Goal: Task Accomplishment & Management: Use online tool/utility

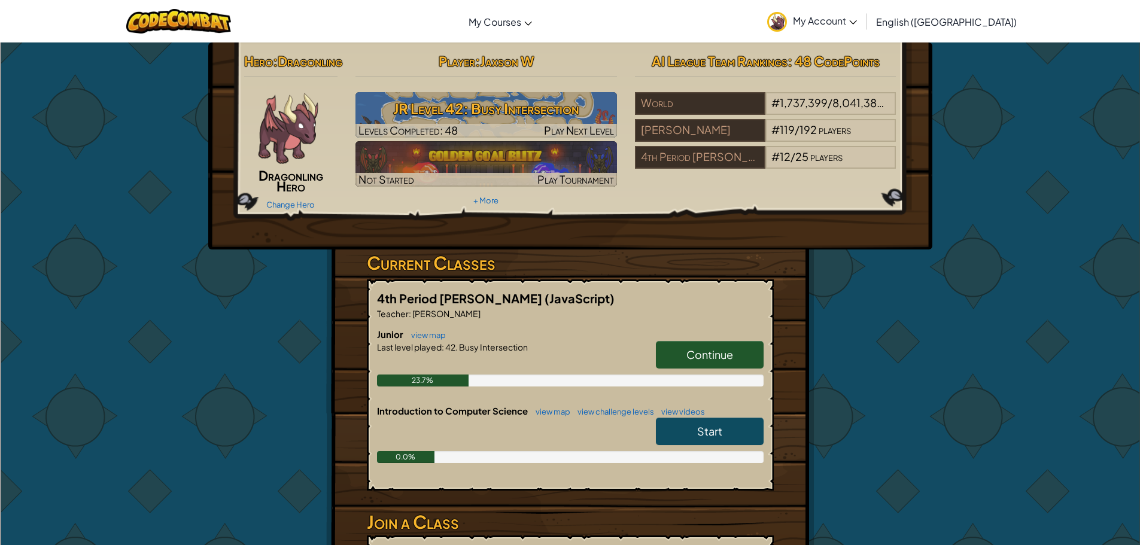
click at [453, 92] on div "Player : [PERSON_NAME] Level 42: Busy Intersection Levels Completed: 48 Play Ne…" at bounding box center [487, 128] width 280 height 161
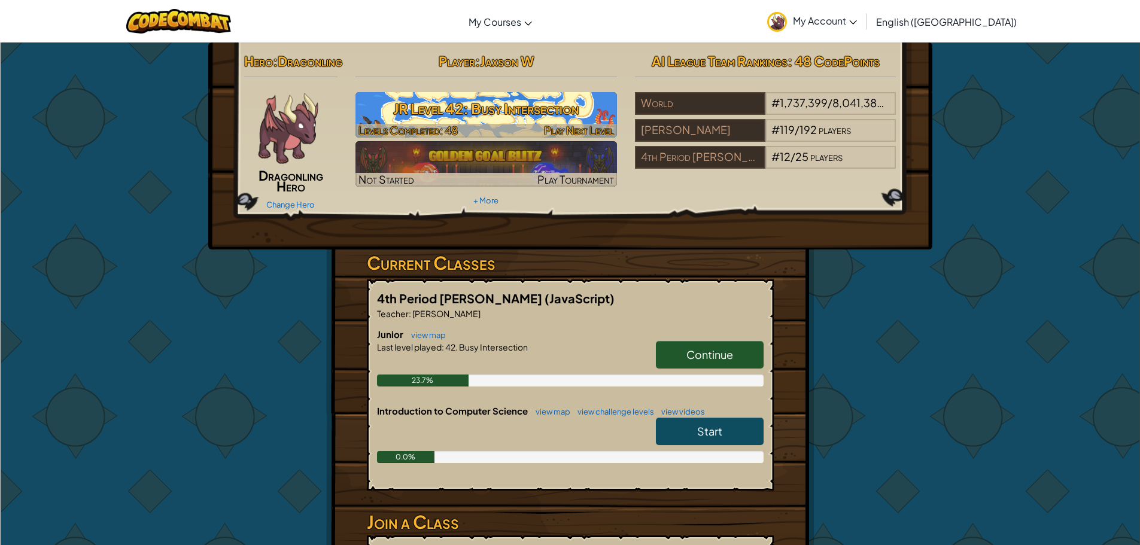
click at [444, 120] on h3 "JR Level 42: Busy Intersection" at bounding box center [487, 108] width 262 height 27
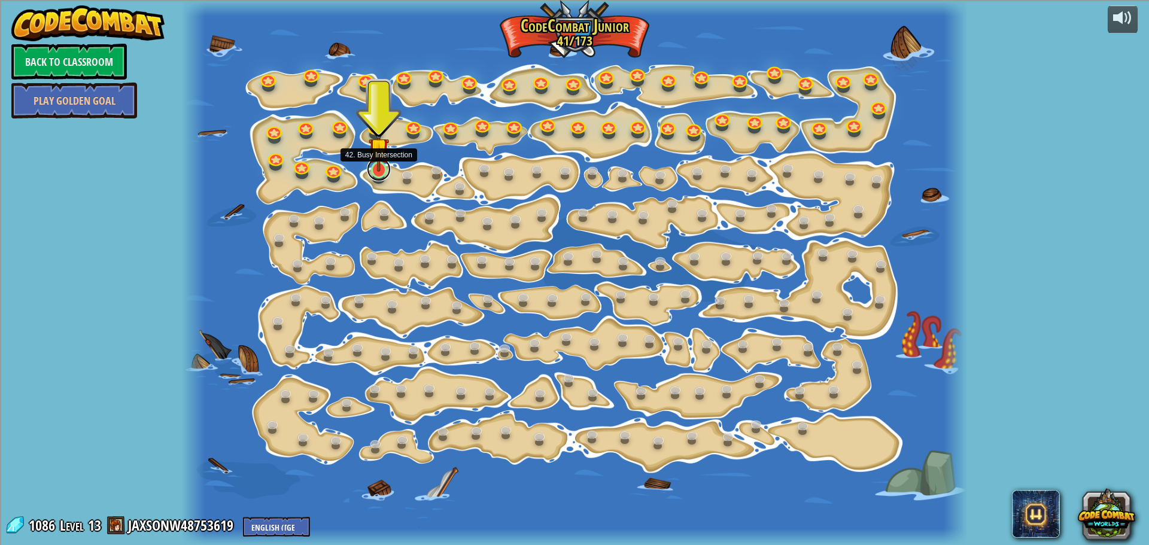
click at [377, 172] on link at bounding box center [379, 169] width 24 height 24
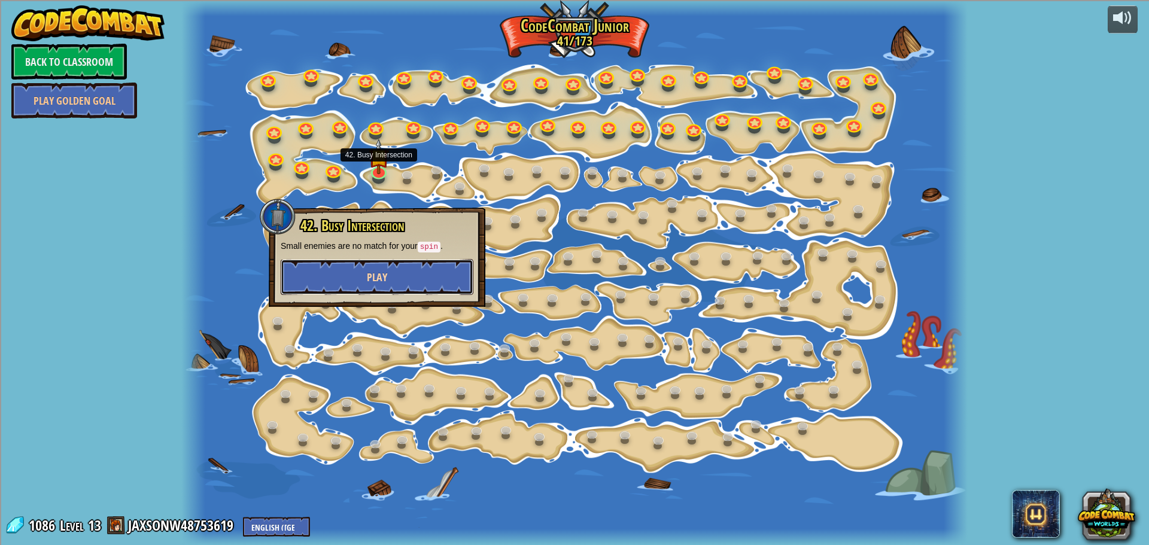
click at [413, 276] on button "Play" at bounding box center [377, 277] width 193 height 36
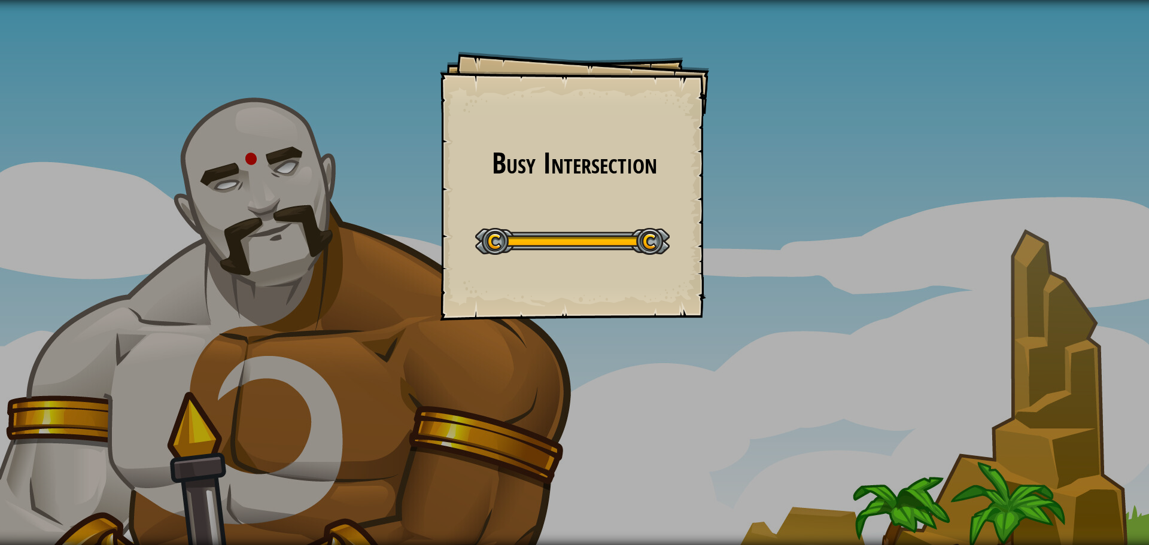
drag, startPoint x: 563, startPoint y: 329, endPoint x: 548, endPoint y: 318, distance: 18.4
click at [557, 326] on div "Busy Intersection Goals Start Level Error loading from server. Try refreshing t…" at bounding box center [574, 272] width 1149 height 545
click at [520, 287] on div "Busy Intersection Goals Start Level Error loading from server. Try refreshing t…" at bounding box center [574, 185] width 269 height 269
drag, startPoint x: 532, startPoint y: 260, endPoint x: 505, endPoint y: 265, distance: 28.0
click at [517, 269] on div "Busy Intersection Goals Start Level Error loading from server. Try refreshing t…" at bounding box center [574, 185] width 269 height 269
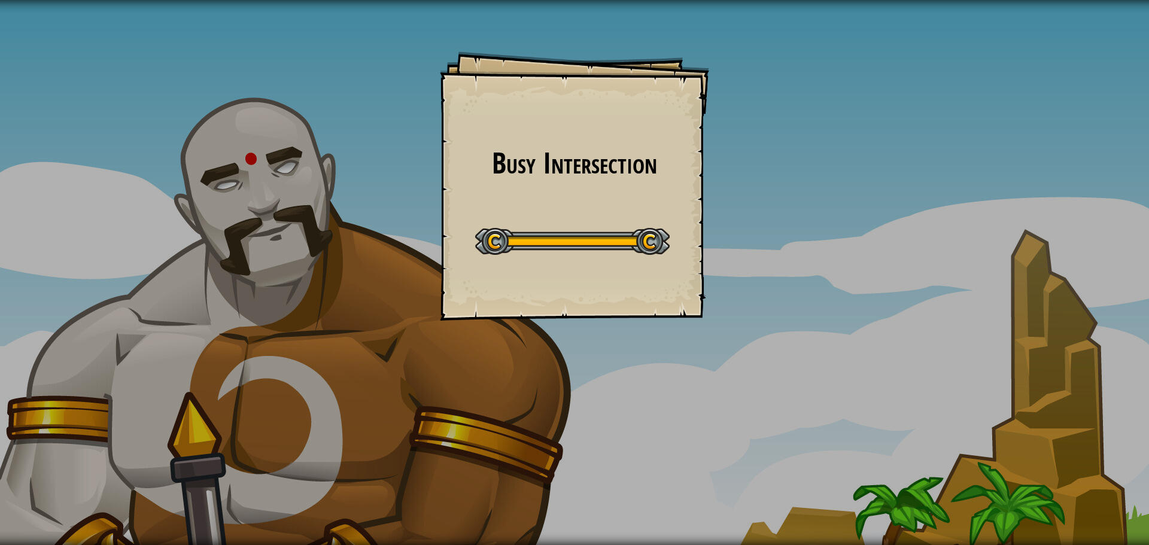
click at [496, 261] on div "Start Level" at bounding box center [572, 240] width 195 height 48
click at [508, 216] on div "Busy Intersection Goals Start Level Error loading from server. Try refreshing t…" at bounding box center [574, 185] width 269 height 269
click at [484, 242] on div at bounding box center [572, 241] width 195 height 27
drag, startPoint x: 471, startPoint y: 247, endPoint x: 353, endPoint y: 265, distance: 118.8
click at [429, 259] on div "Busy Intersection Goals Start Level Error loading from server. Try refreshing t…" at bounding box center [574, 272] width 1149 height 545
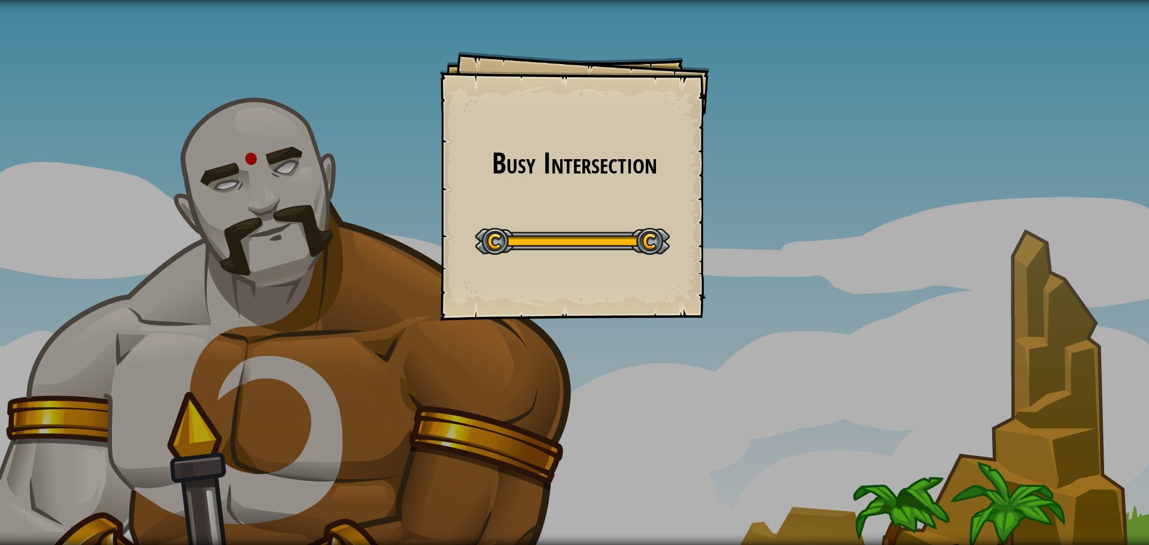
click at [342, 266] on div "Busy Intersection Goals Start Level Error loading from server. Try refreshing t…" at bounding box center [574, 272] width 1149 height 545
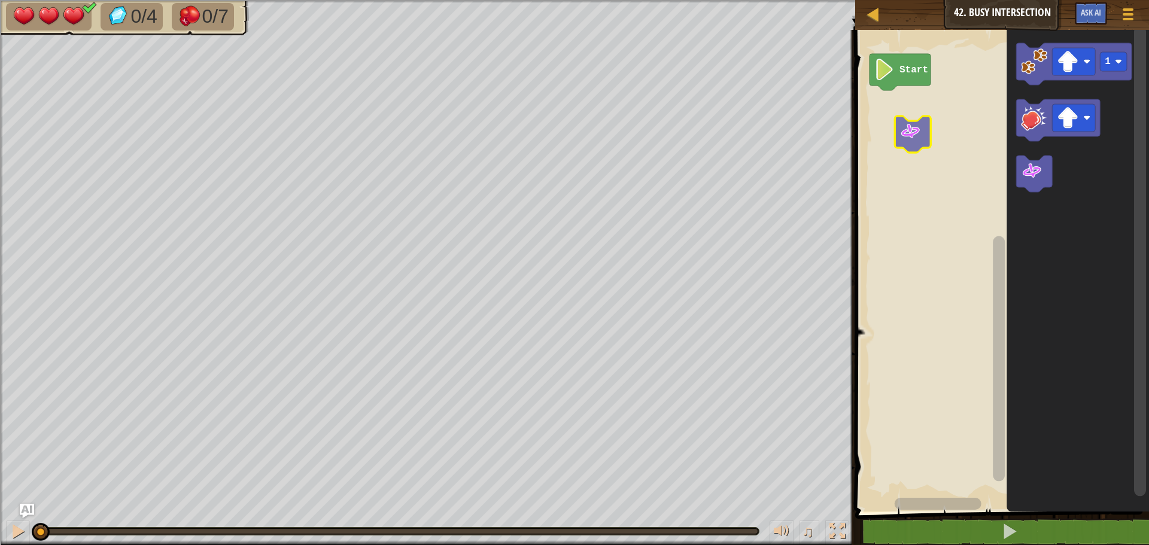
click at [886, 120] on div "Start 1" at bounding box center [1001, 268] width 298 height 488
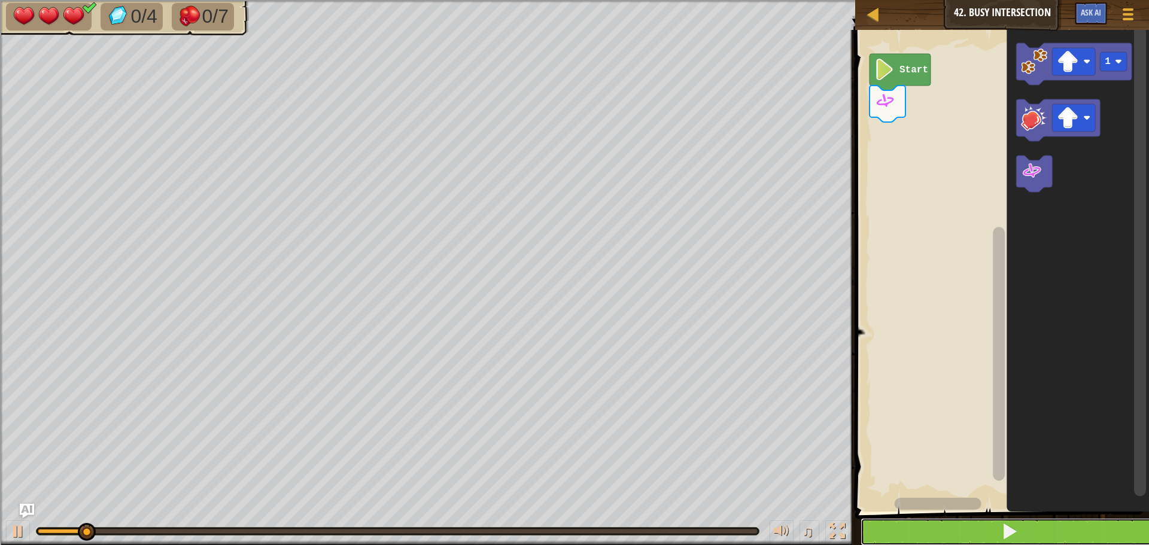
click at [950, 529] on button at bounding box center [1010, 532] width 298 height 28
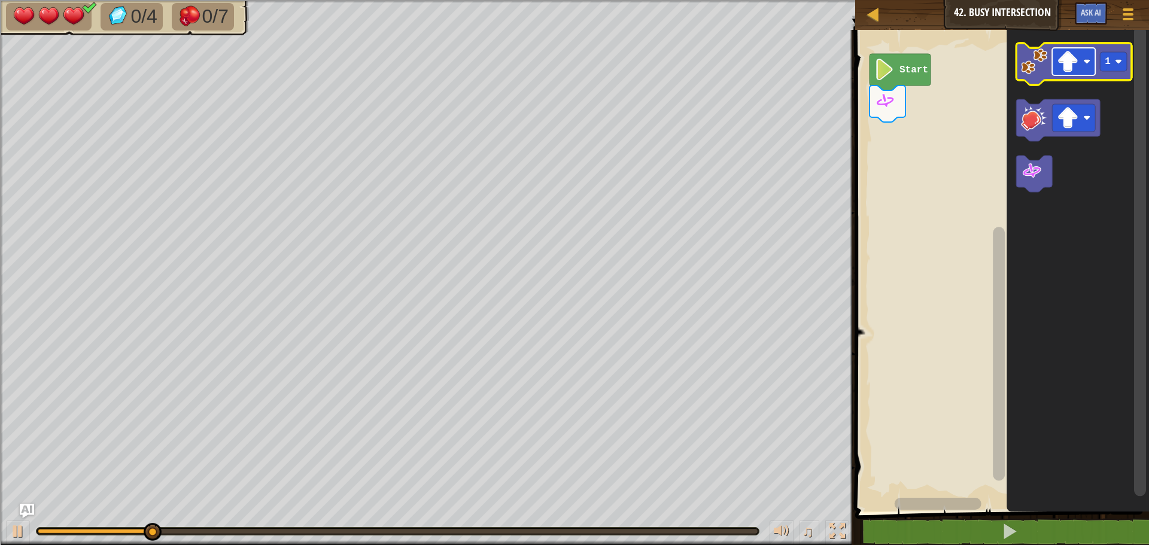
click at [1079, 69] on rect "Blockly Workspace" at bounding box center [1073, 62] width 43 height 28
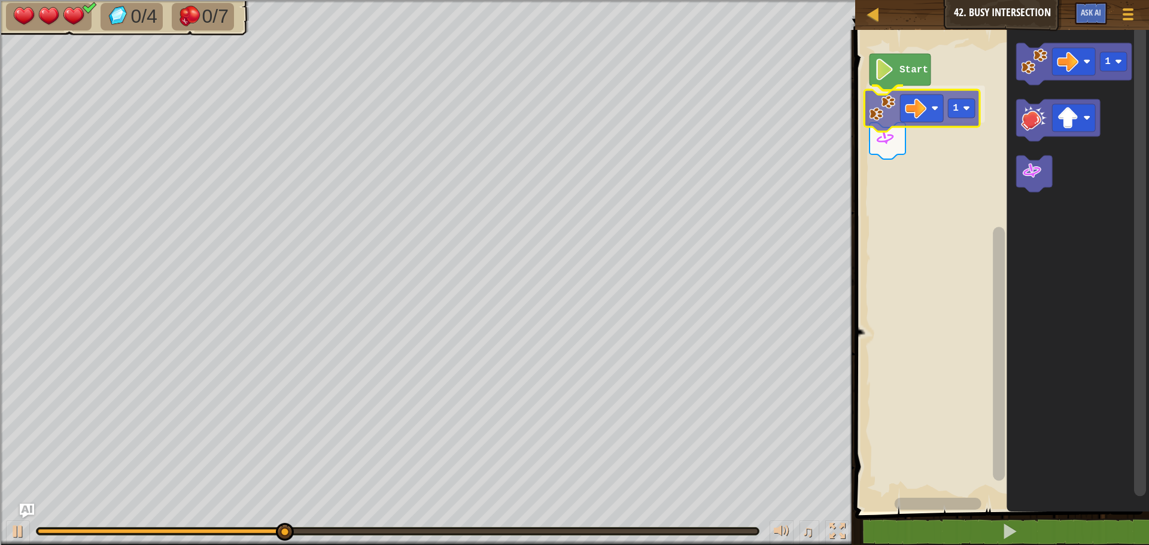
click at [888, 110] on div "Start 1 1 1" at bounding box center [1001, 268] width 298 height 488
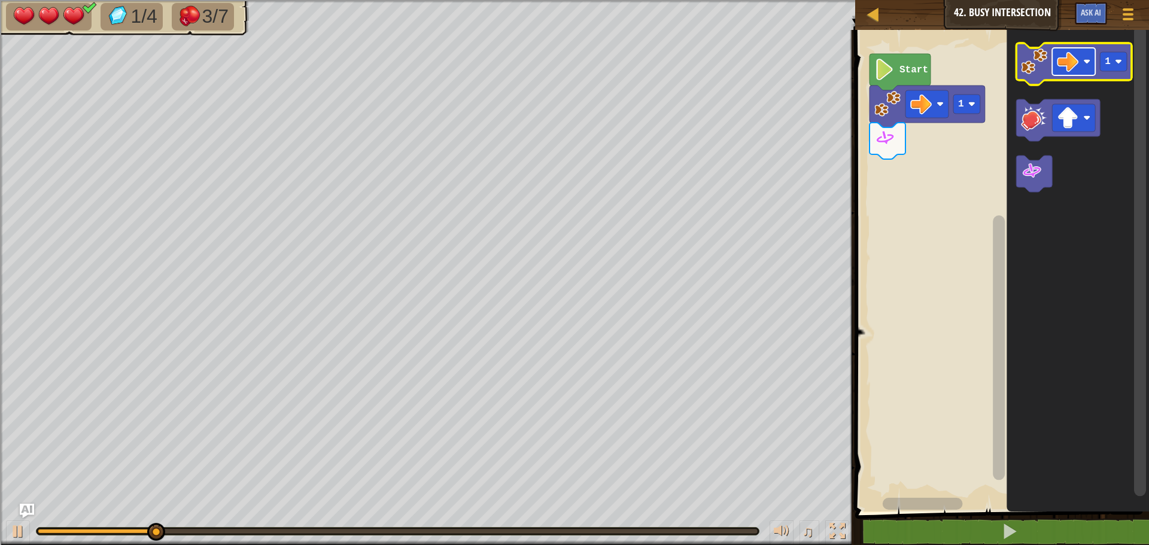
click at [1067, 65] on image "Blockly Workspace" at bounding box center [1068, 62] width 22 height 22
click at [1103, 58] on rect "Blockly Workspace" at bounding box center [1113, 61] width 27 height 19
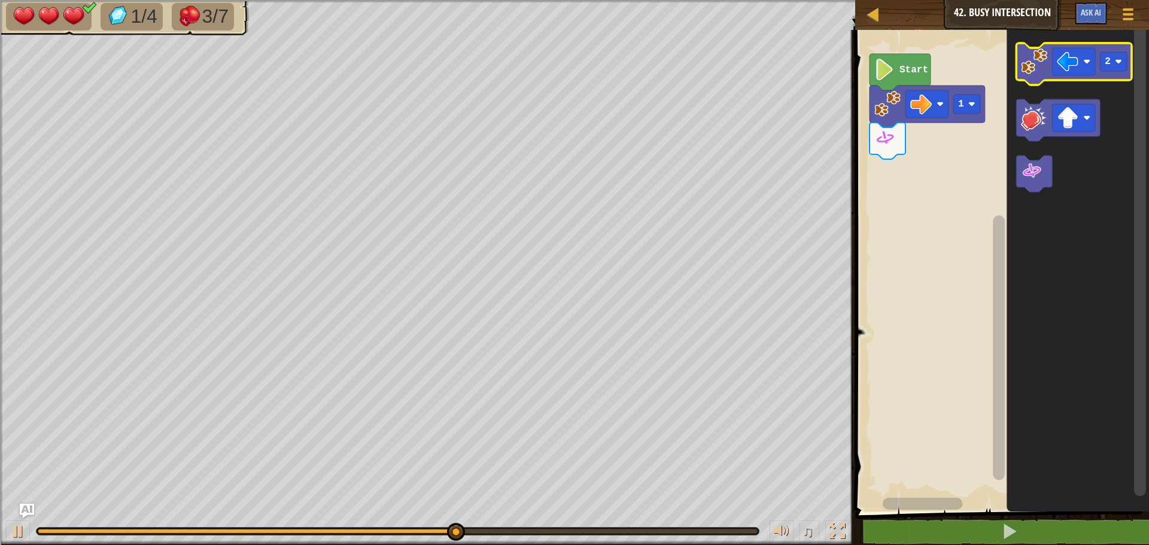
click at [1041, 68] on image "Blockly Workspace" at bounding box center [1034, 61] width 26 height 26
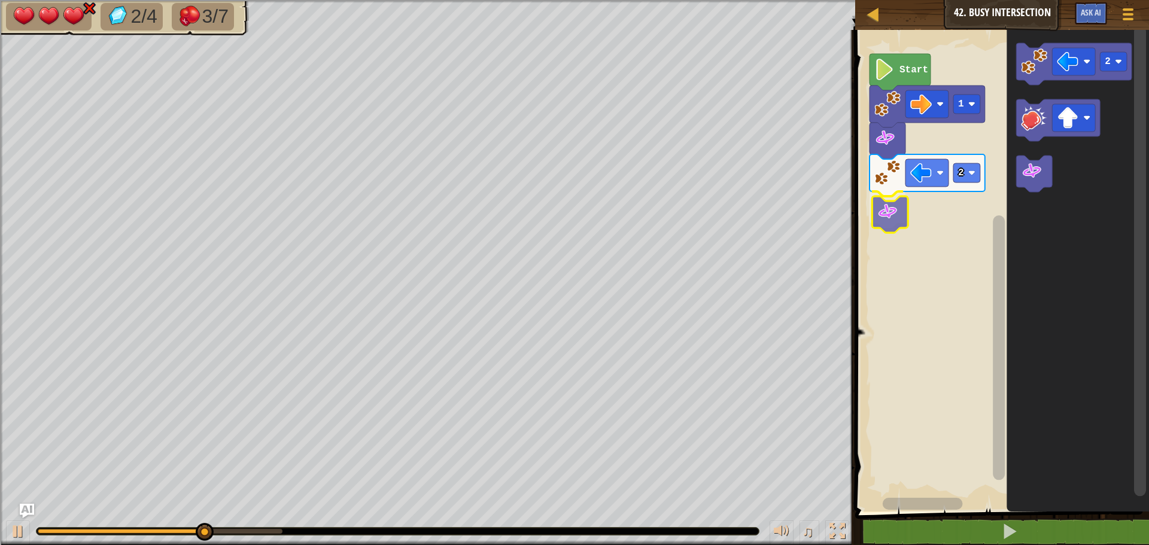
click at [903, 208] on div "Start 1 2 2" at bounding box center [1001, 268] width 298 height 488
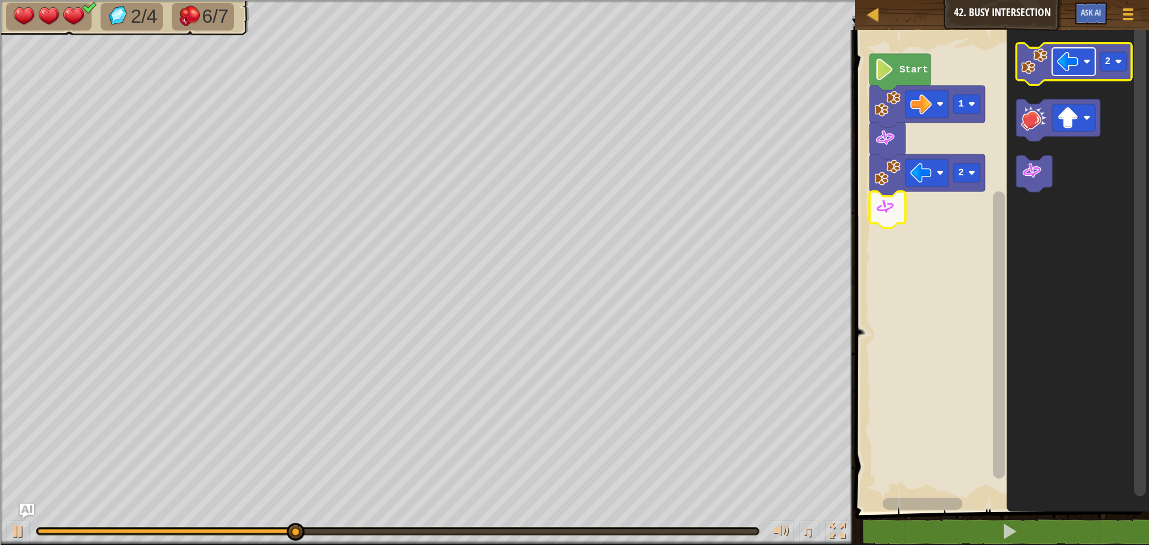
click at [1066, 59] on image "Blockly Workspace" at bounding box center [1068, 62] width 22 height 22
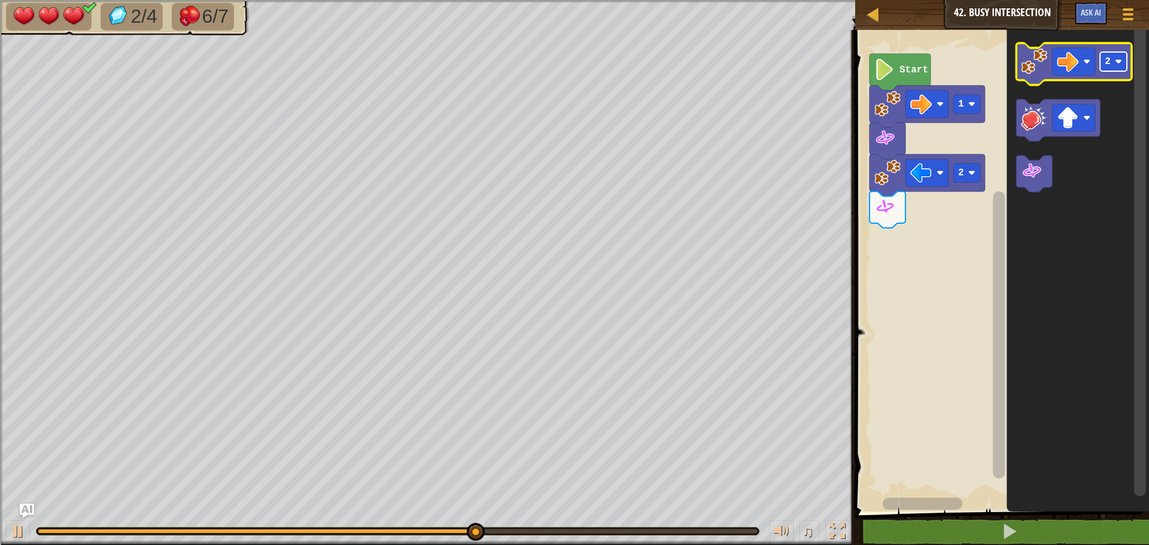
click at [1112, 65] on rect "Blockly Workspace" at bounding box center [1113, 61] width 27 height 19
click at [1046, 63] on image "Blockly Workspace" at bounding box center [1034, 61] width 26 height 26
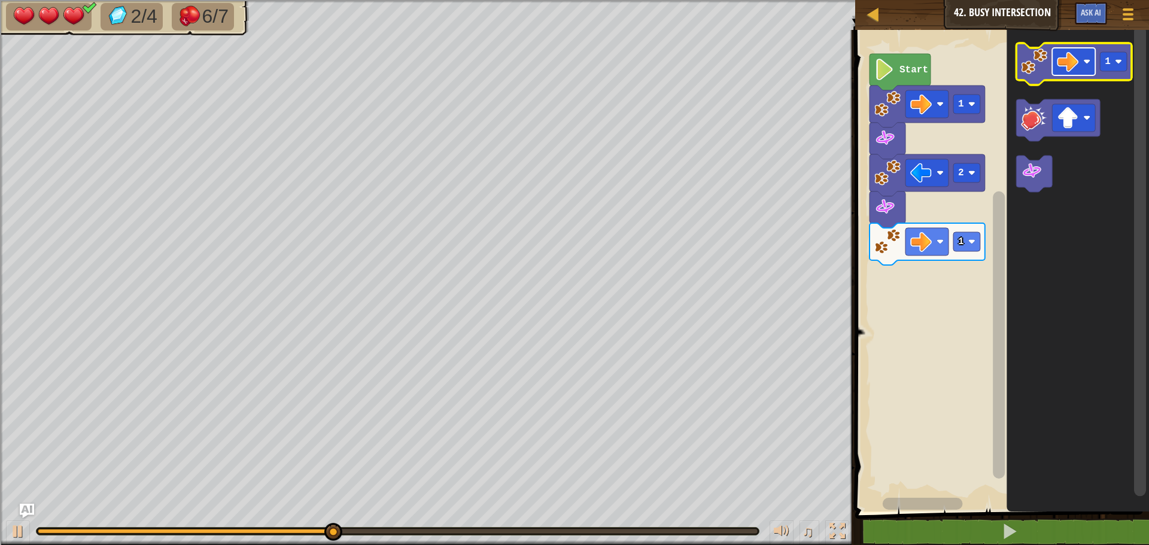
click at [1073, 57] on image "Blockly Workspace" at bounding box center [1068, 62] width 22 height 22
click at [1037, 59] on image "Blockly Workspace" at bounding box center [1034, 61] width 26 height 26
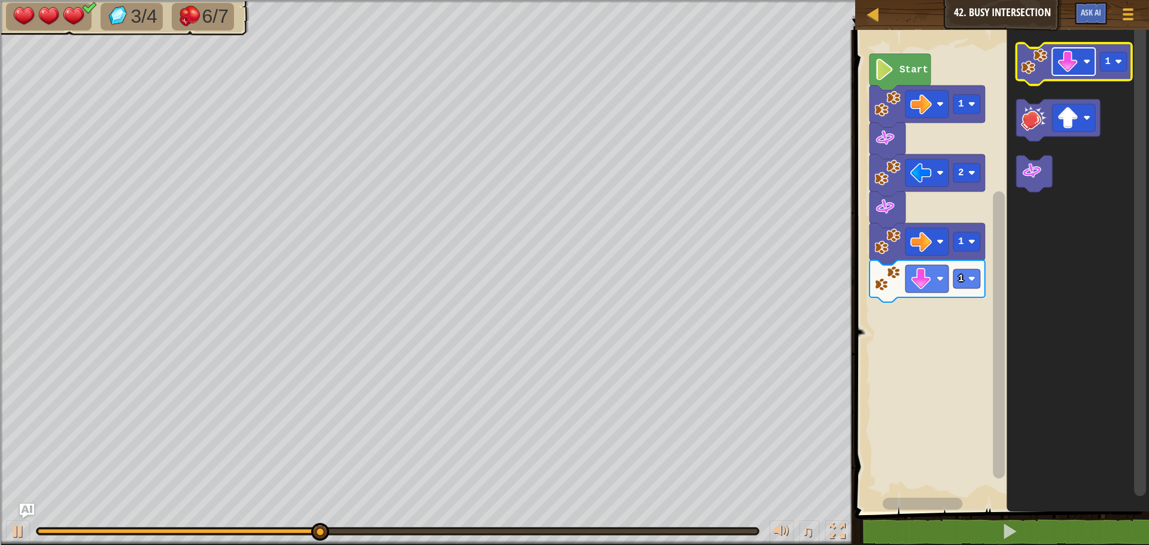
click at [1075, 56] on image "Blockly Workspace" at bounding box center [1068, 62] width 22 height 22
click at [1045, 68] on image "Blockly Workspace" at bounding box center [1034, 61] width 26 height 26
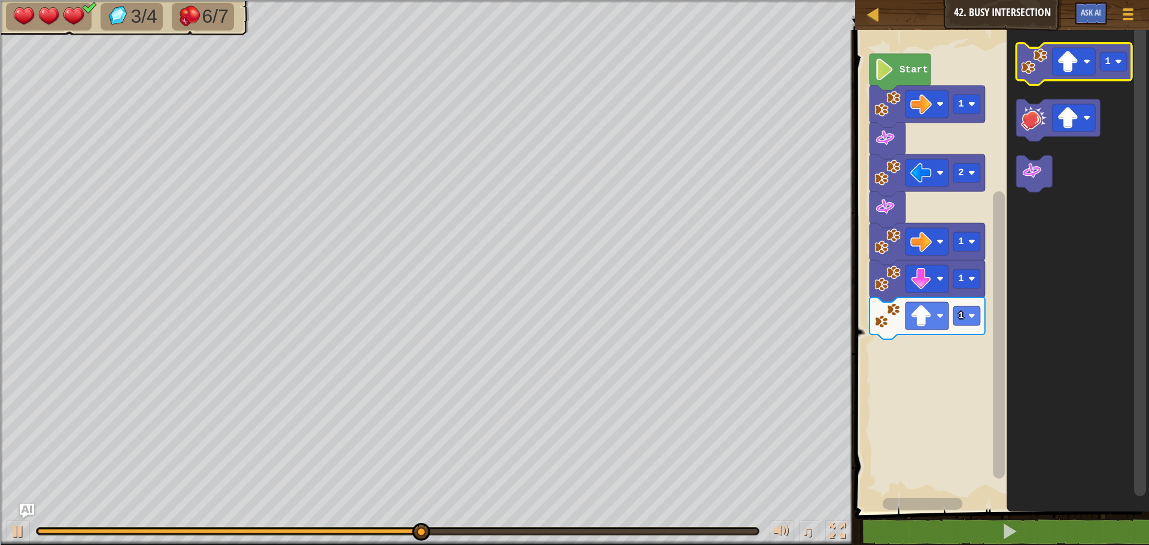
click at [1045, 68] on image "Blockly Workspace" at bounding box center [1034, 61] width 26 height 26
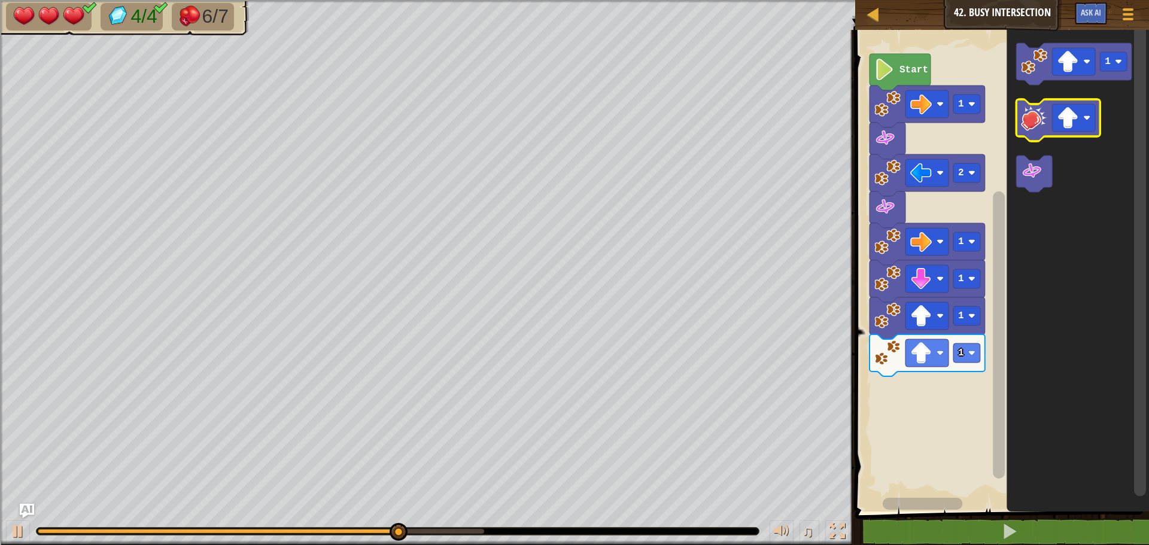
click at [1043, 114] on image "Blockly Workspace" at bounding box center [1034, 118] width 26 height 26
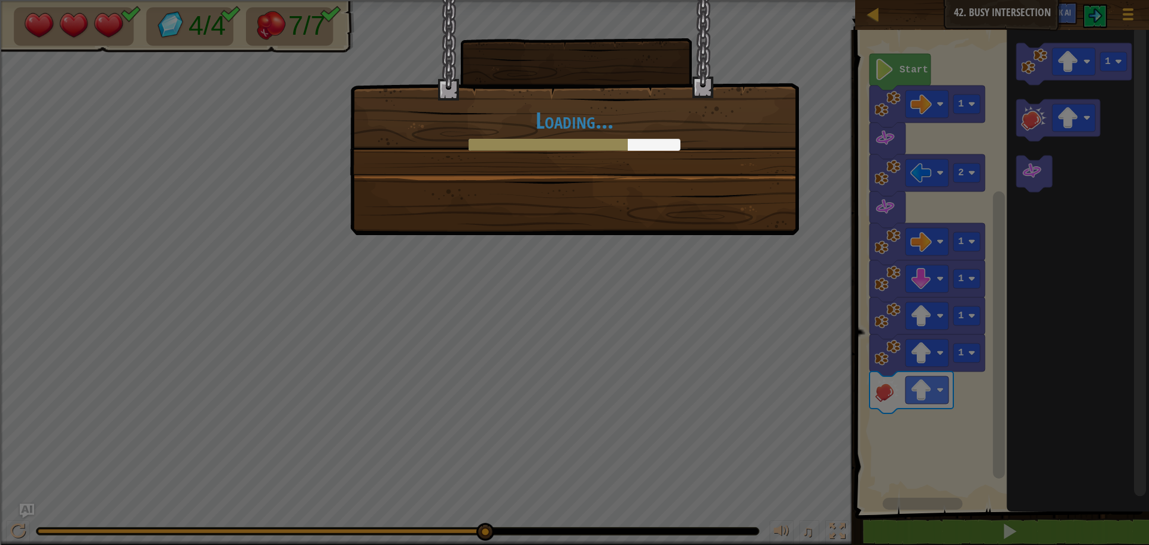
drag, startPoint x: 516, startPoint y: 311, endPoint x: 551, endPoint y: 249, distance: 71.3
click at [518, 302] on div "Loading..." at bounding box center [574, 272] width 1149 height 545
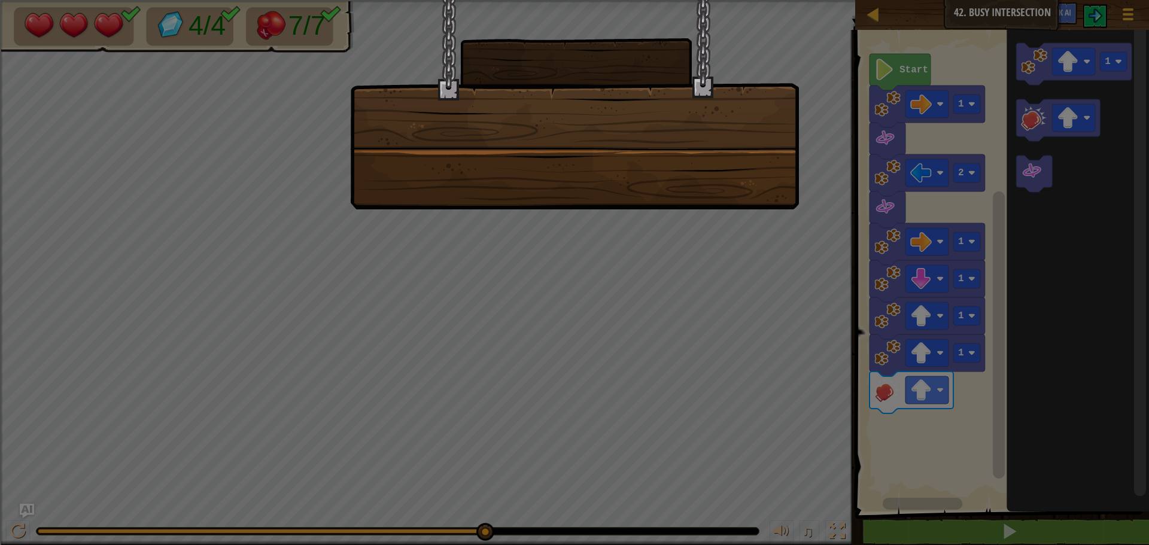
click at [538, 258] on div at bounding box center [574, 272] width 1149 height 545
click at [539, 258] on div at bounding box center [574, 272] width 1149 height 545
drag, startPoint x: 539, startPoint y: 250, endPoint x: 538, endPoint y: 240, distance: 10.2
click at [539, 250] on div at bounding box center [574, 272] width 1149 height 545
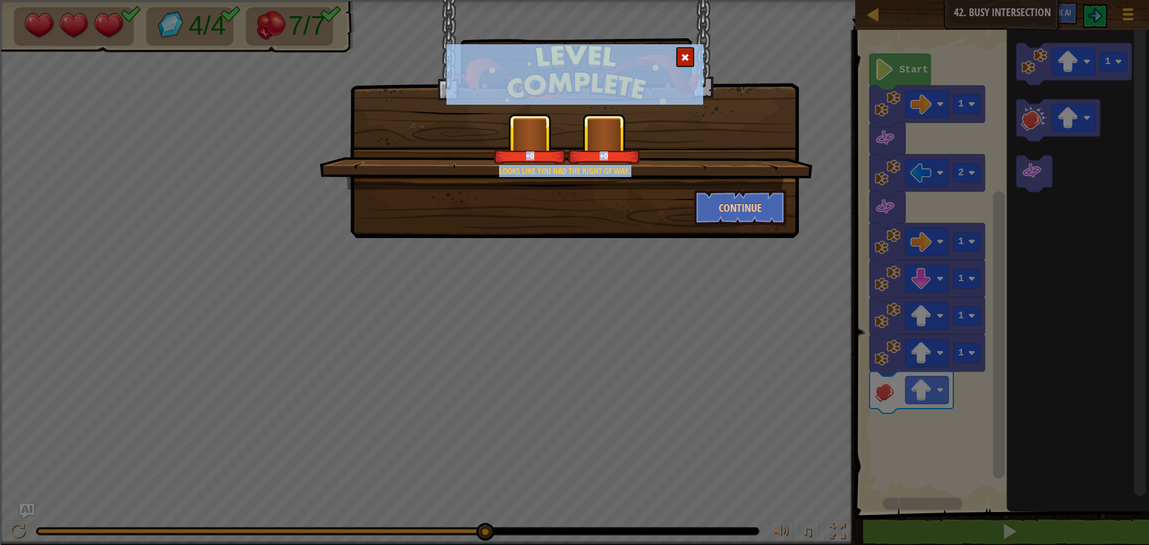
click at [538, 240] on div "Looks like you had the right of way. +0 +0 Continue" at bounding box center [574, 272] width 1149 height 545
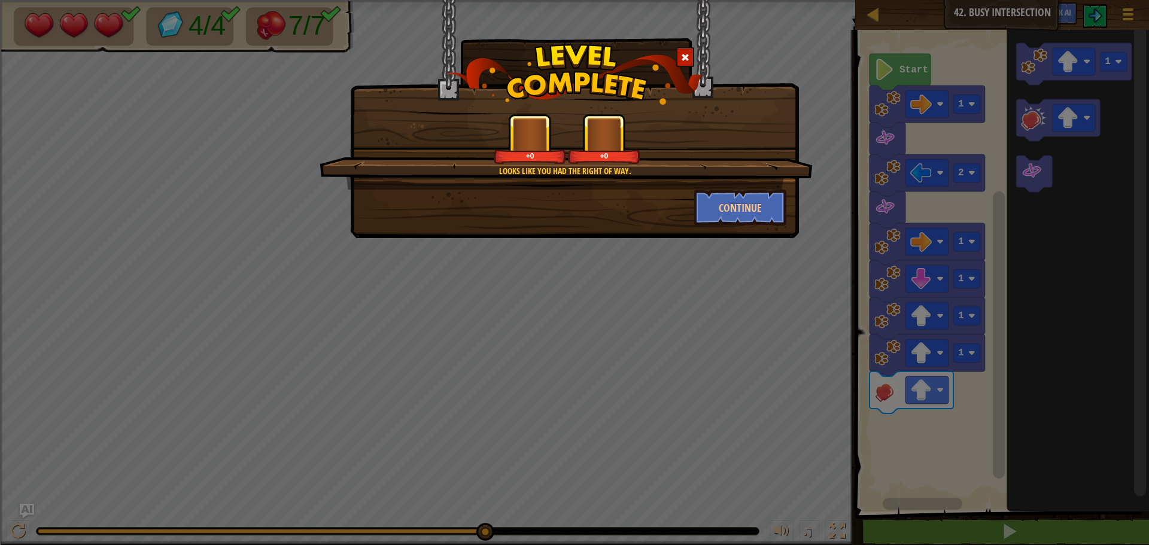
click at [538, 240] on div "Looks like you had the right of way. +0 +0 Continue" at bounding box center [574, 272] width 1149 height 545
click at [541, 220] on div "Continue" at bounding box center [575, 208] width 442 height 36
click at [729, 207] on button "Continue" at bounding box center [740, 208] width 93 height 36
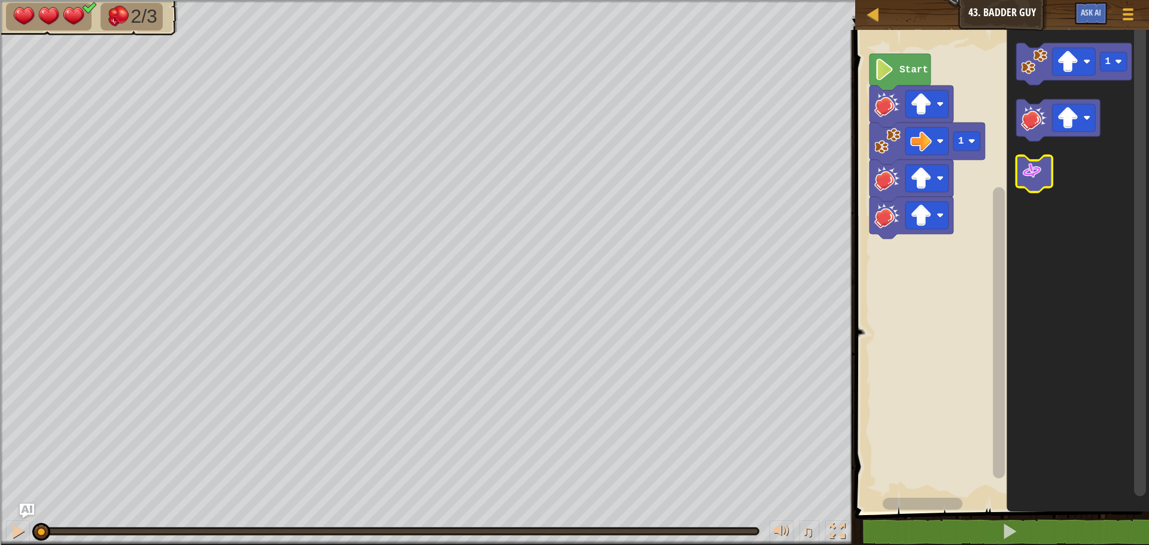
click at [1031, 184] on icon "Blockly Workspace" at bounding box center [1035, 174] width 36 height 37
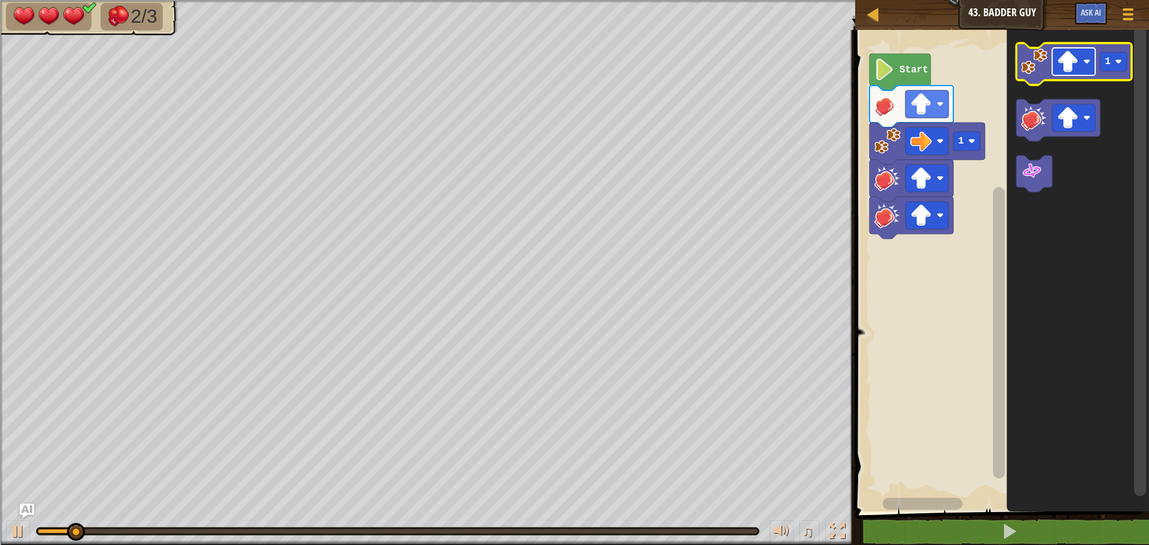
click at [1055, 66] on rect "Blockly Workspace" at bounding box center [1073, 62] width 43 height 28
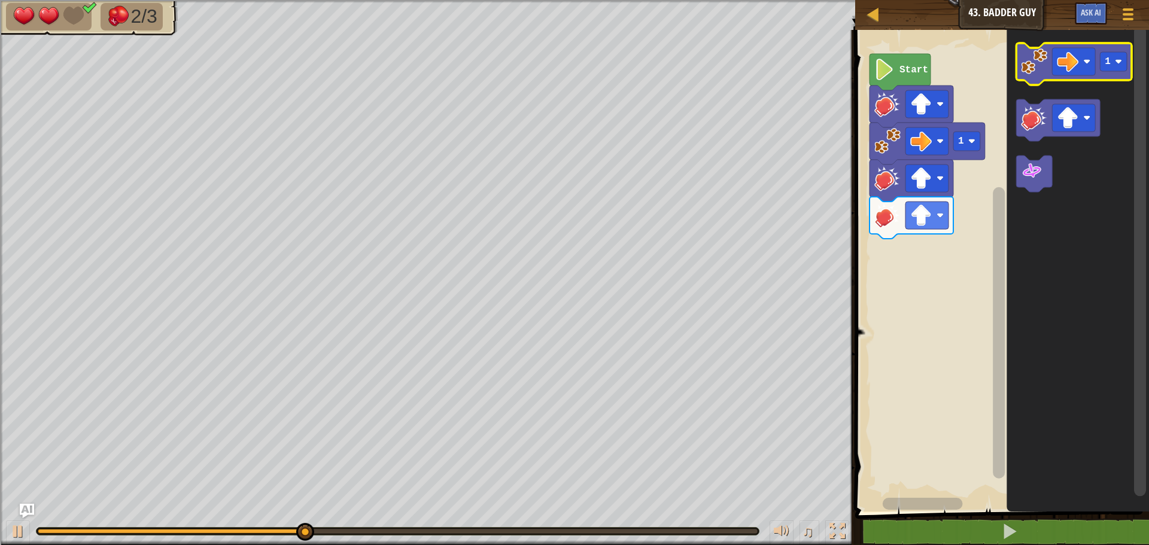
click at [1036, 68] on image "Blockly Workspace" at bounding box center [1034, 61] width 26 height 26
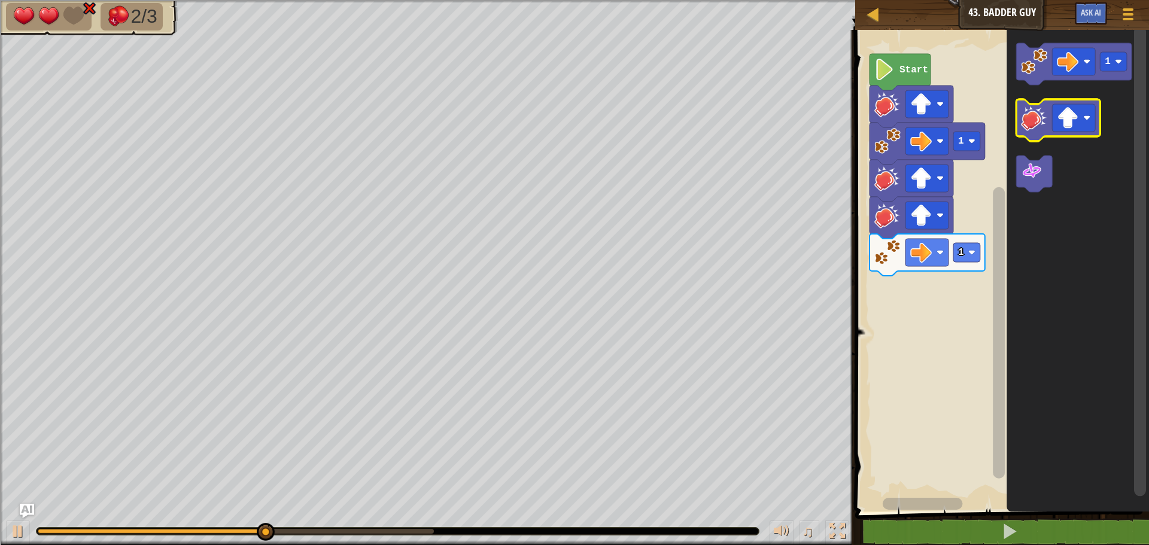
click at [1048, 116] on image "Blockly Workspace" at bounding box center [1034, 118] width 26 height 26
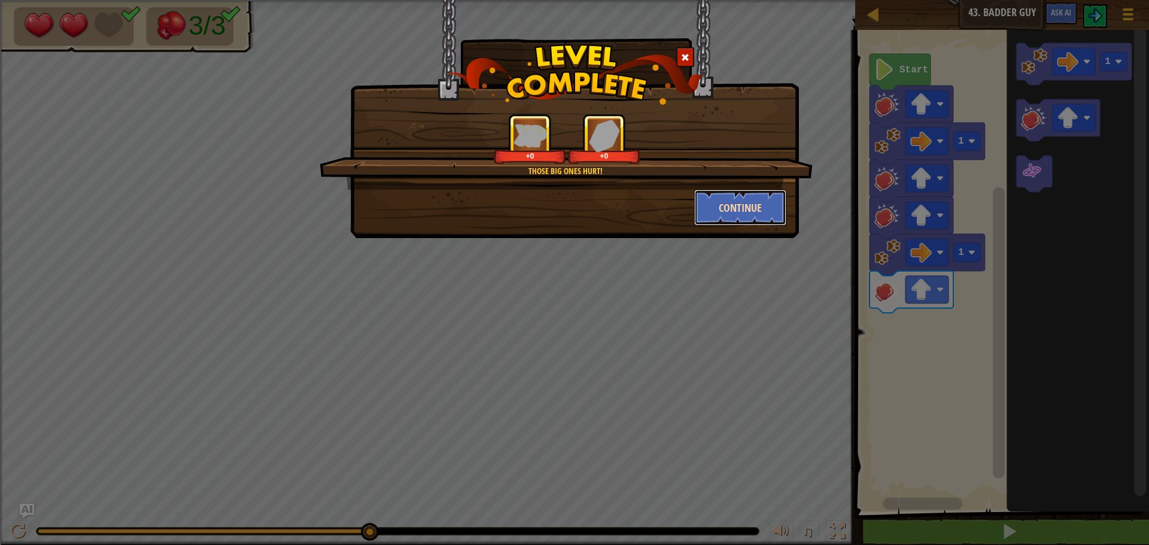
click at [724, 195] on button "Continue" at bounding box center [740, 208] width 93 height 36
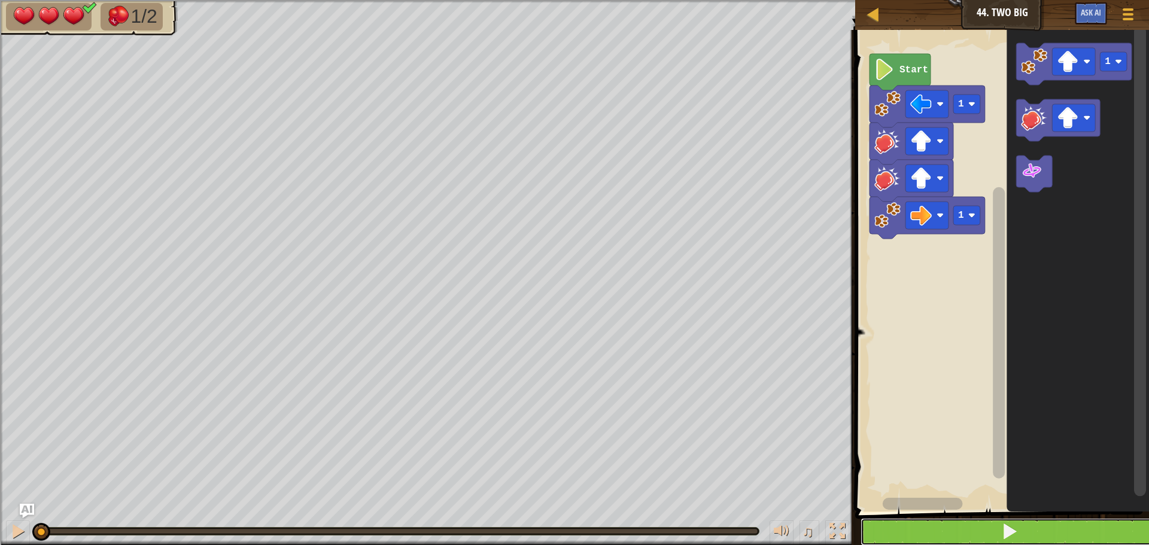
click at [985, 525] on button at bounding box center [1010, 532] width 298 height 28
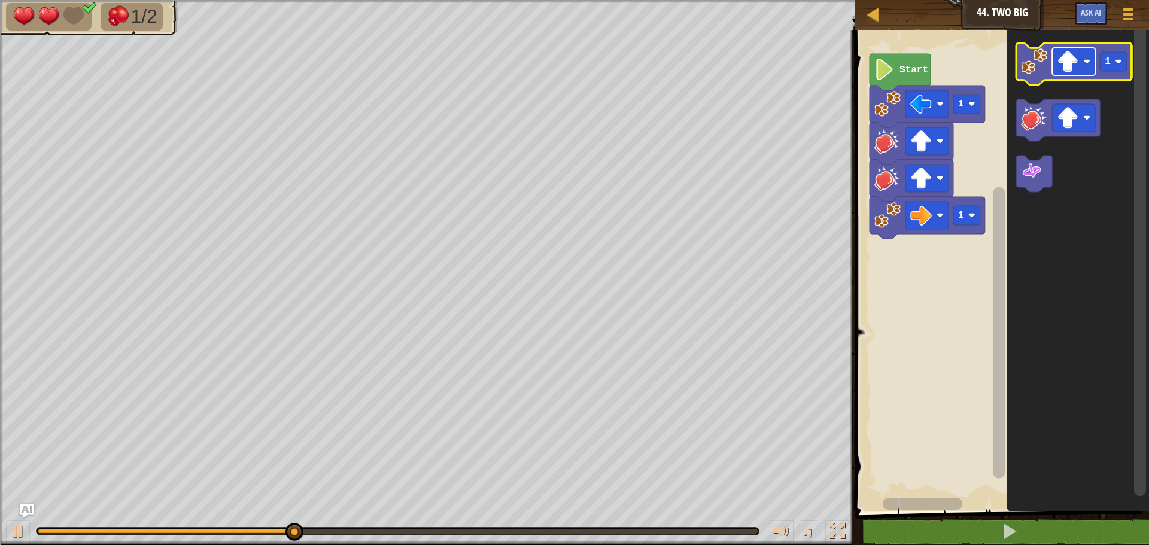
click at [1067, 60] on image "Blockly Workspace" at bounding box center [1068, 62] width 22 height 22
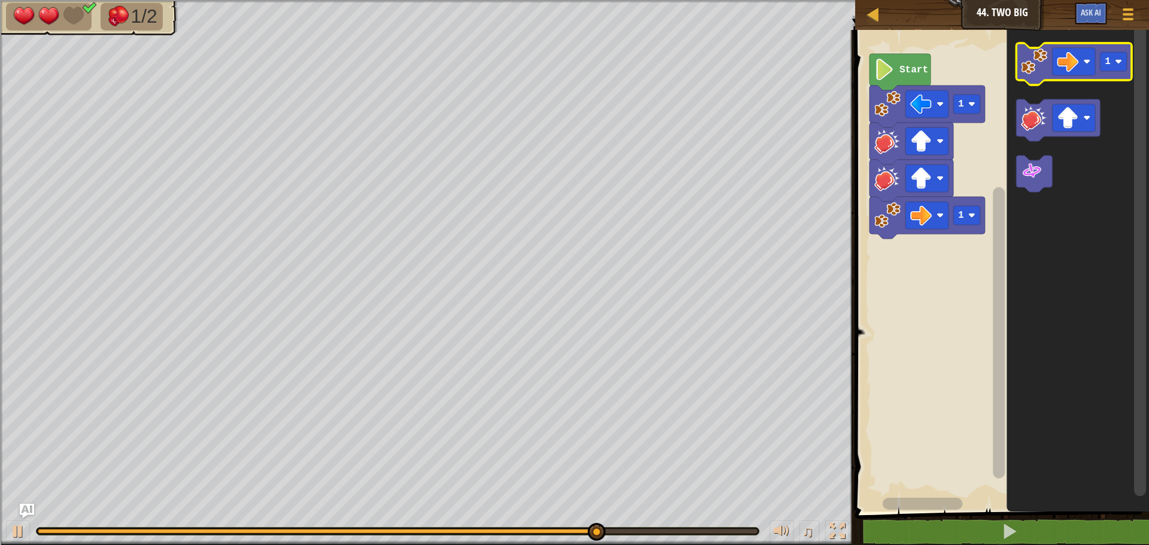
click at [1035, 67] on image "Blockly Workspace" at bounding box center [1034, 61] width 26 height 26
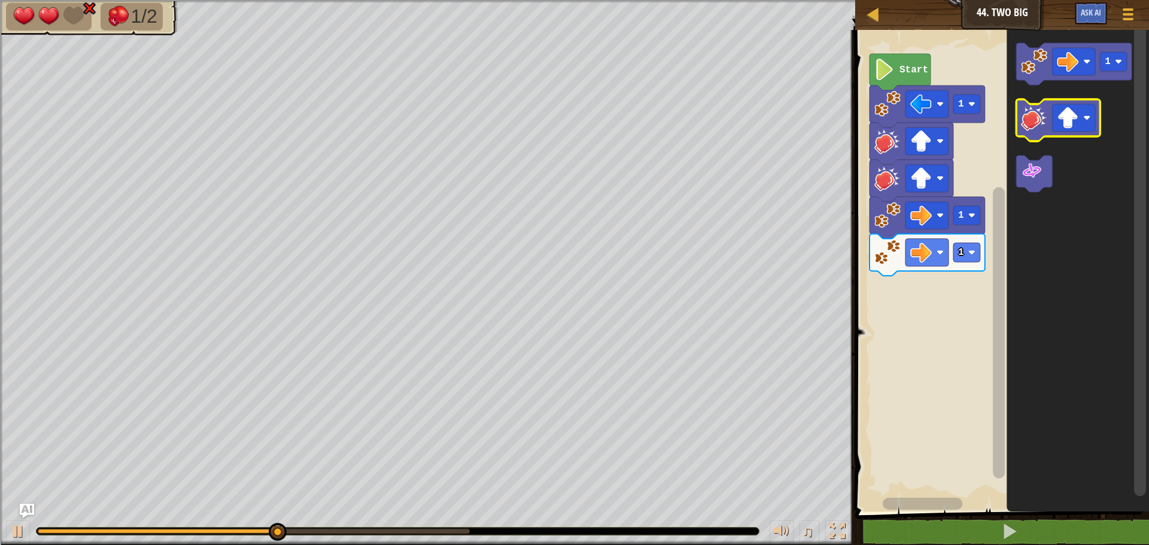
click at [1027, 132] on icon "Blockly Workspace" at bounding box center [1059, 120] width 84 height 42
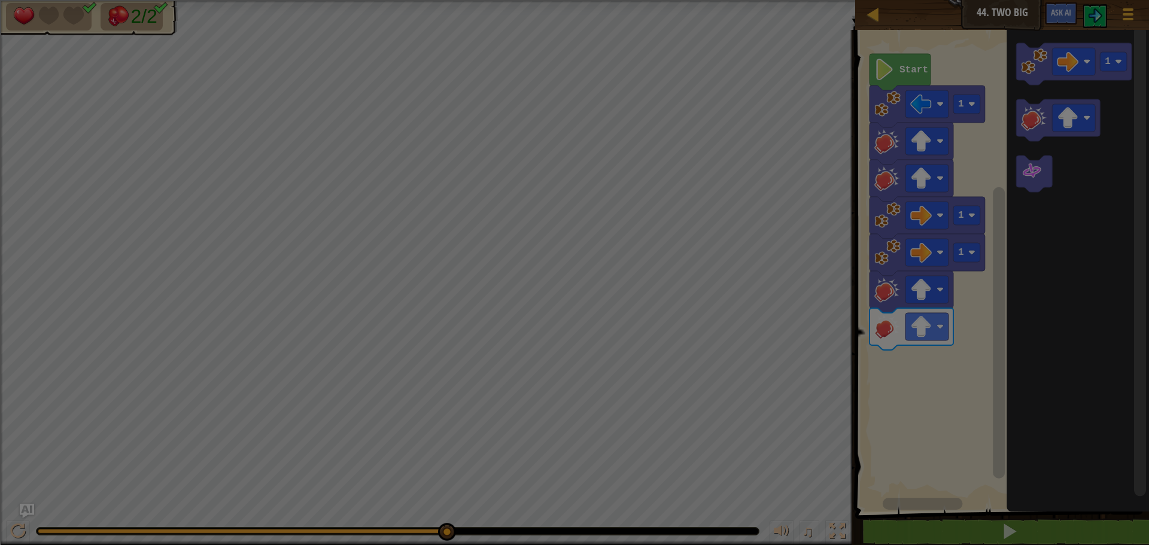
drag, startPoint x: 1018, startPoint y: 539, endPoint x: 1009, endPoint y: 554, distance: 17.2
click at [1009, 185] on html "Map Junior 44. Two Big Game Menu Ask AI 1 ההההההההההההההההההההההההההההההההההההה…" at bounding box center [574, 92] width 1149 height 185
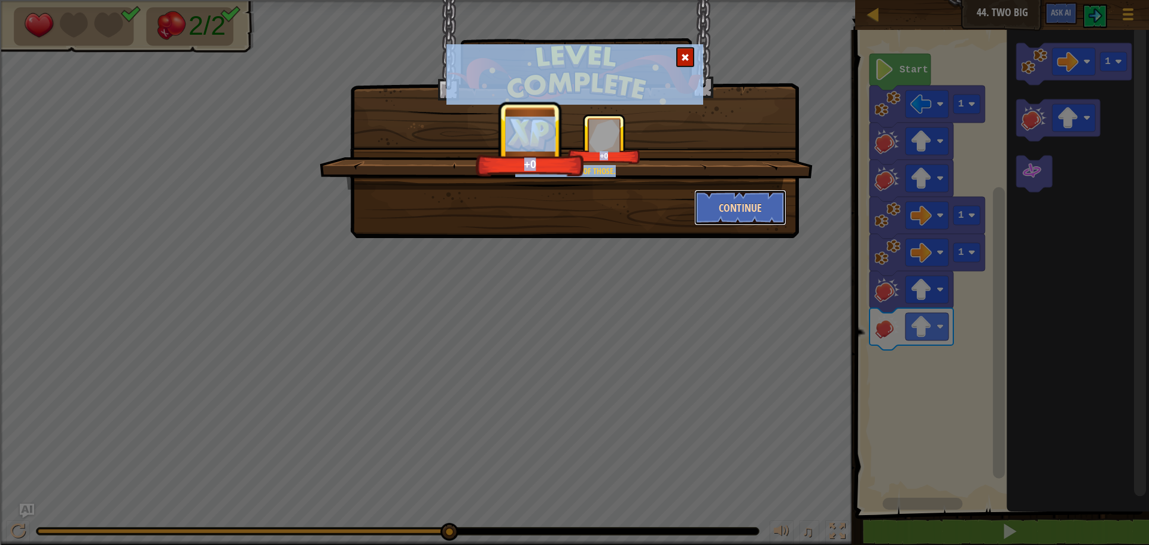
click at [724, 204] on button "Continue" at bounding box center [740, 208] width 93 height 36
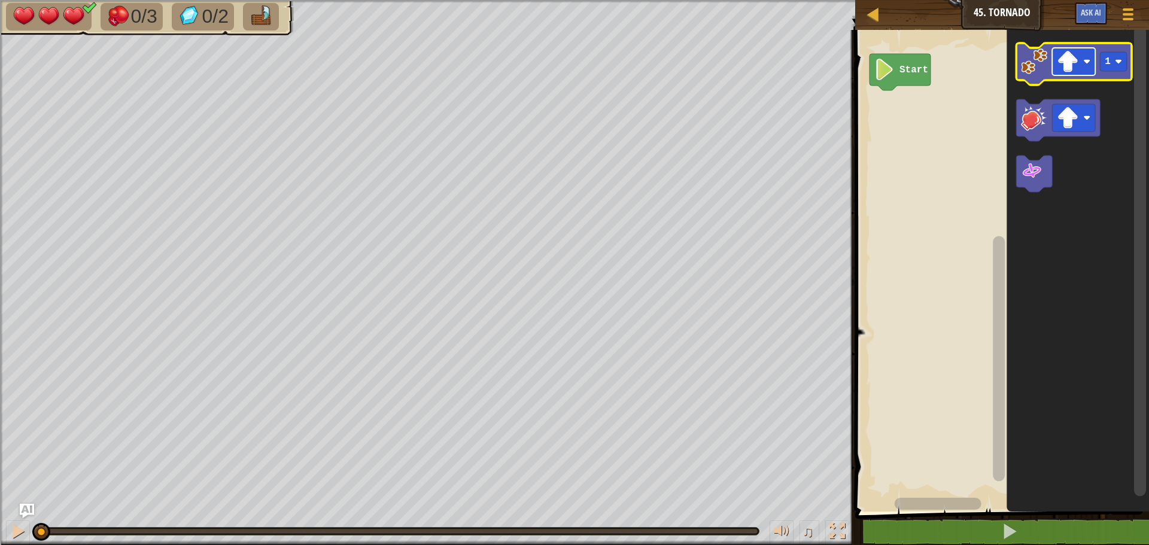
click at [1064, 60] on image "Blockly Workspace" at bounding box center [1068, 62] width 22 height 22
click at [1037, 74] on image "Blockly Workspace" at bounding box center [1034, 61] width 26 height 26
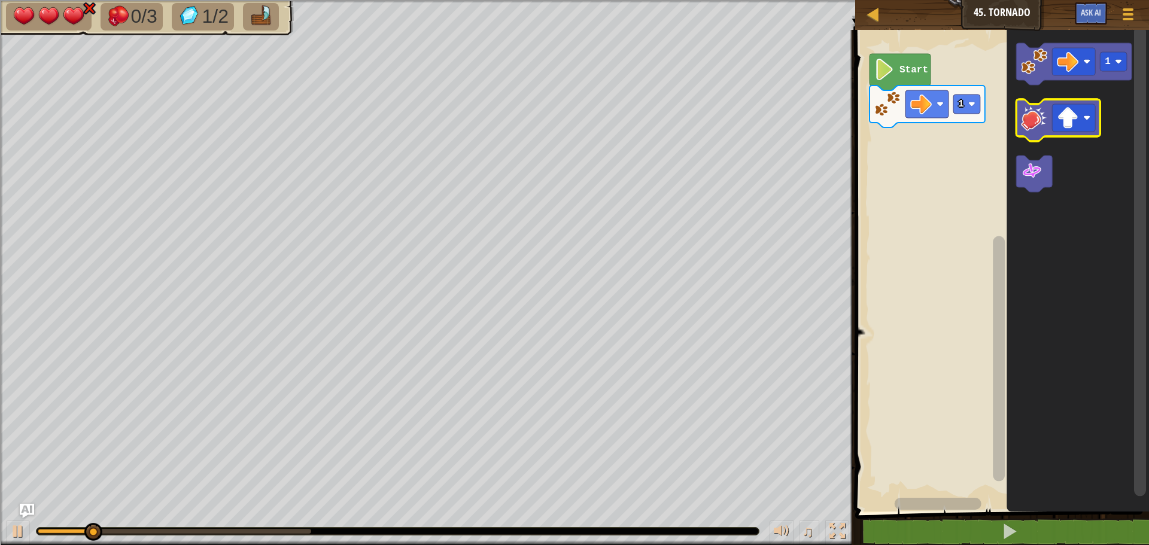
click at [1047, 129] on image "Blockly Workspace" at bounding box center [1034, 118] width 26 height 26
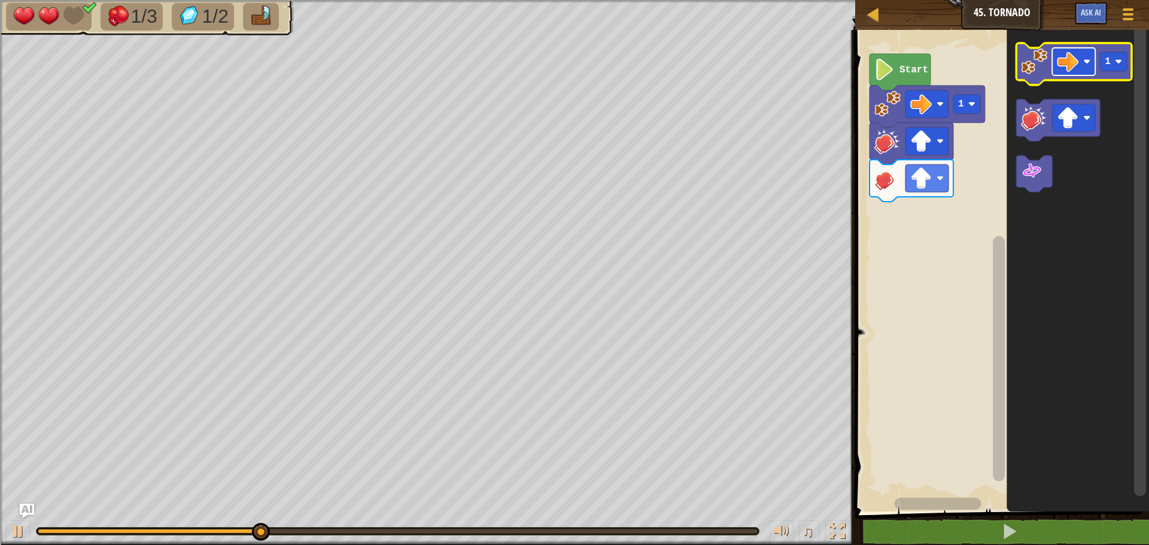
click at [1064, 48] on rect "Blockly Workspace" at bounding box center [1073, 62] width 43 height 28
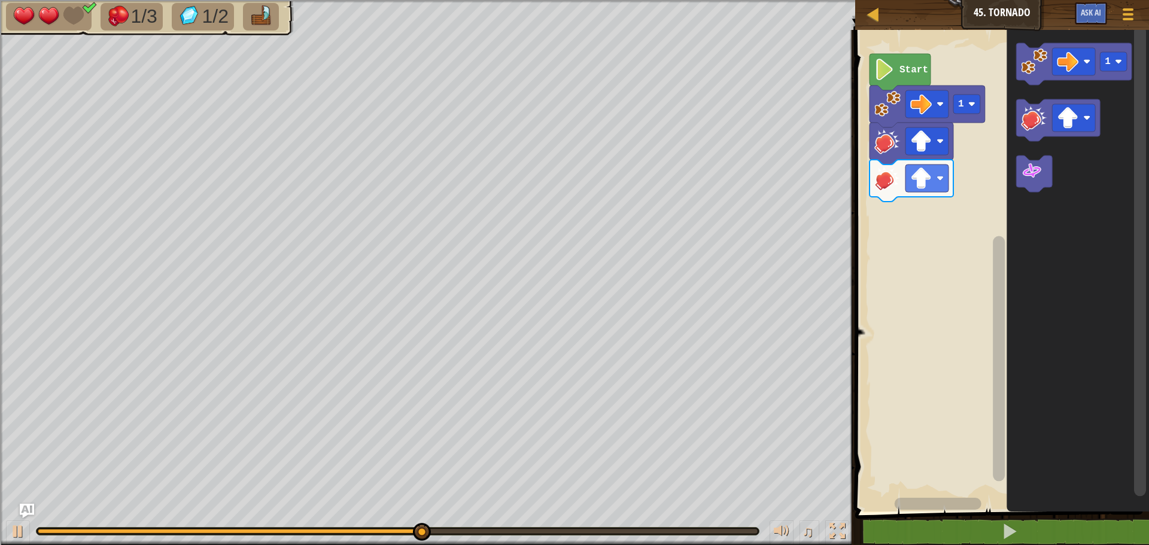
click at [1106, 275] on icon "Blockly Workspace" at bounding box center [1078, 268] width 142 height 488
click at [1073, 114] on image "Blockly Workspace" at bounding box center [1068, 118] width 22 height 22
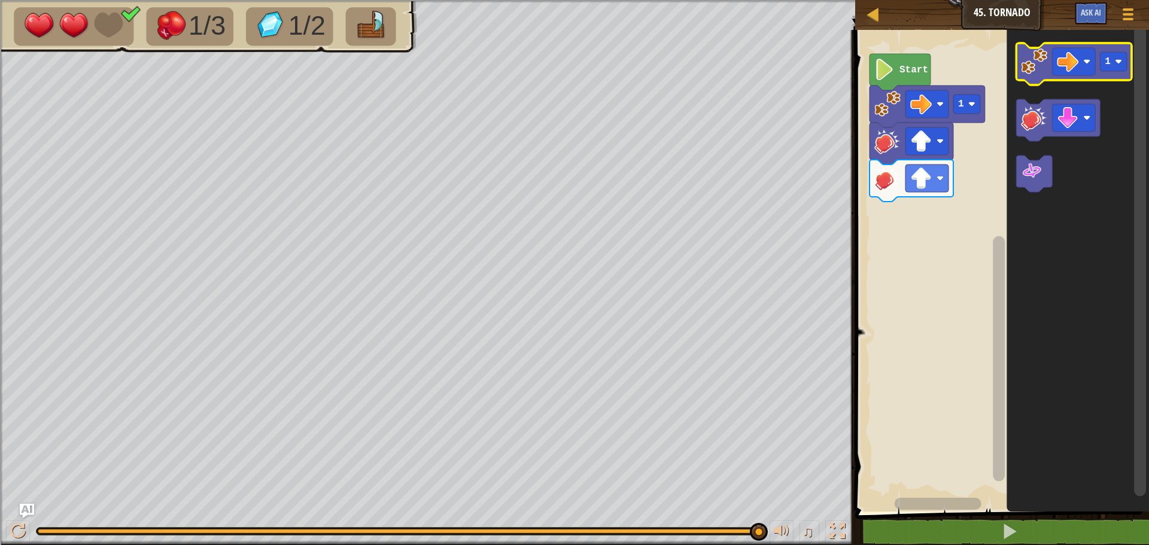
click at [1034, 68] on image "Blockly Workspace" at bounding box center [1034, 61] width 26 height 26
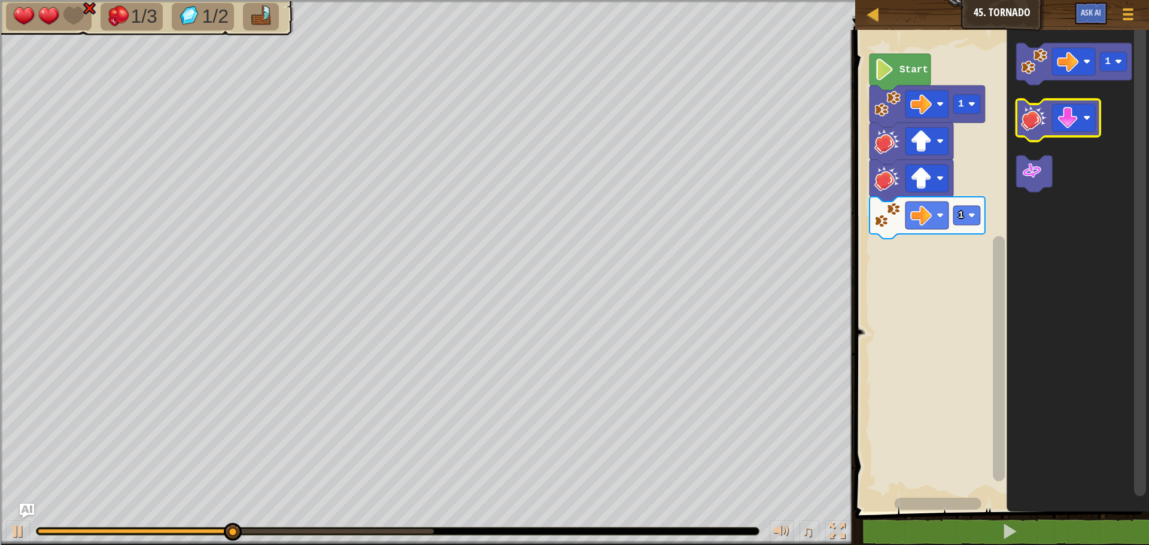
click at [1037, 111] on image "Blockly Workspace" at bounding box center [1034, 118] width 26 height 26
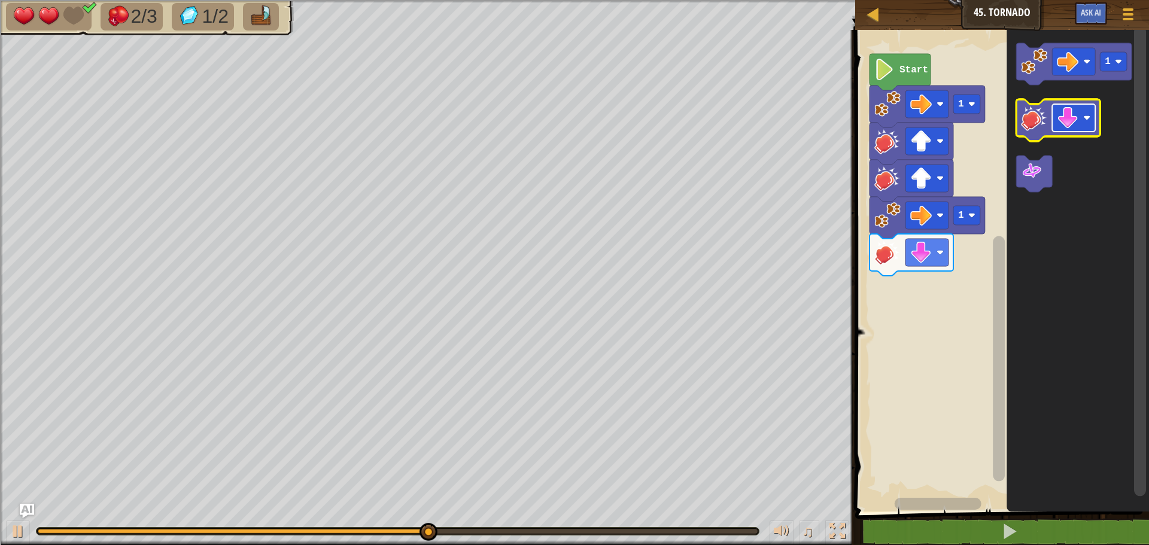
click at [1065, 107] on image "Blockly Workspace" at bounding box center [1068, 118] width 22 height 22
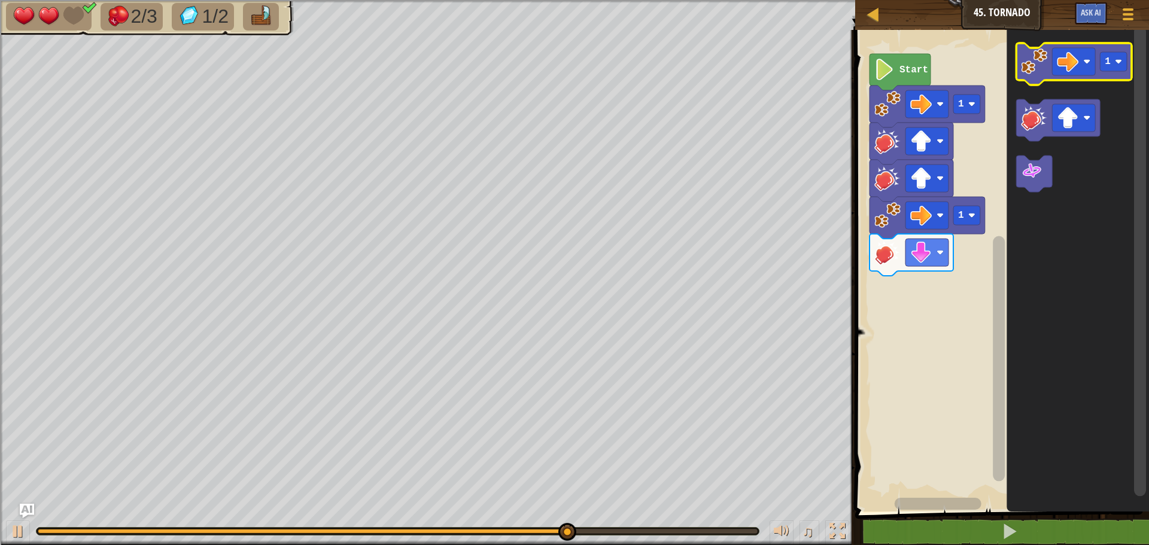
click at [1031, 57] on image "Blockly Workspace" at bounding box center [1034, 61] width 26 height 26
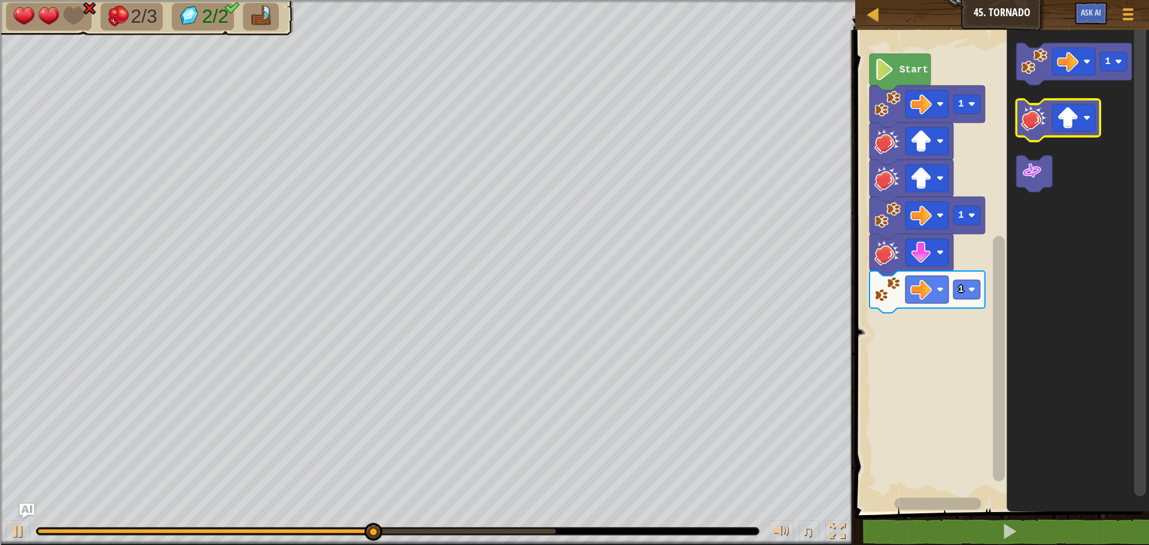
click at [1038, 114] on image "Blockly Workspace" at bounding box center [1034, 118] width 26 height 26
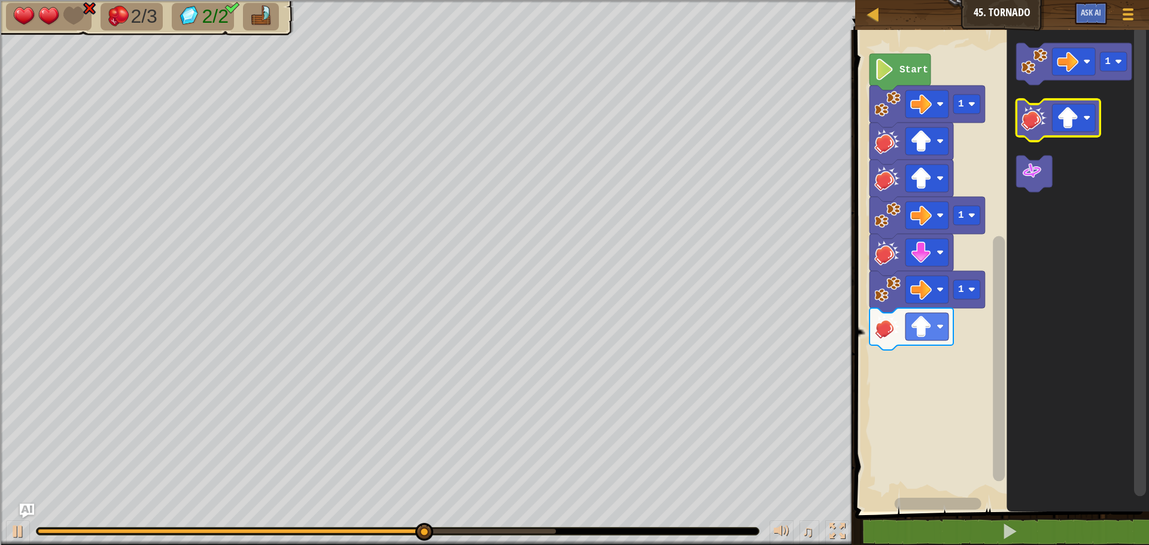
click at [1039, 128] on image "Blockly Workspace" at bounding box center [1034, 118] width 26 height 26
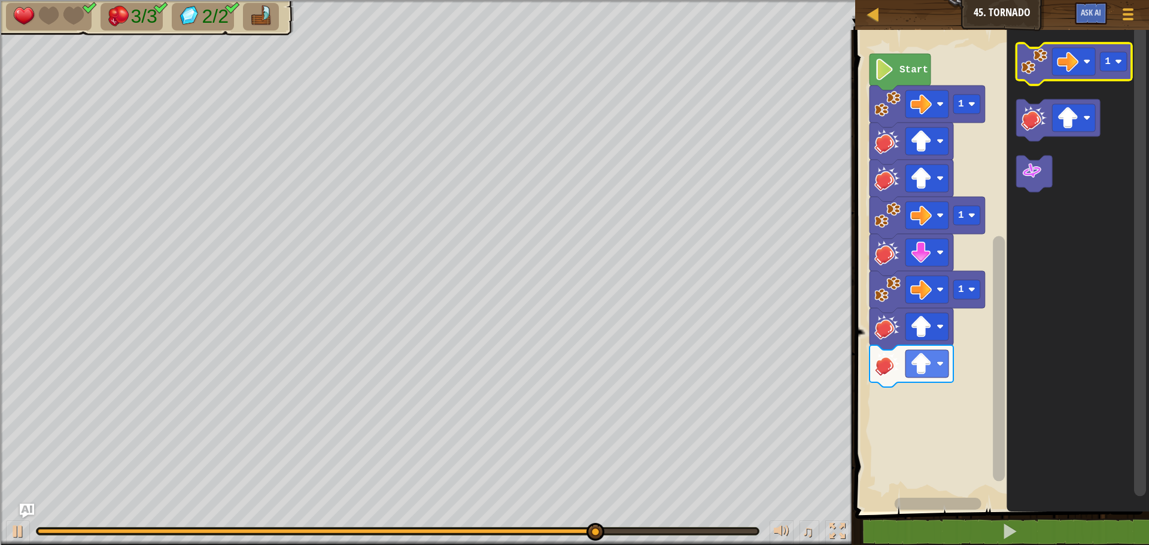
click at [1043, 68] on image "Blockly Workspace" at bounding box center [1034, 61] width 26 height 26
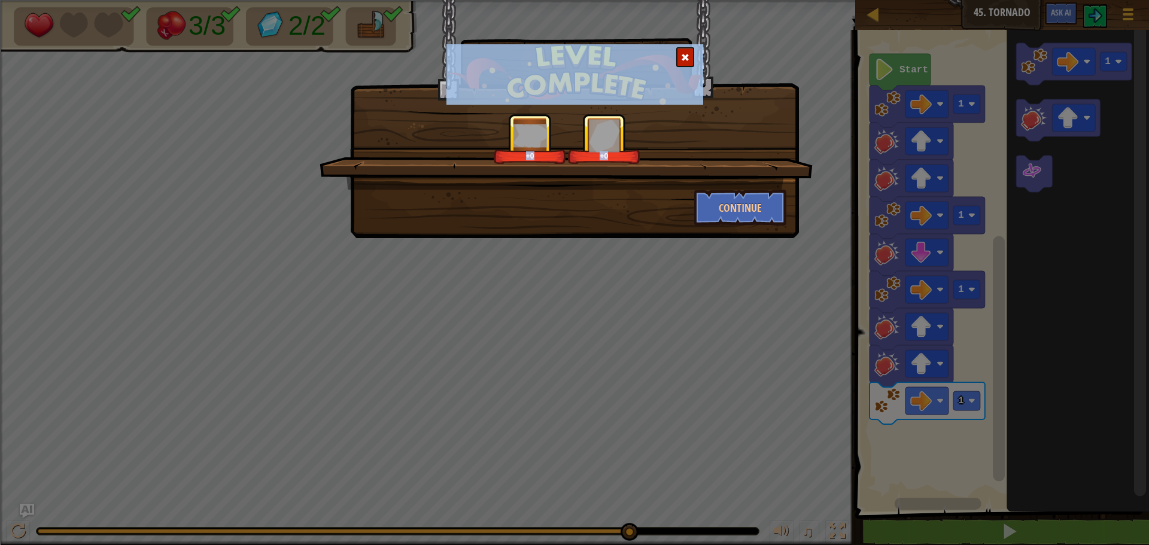
click at [738, 188] on div "+0 +0" at bounding box center [566, 152] width 493 height 76
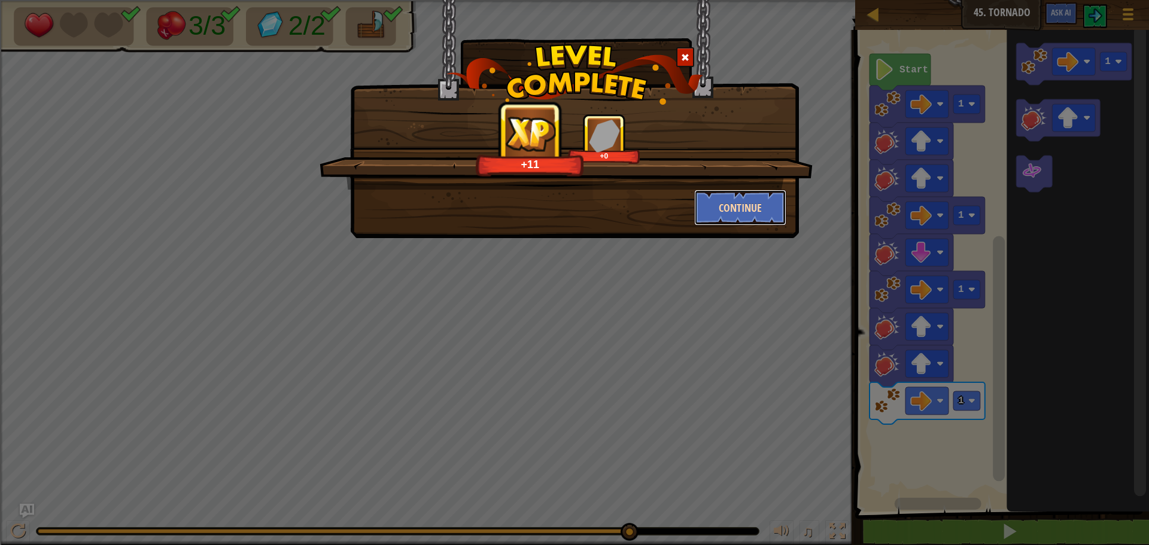
click at [730, 207] on button "Continue" at bounding box center [740, 208] width 93 height 36
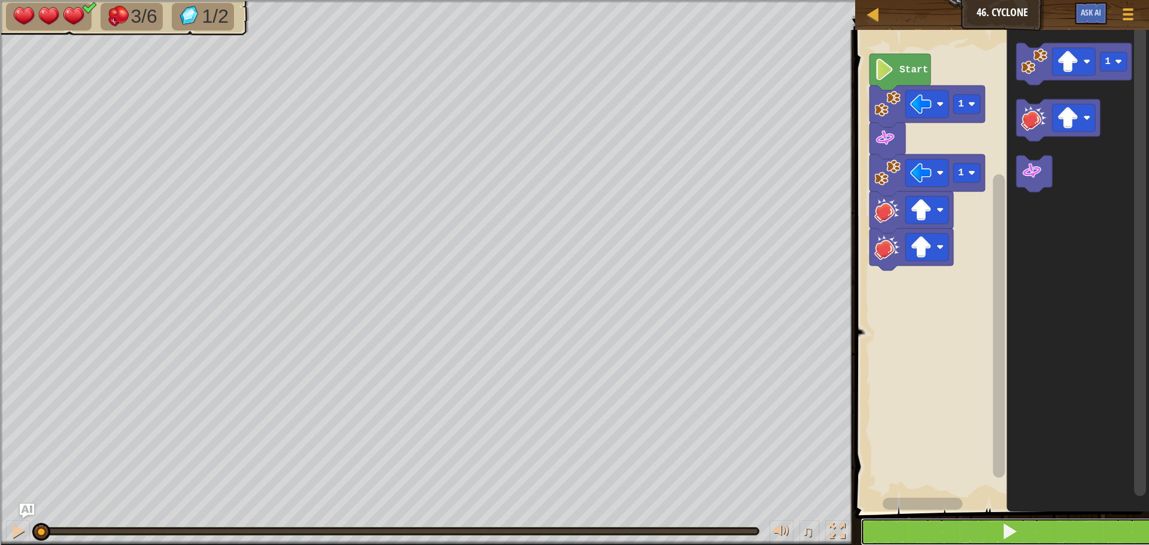
click at [933, 524] on button at bounding box center [1010, 532] width 298 height 28
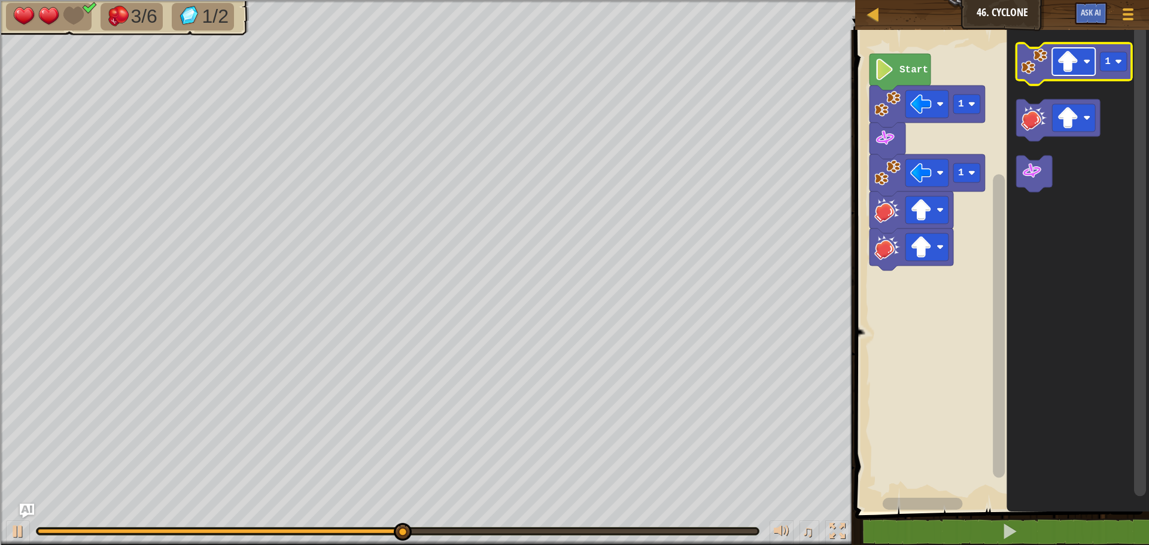
click at [1073, 62] on image "Blockly Workspace" at bounding box center [1068, 62] width 22 height 22
click at [1017, 69] on icon "Blockly Workspace" at bounding box center [1075, 64] width 116 height 42
click at [1042, 72] on image "Blockly Workspace" at bounding box center [1034, 61] width 26 height 26
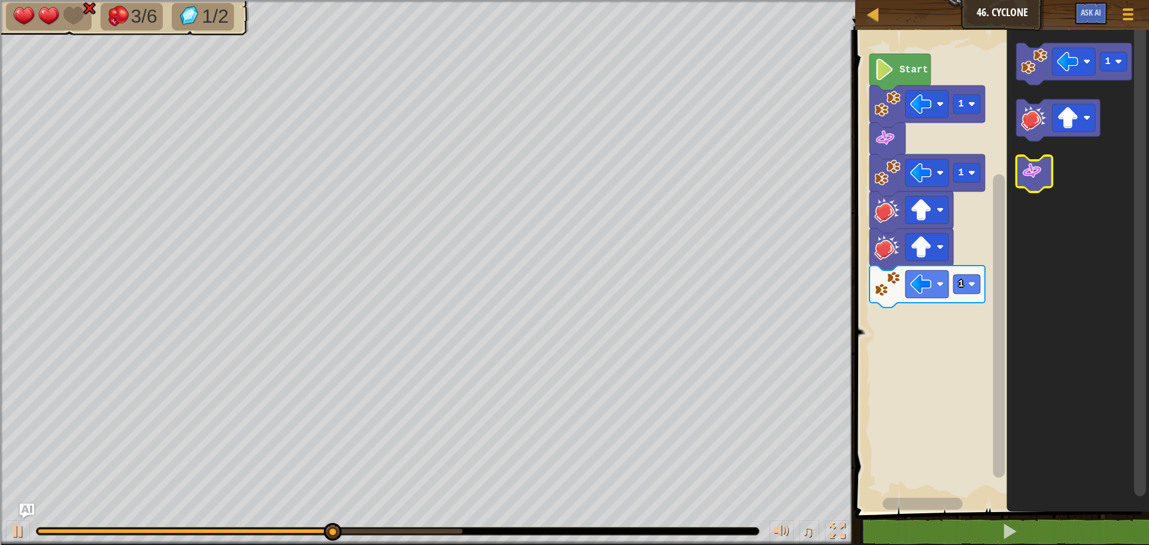
click at [1028, 166] on image "Blockly Workspace" at bounding box center [1032, 171] width 22 height 22
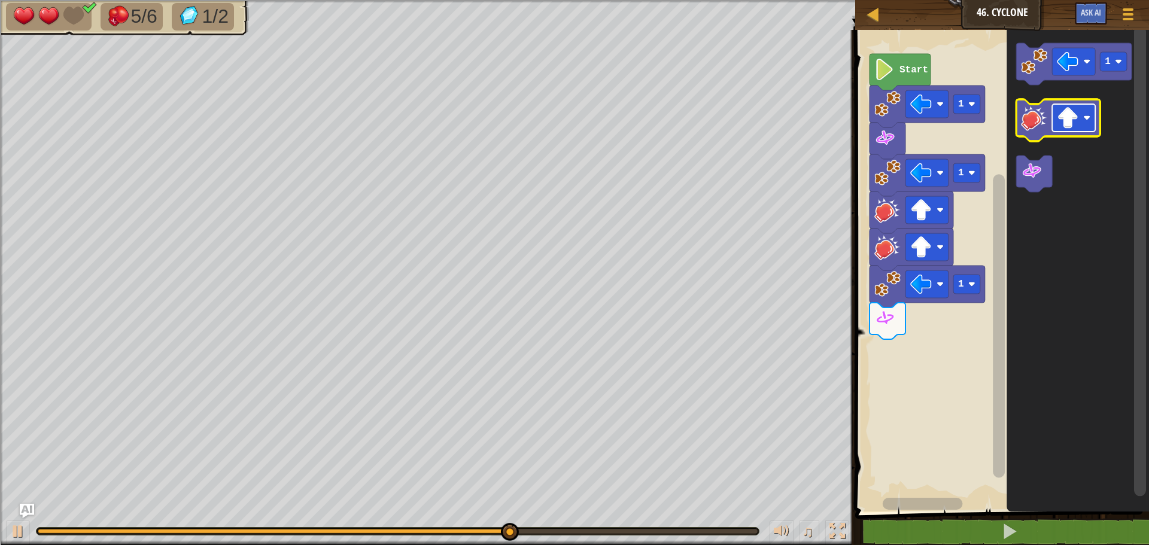
click at [1070, 115] on image "Blockly Workspace" at bounding box center [1068, 118] width 22 height 22
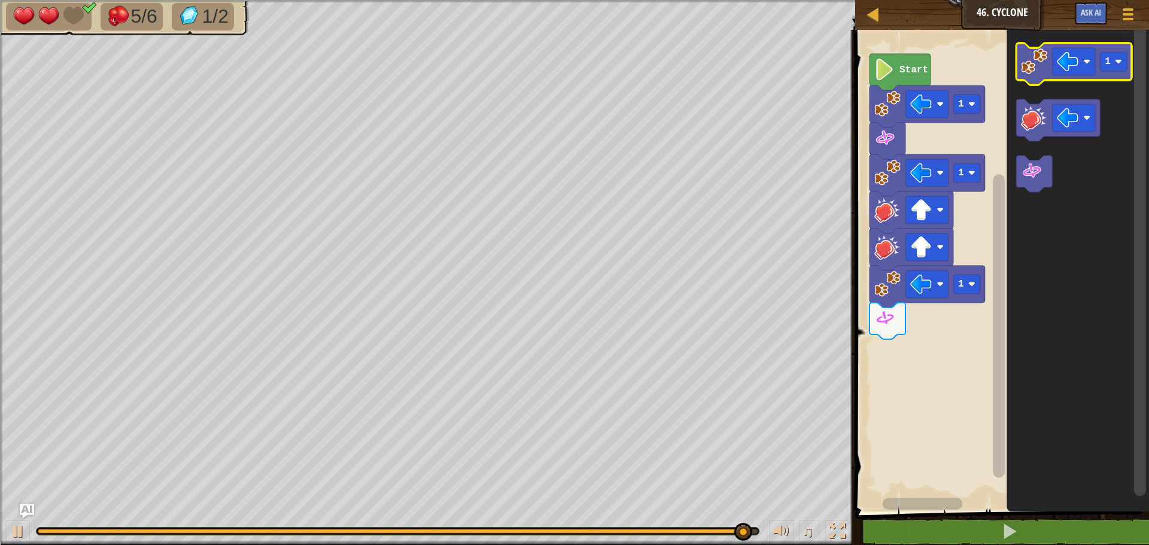
click at [1028, 71] on image "Blockly Workspace" at bounding box center [1034, 61] width 26 height 26
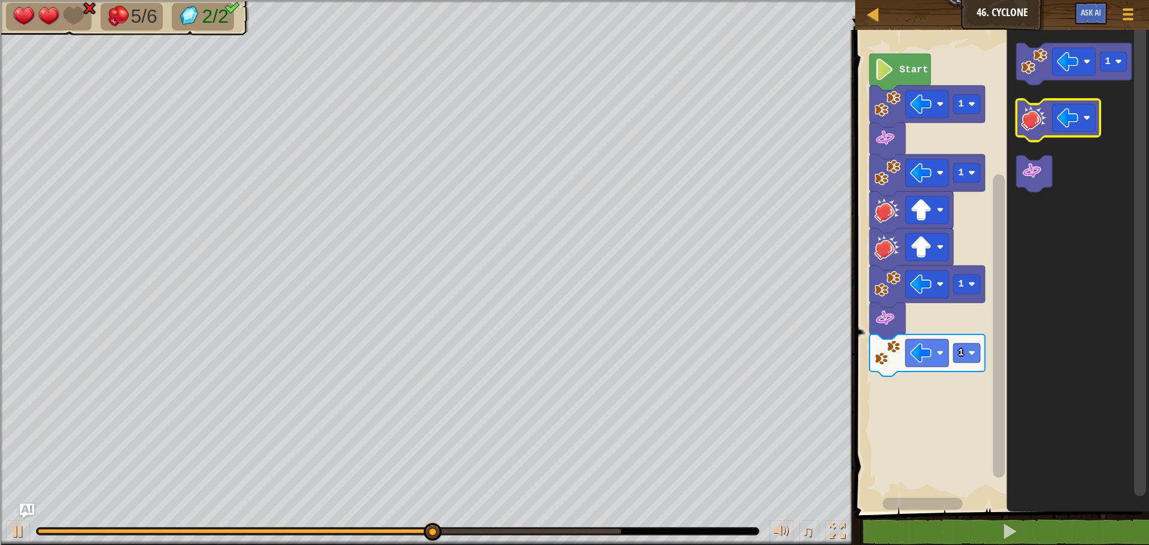
click at [1033, 113] on image "Blockly Workspace" at bounding box center [1034, 118] width 26 height 26
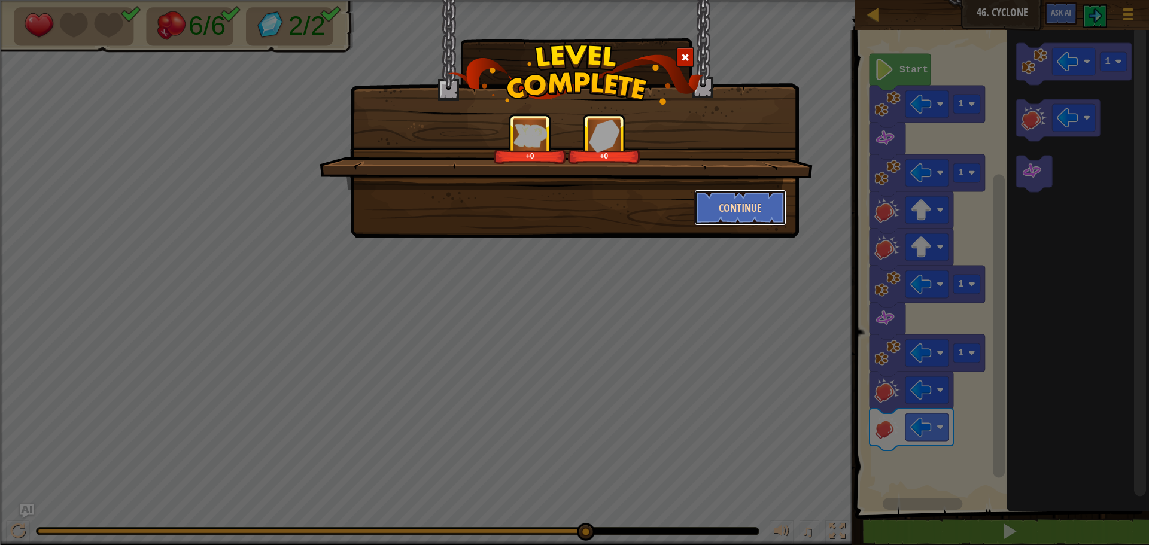
click at [723, 210] on button "Continue" at bounding box center [740, 208] width 93 height 36
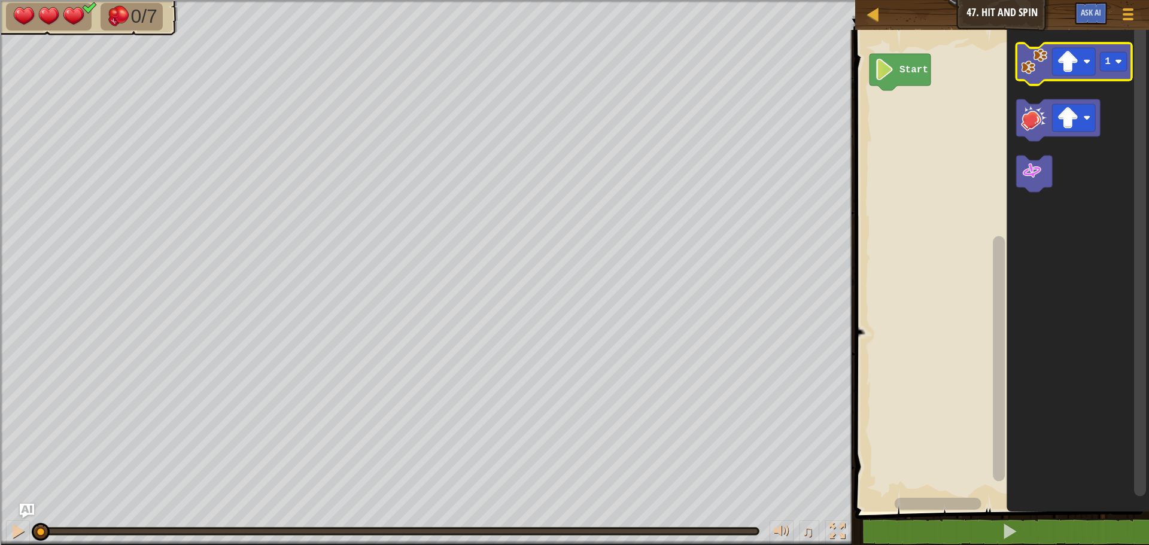
click at [1031, 74] on image "Blockly Workspace" at bounding box center [1034, 61] width 26 height 26
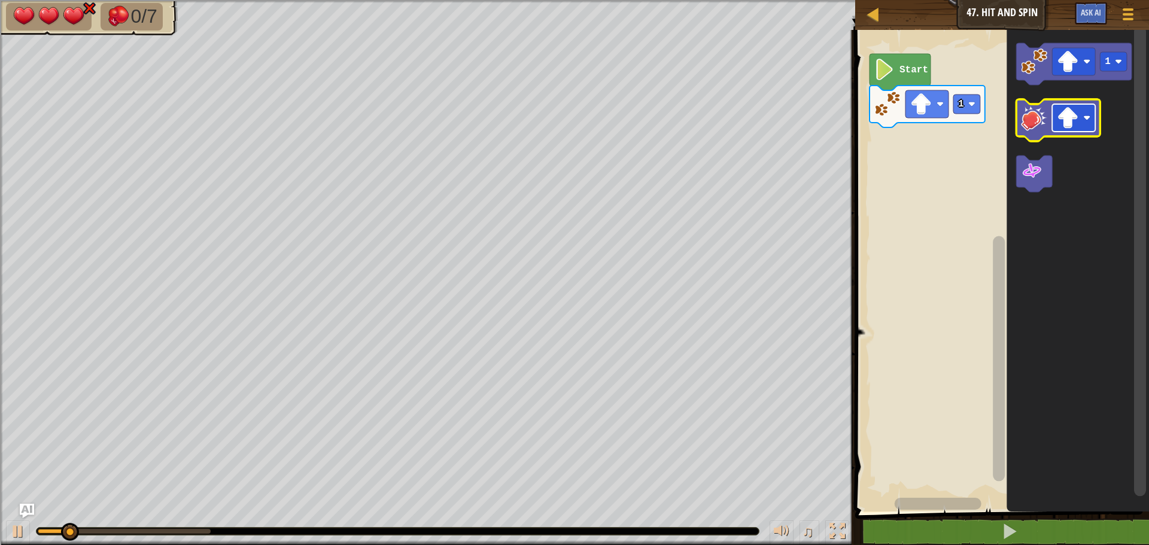
click at [1064, 113] on image "Blockly Workspace" at bounding box center [1068, 118] width 22 height 22
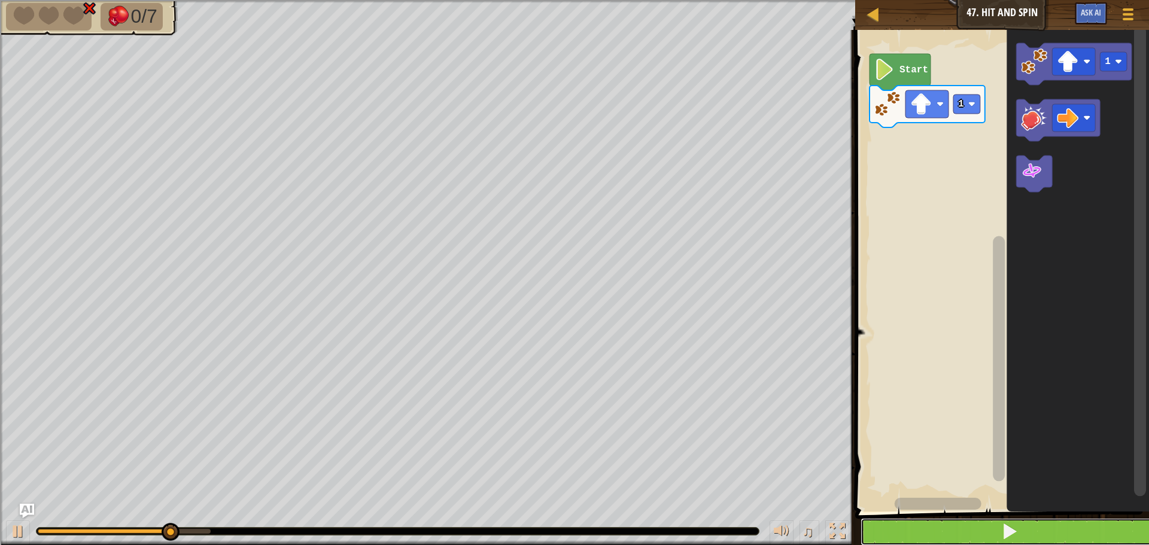
click at [1040, 532] on button at bounding box center [1010, 532] width 298 height 28
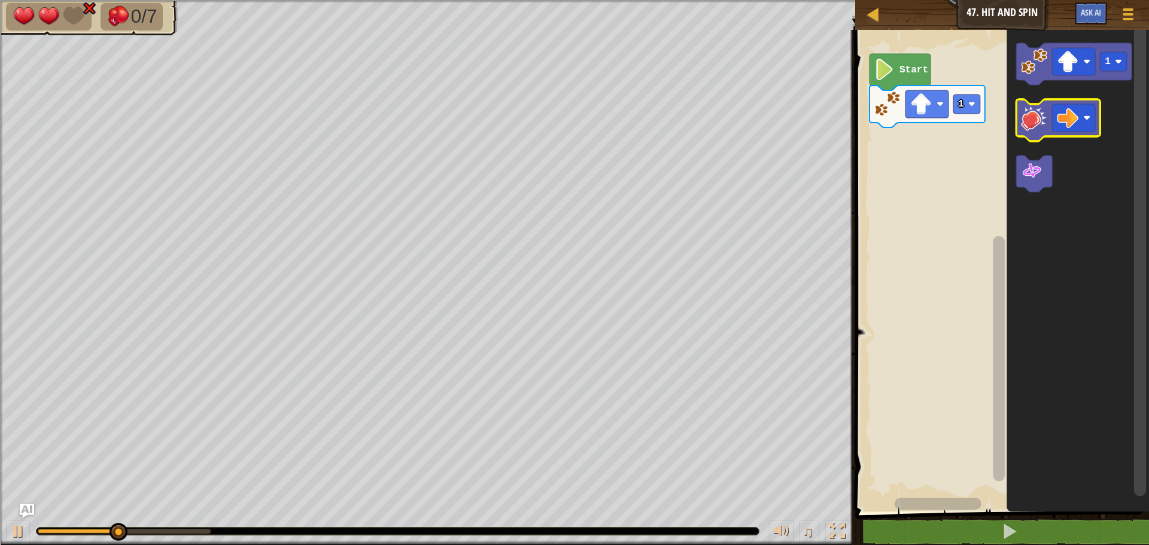
click at [1032, 113] on image "Blockly Workspace" at bounding box center [1034, 118] width 26 height 26
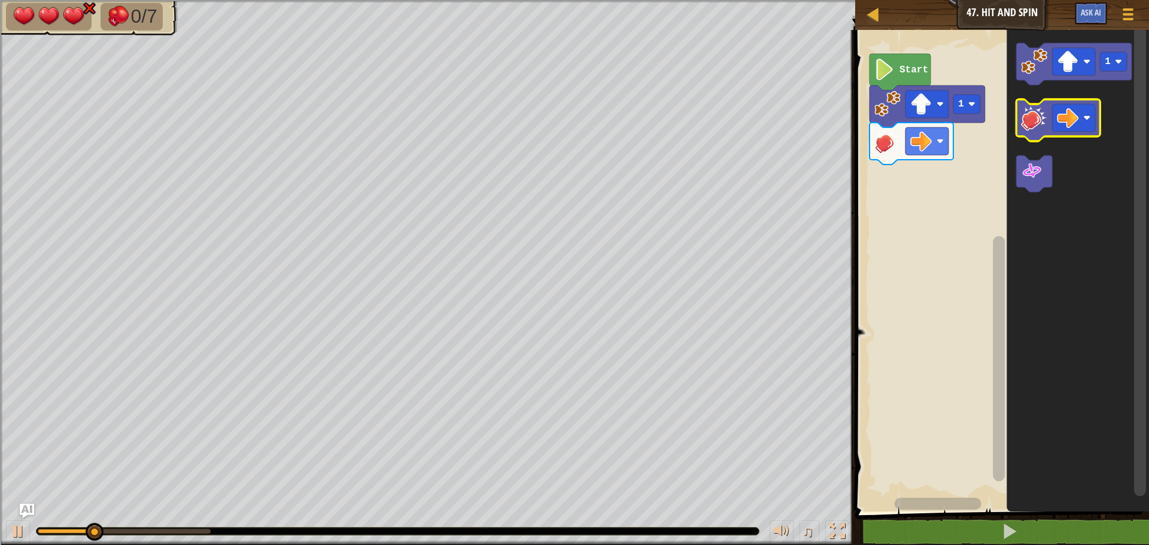
click at [1032, 113] on image "Blockly Workspace" at bounding box center [1034, 118] width 26 height 26
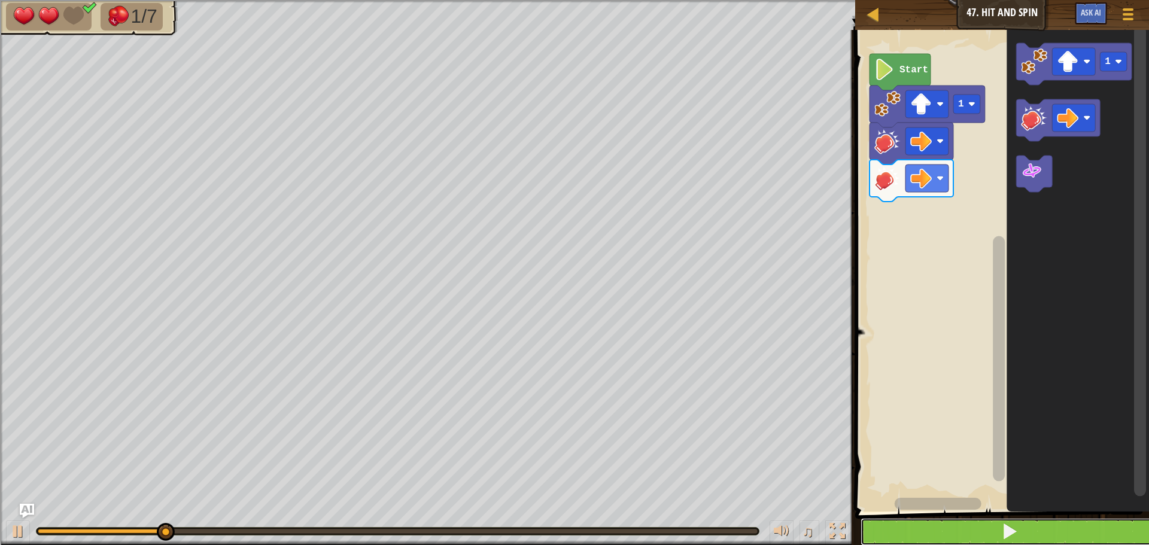
click at [1003, 523] on span at bounding box center [1010, 531] width 17 height 17
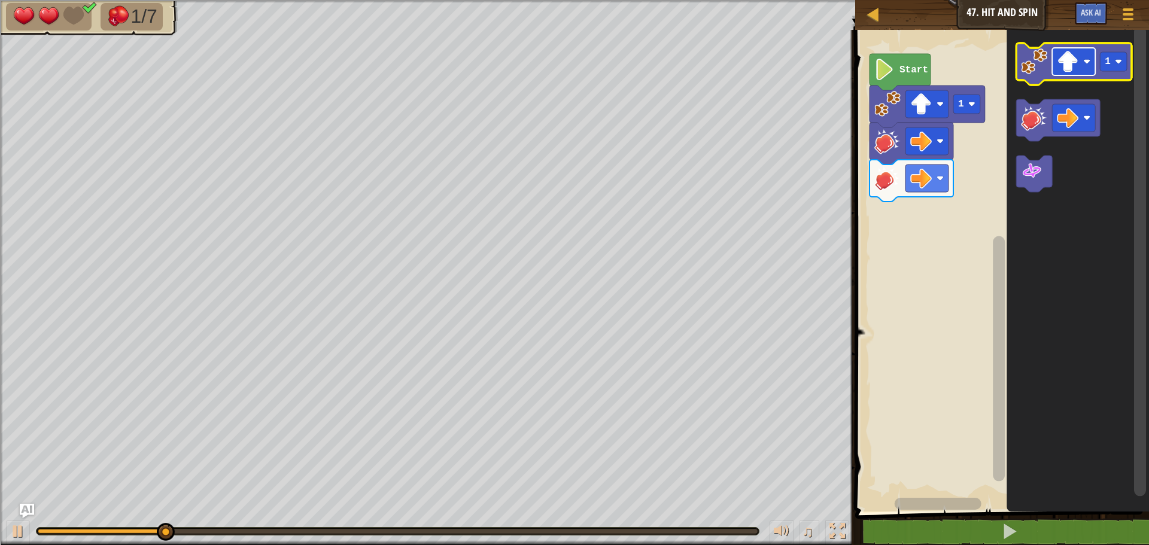
click at [1080, 55] on rect "Blockly Workspace" at bounding box center [1073, 62] width 43 height 28
click at [1033, 57] on image "Blockly Workspace" at bounding box center [1034, 61] width 26 height 26
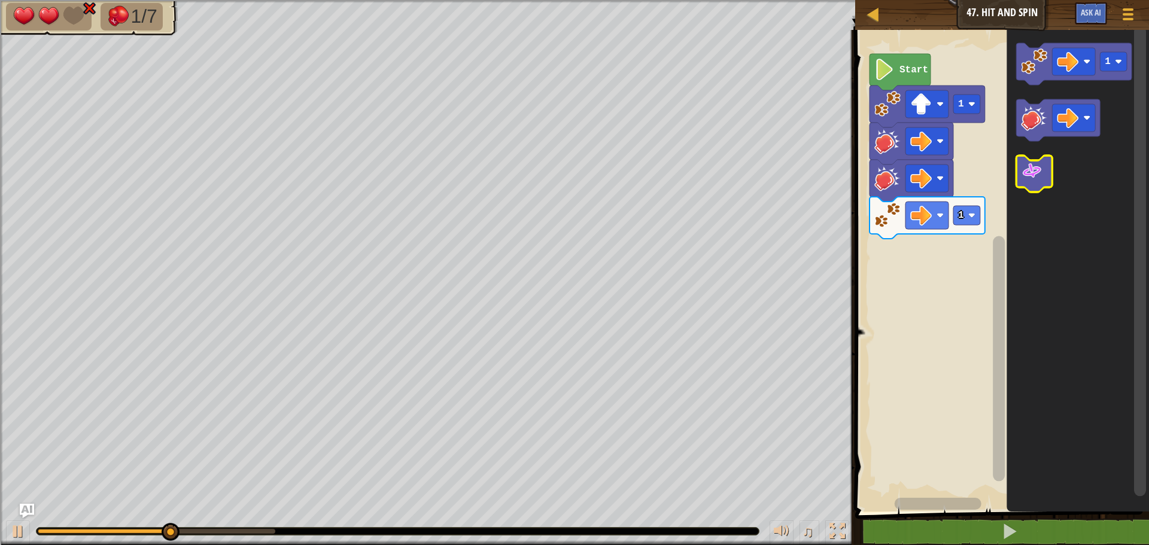
click at [1043, 184] on icon "Blockly Workspace" at bounding box center [1035, 174] width 36 height 37
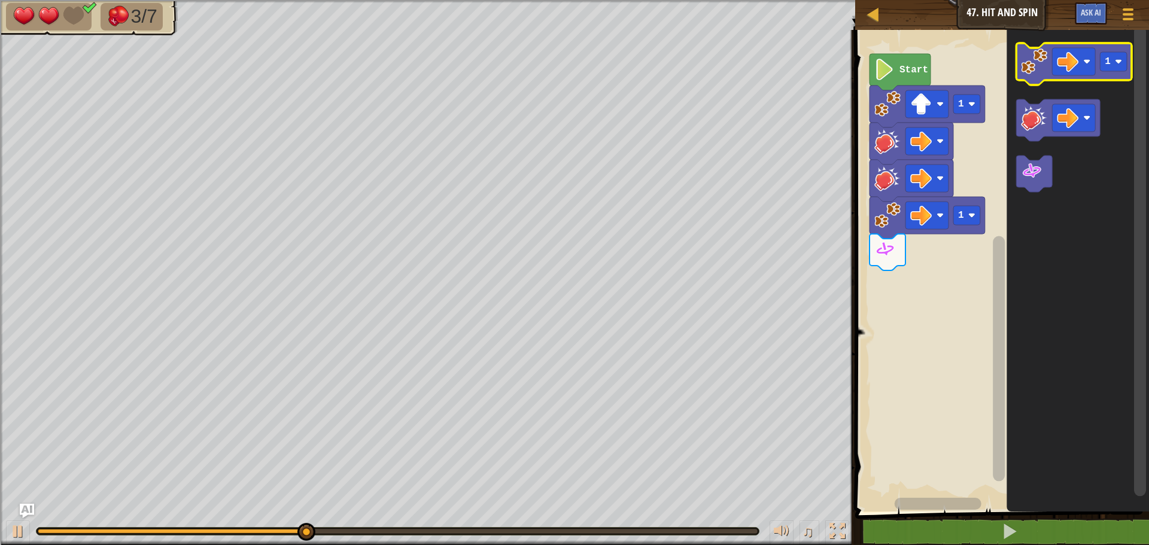
click at [1037, 65] on image "Blockly Workspace" at bounding box center [1034, 61] width 26 height 26
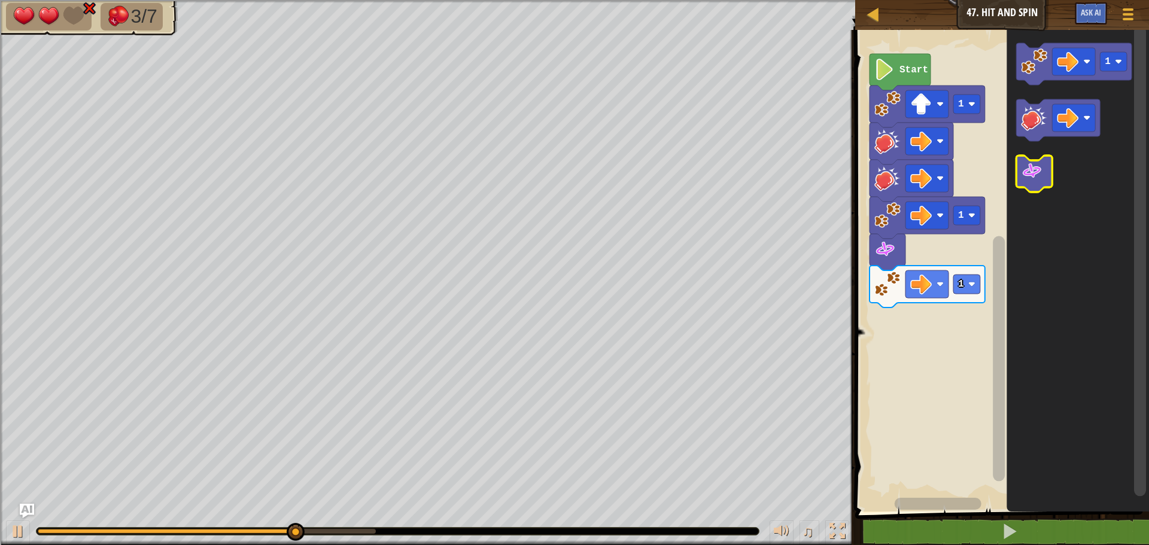
click at [1026, 169] on image "Blockly Workspace" at bounding box center [1032, 171] width 22 height 22
click at [1023, 174] on image "Blockly Workspace" at bounding box center [1032, 171] width 22 height 22
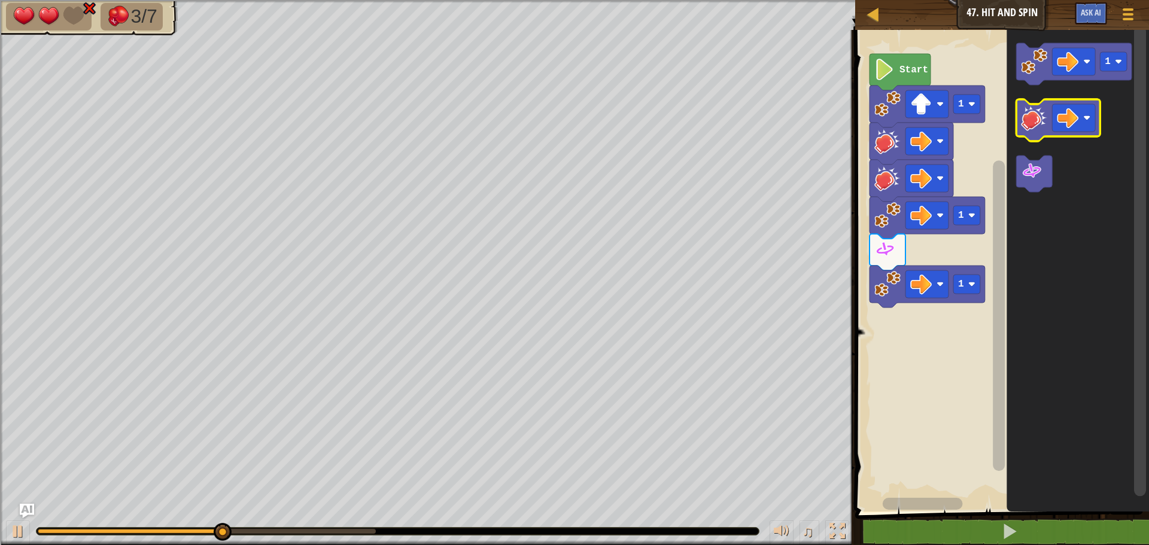
click at [1040, 125] on image "Blockly Workspace" at bounding box center [1034, 118] width 26 height 26
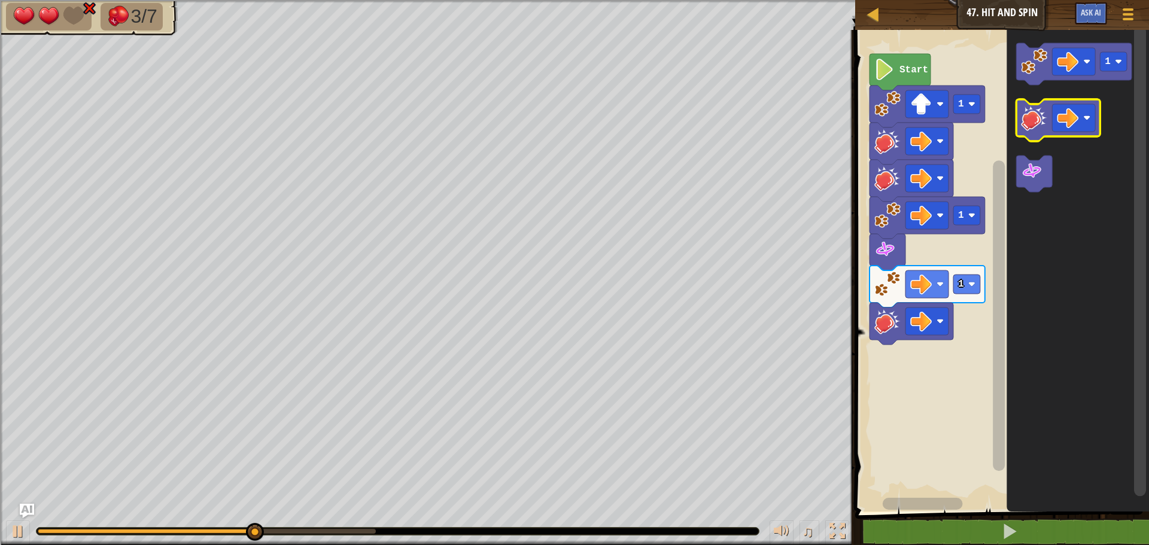
click at [1040, 125] on image "Blockly Workspace" at bounding box center [1034, 118] width 26 height 26
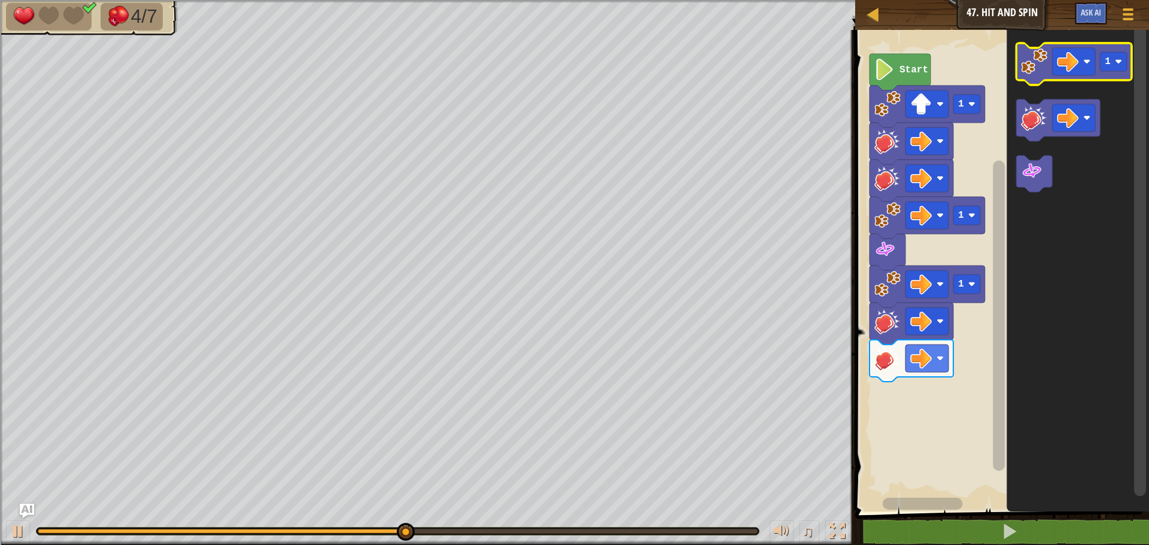
click at [1034, 63] on image "Blockly Workspace" at bounding box center [1034, 61] width 26 height 26
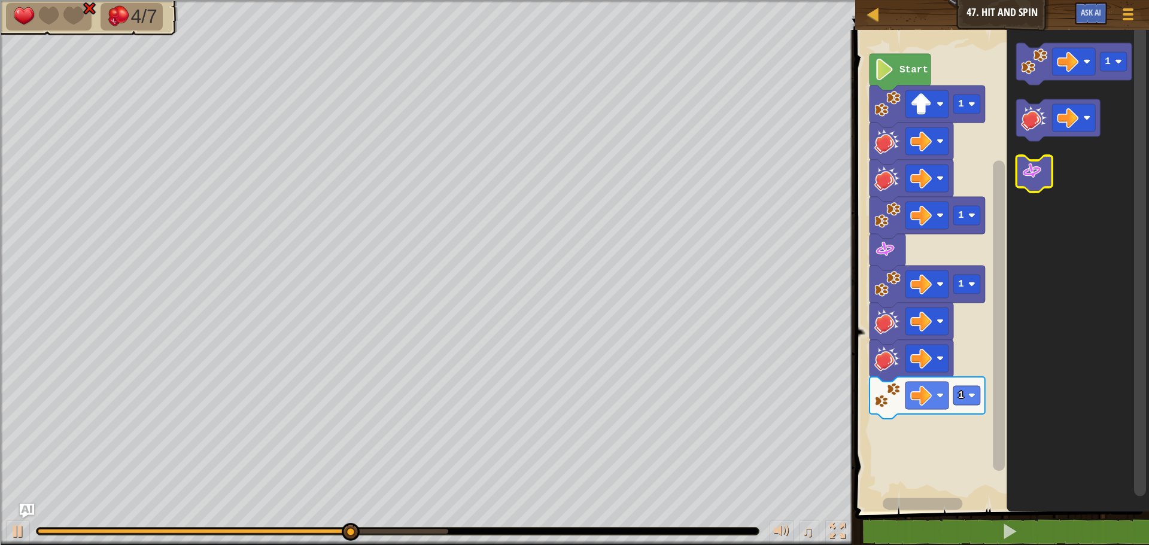
click at [1027, 178] on image "Blockly Workspace" at bounding box center [1032, 171] width 22 height 22
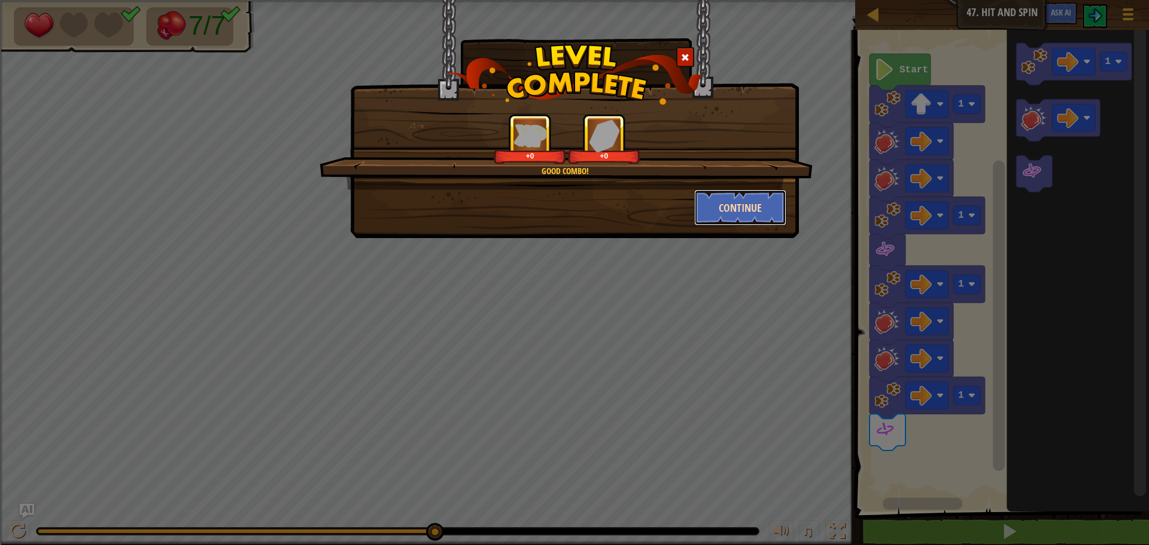
click at [756, 202] on button "Continue" at bounding box center [740, 208] width 93 height 36
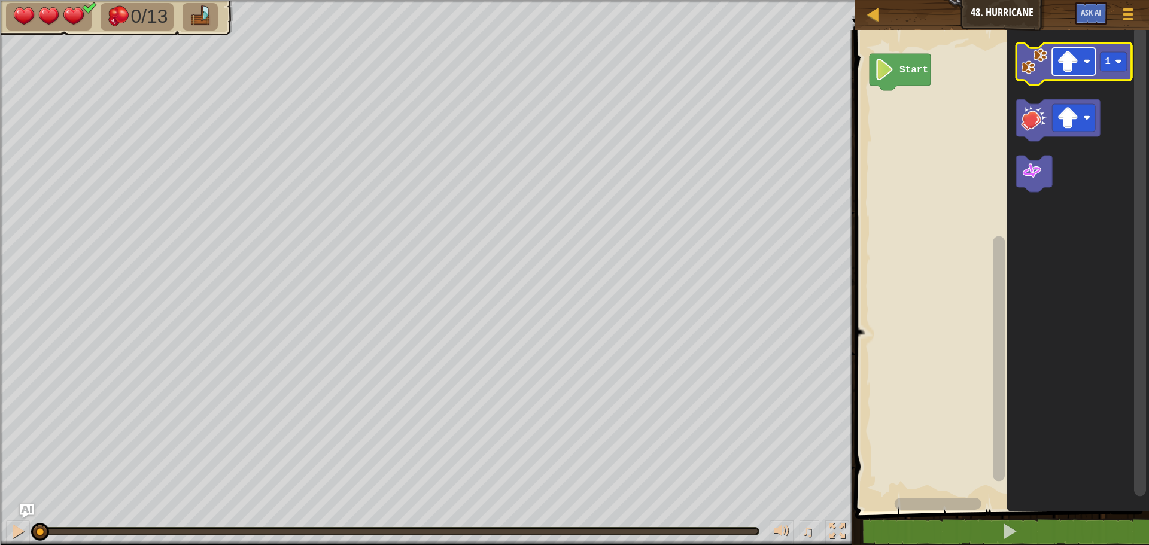
click at [1071, 56] on image "Blockly Workspace" at bounding box center [1068, 62] width 22 height 22
click at [1037, 64] on image "Blockly Workspace" at bounding box center [1034, 61] width 26 height 26
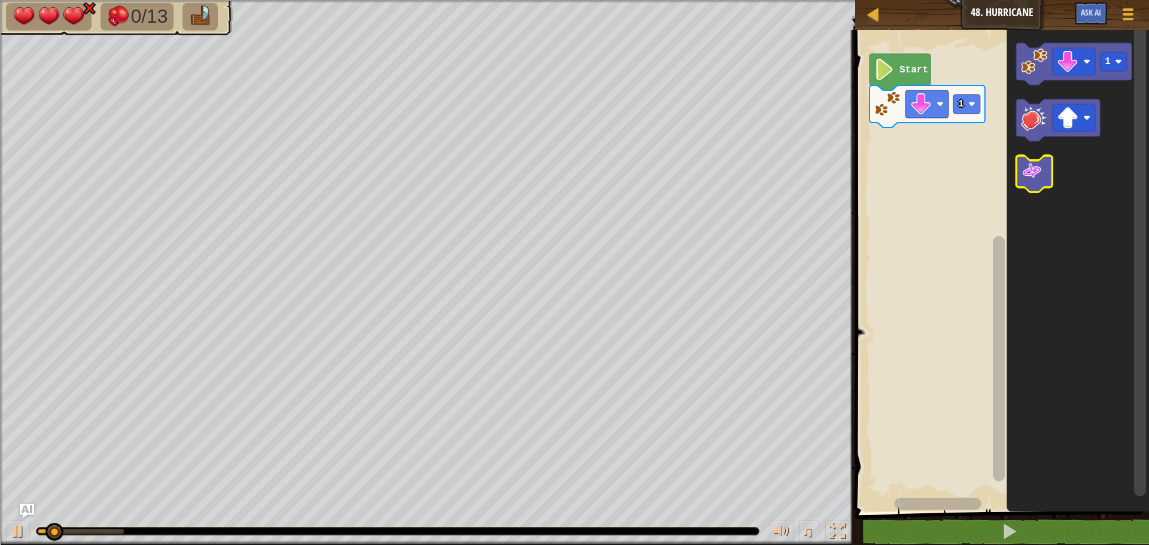
click at [1033, 167] on image "Blockly Workspace" at bounding box center [1032, 171] width 22 height 22
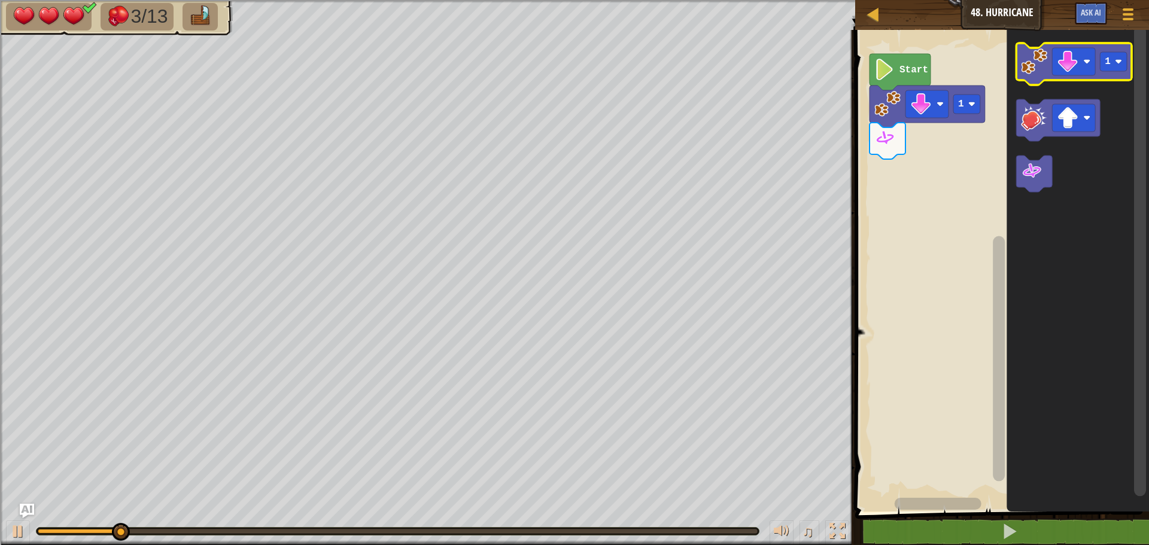
click at [1036, 66] on image "Blockly Workspace" at bounding box center [1034, 61] width 26 height 26
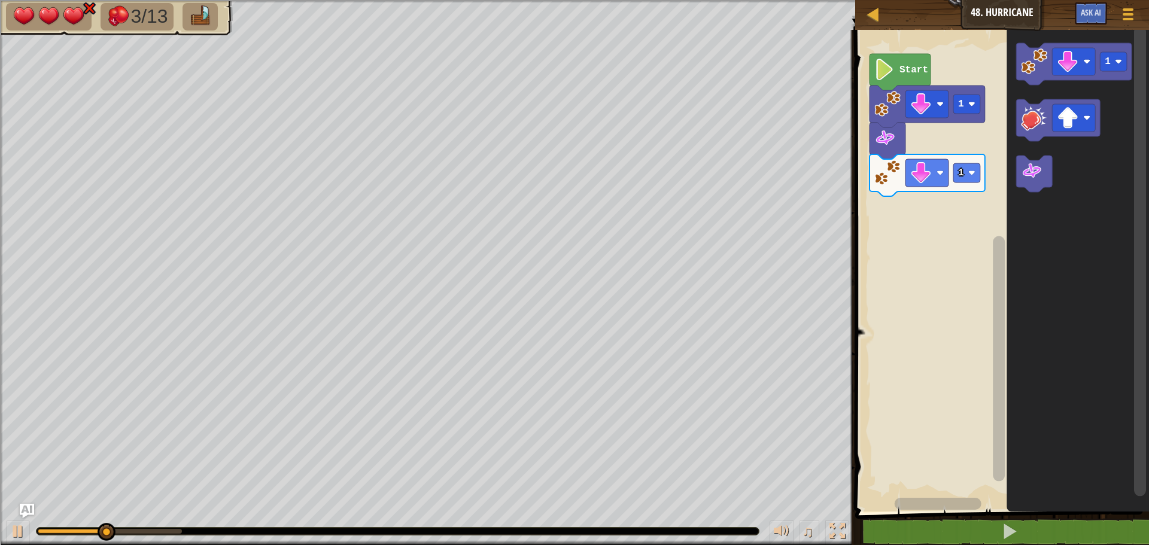
click at [1031, 174] on image "Blockly Workspace" at bounding box center [1032, 171] width 22 height 22
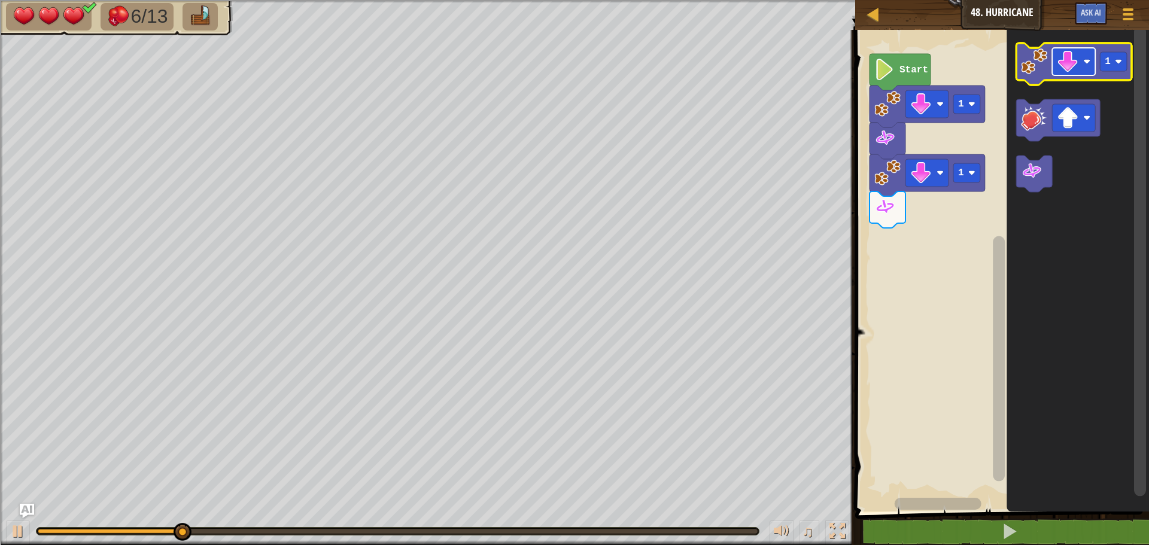
click at [1060, 64] on image "Blockly Workspace" at bounding box center [1068, 62] width 22 height 22
click at [1038, 56] on image "Blockly Workspace" at bounding box center [1034, 61] width 26 height 26
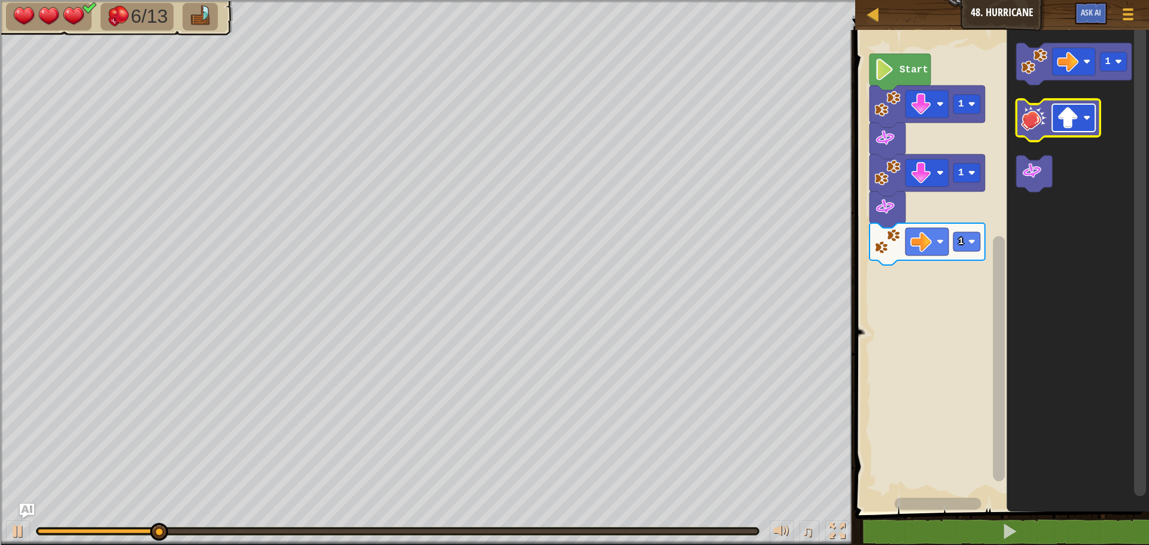
click at [1070, 116] on image "Blockly Workspace" at bounding box center [1068, 118] width 22 height 22
click at [1039, 125] on image "Blockly Workspace" at bounding box center [1034, 118] width 26 height 26
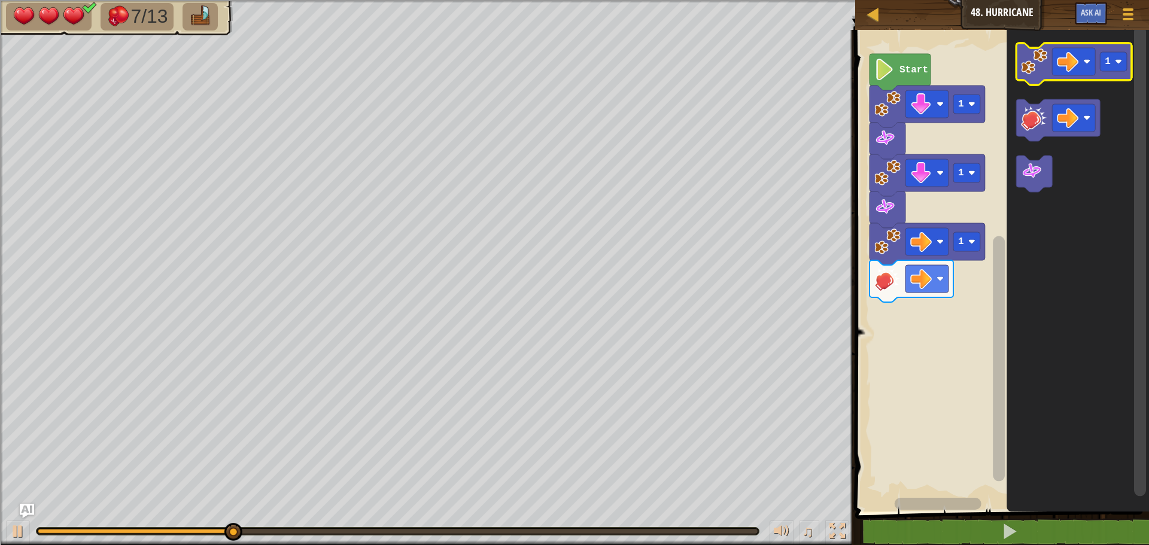
click at [1037, 77] on icon "Blockly Workspace" at bounding box center [1075, 64] width 116 height 42
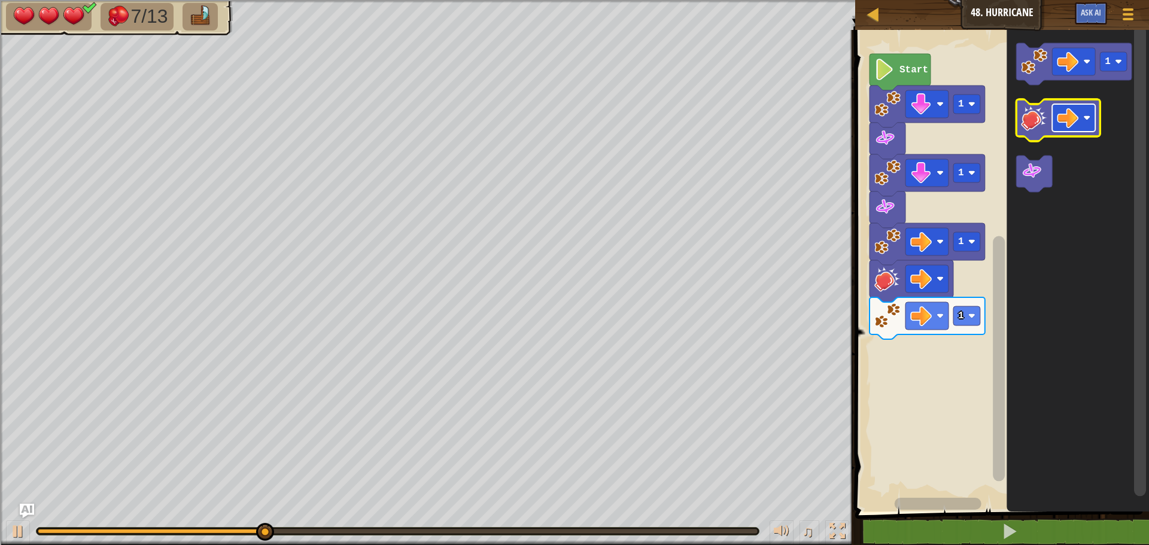
click at [1067, 120] on image "Blockly Workspace" at bounding box center [1068, 118] width 22 height 22
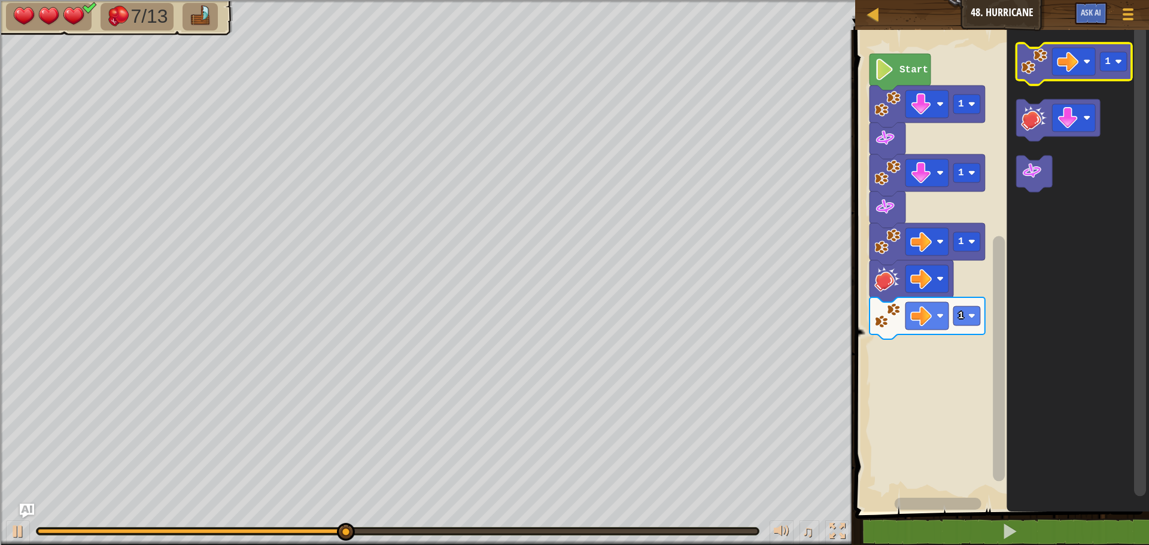
click at [1044, 69] on image "Blockly Workspace" at bounding box center [1034, 61] width 26 height 26
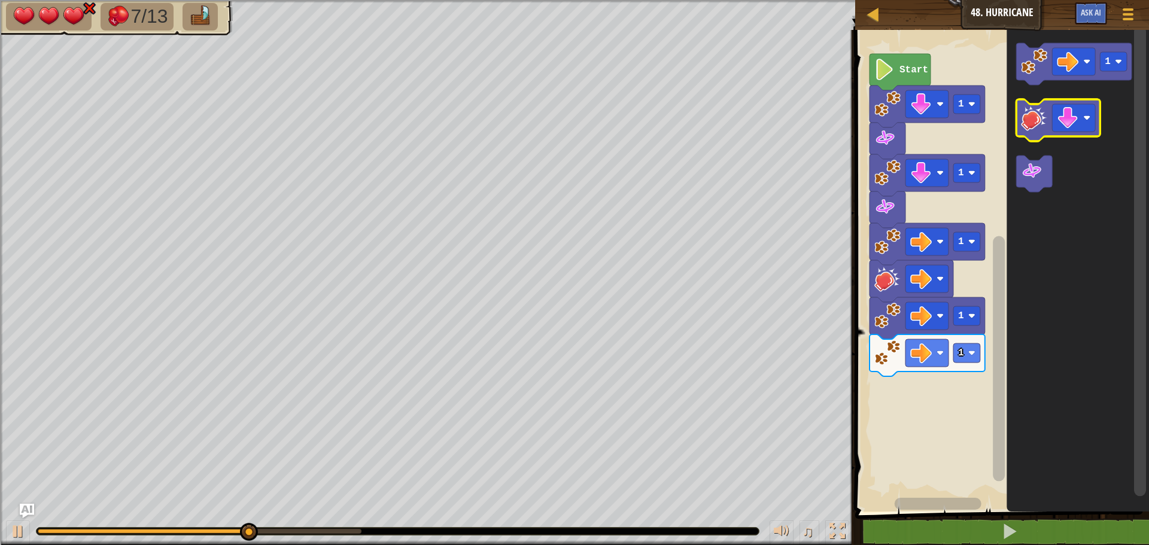
click at [1043, 123] on image "Blockly Workspace" at bounding box center [1034, 118] width 26 height 26
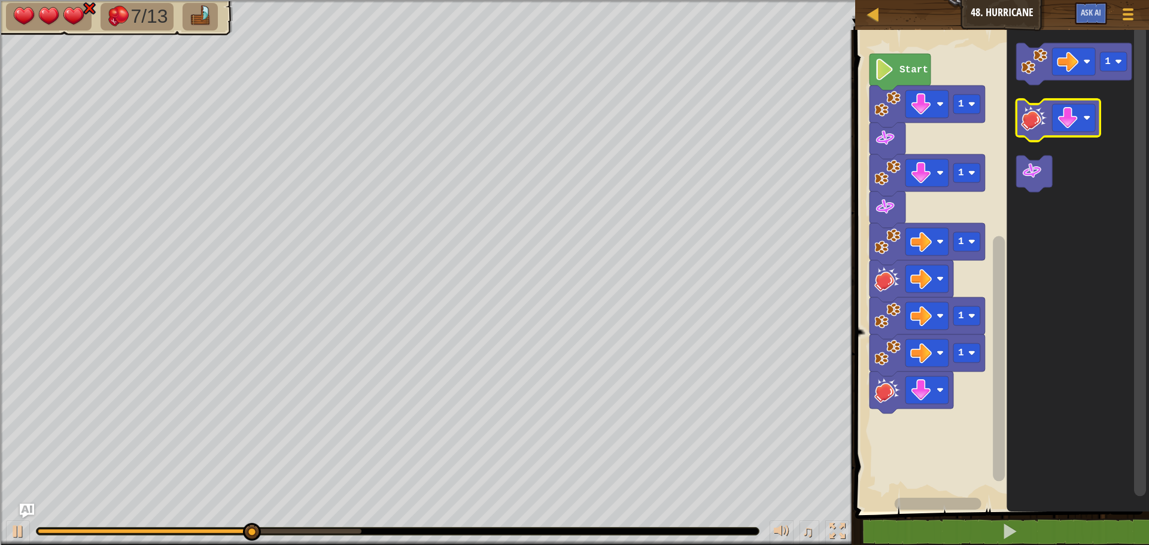
click at [1040, 123] on image "Blockly Workspace" at bounding box center [1034, 118] width 26 height 26
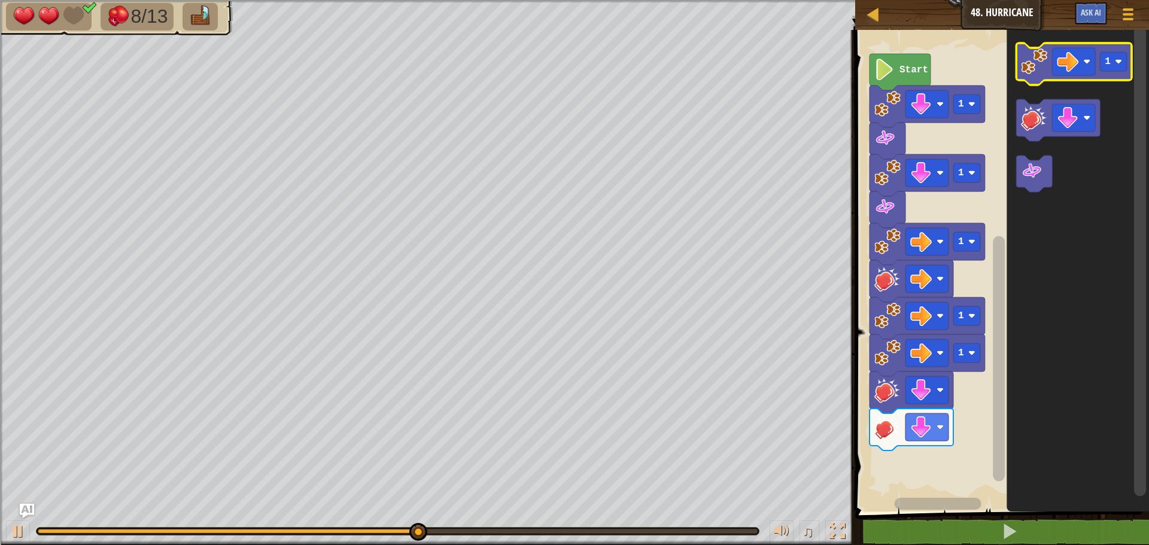
click at [1028, 63] on image "Blockly Workspace" at bounding box center [1034, 61] width 26 height 26
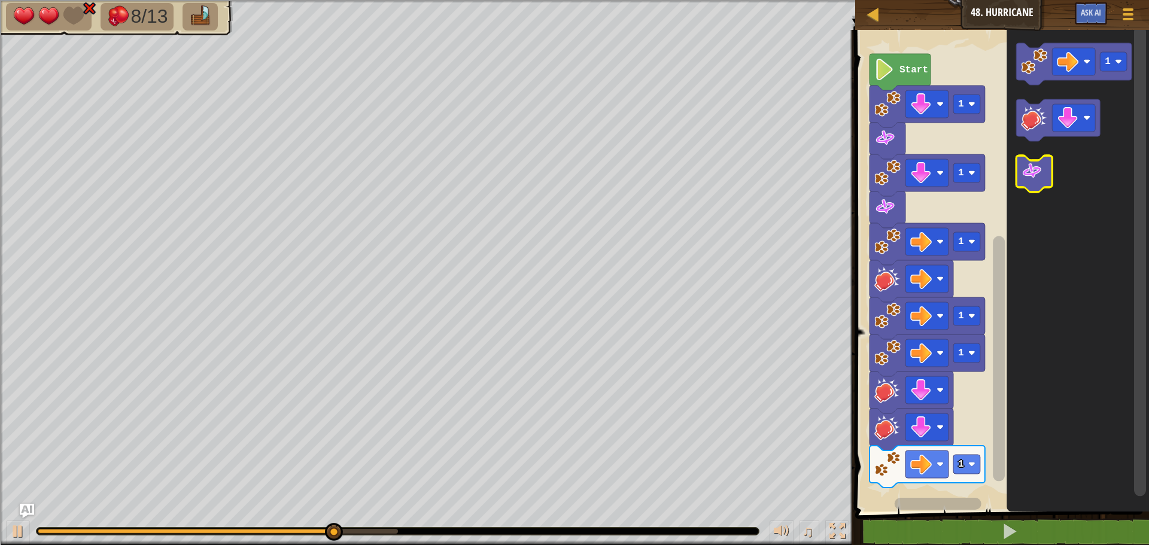
click at [1023, 165] on image "Blockly Workspace" at bounding box center [1032, 171] width 22 height 22
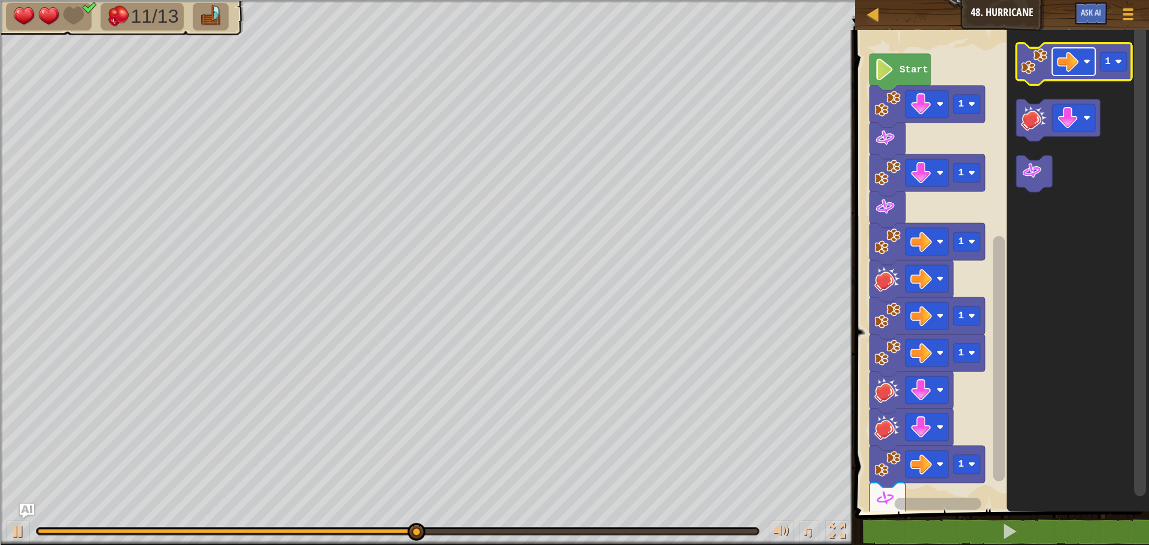
click at [1075, 59] on image "Blockly Workspace" at bounding box center [1068, 62] width 22 height 22
click at [1030, 69] on image "Blockly Workspace" at bounding box center [1034, 61] width 26 height 26
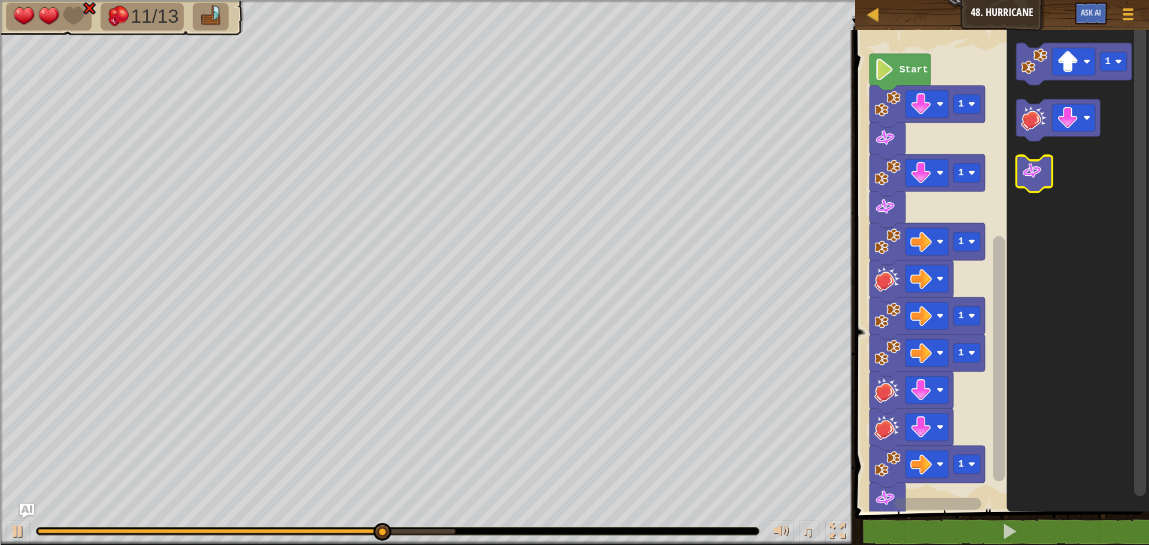
click at [1029, 178] on image "Blockly Workspace" at bounding box center [1032, 171] width 22 height 22
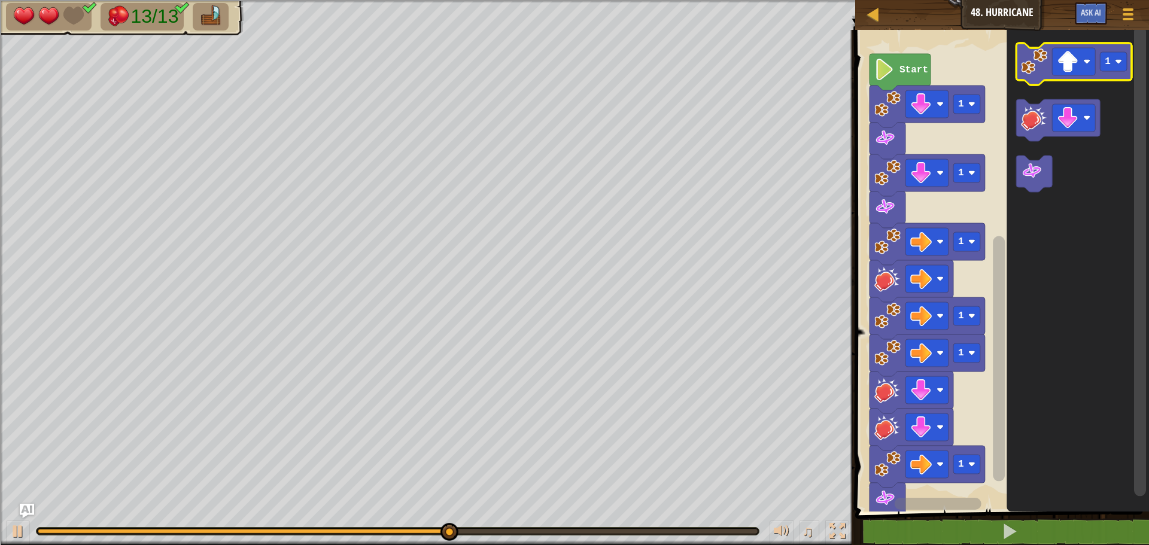
click at [1034, 53] on image "Blockly Workspace" at bounding box center [1034, 61] width 26 height 26
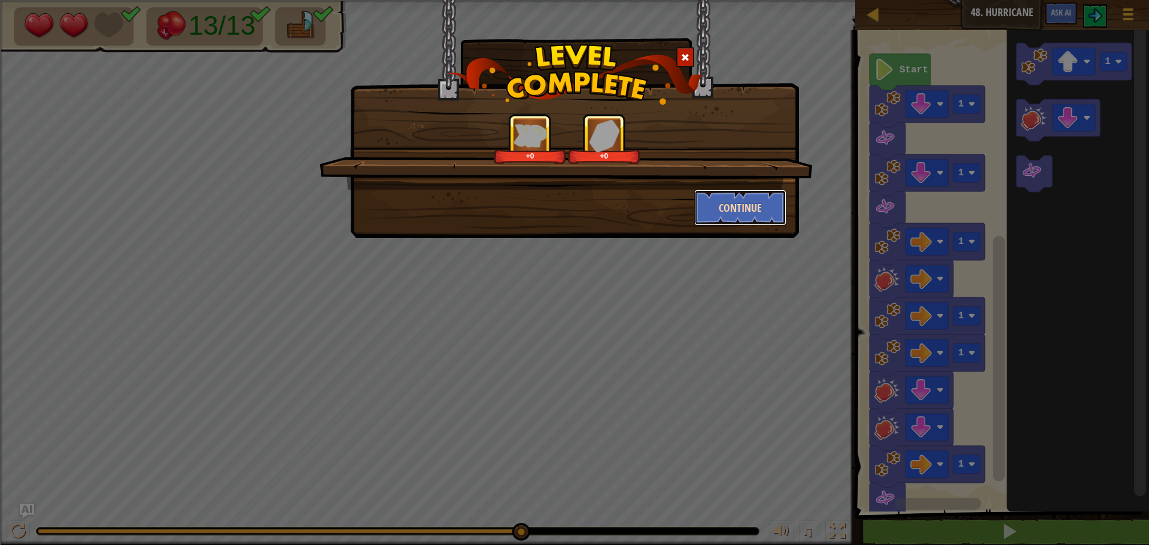
click at [735, 214] on button "Continue" at bounding box center [740, 208] width 93 height 36
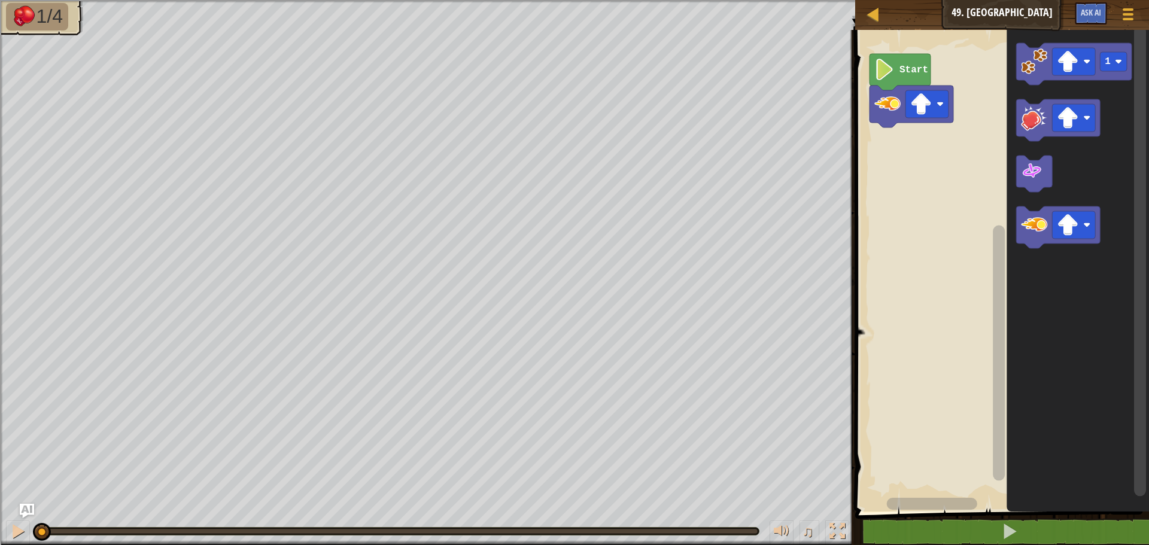
click at [897, 80] on icon "Blockly Workspace" at bounding box center [900, 72] width 61 height 37
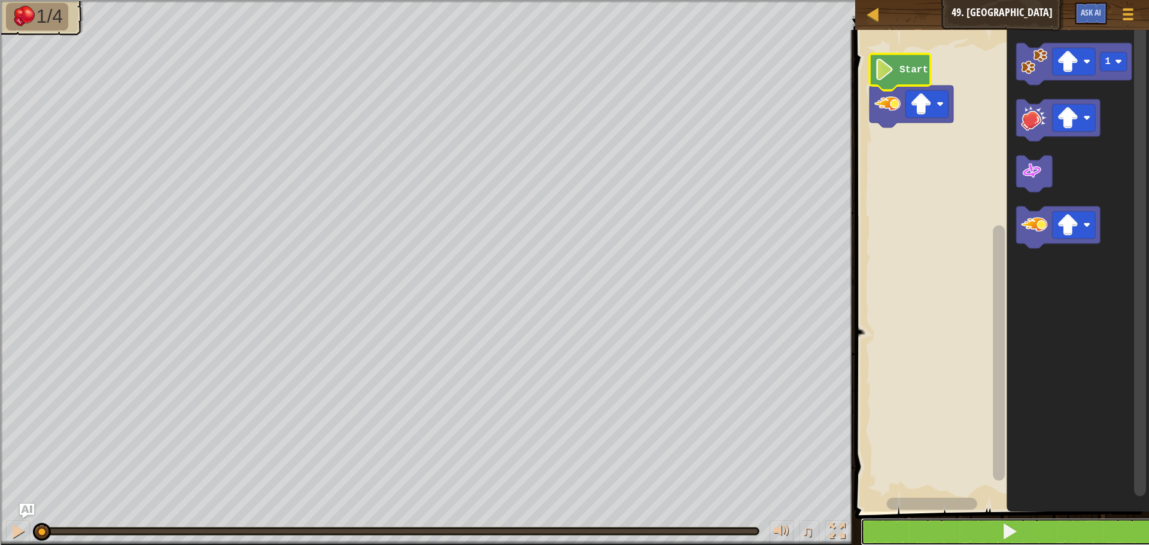
click at [945, 518] on button at bounding box center [1010, 532] width 298 height 28
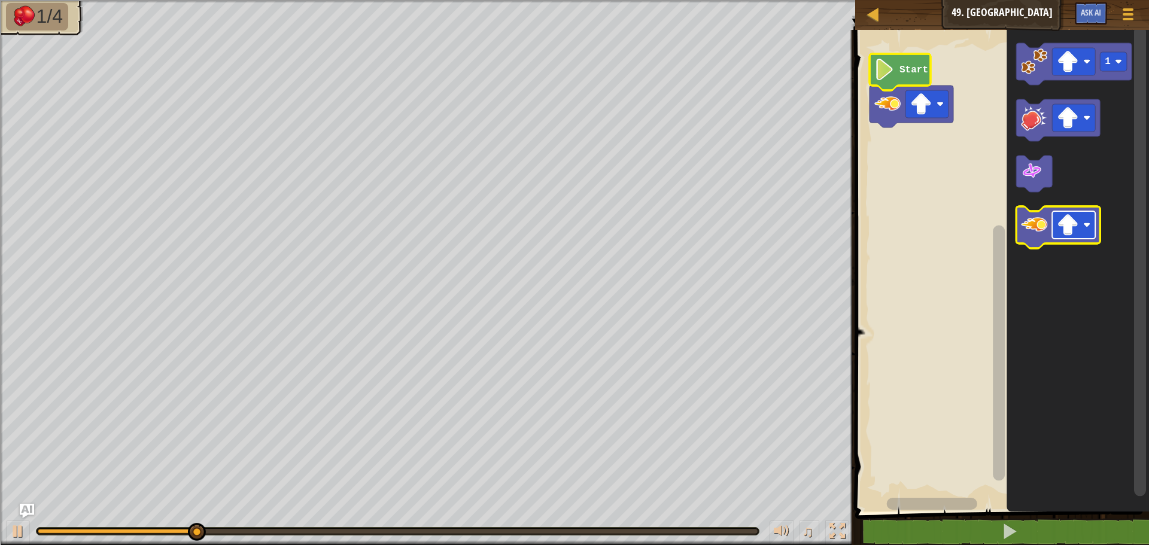
click at [1060, 219] on image "Blockly Workspace" at bounding box center [1068, 225] width 22 height 22
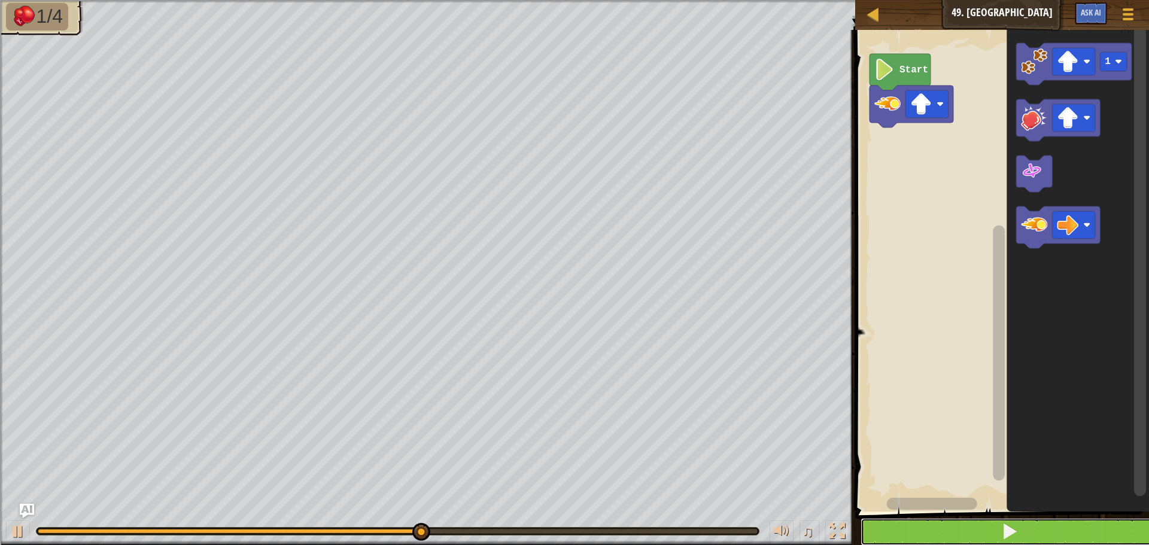
click at [1043, 539] on button at bounding box center [1010, 532] width 298 height 28
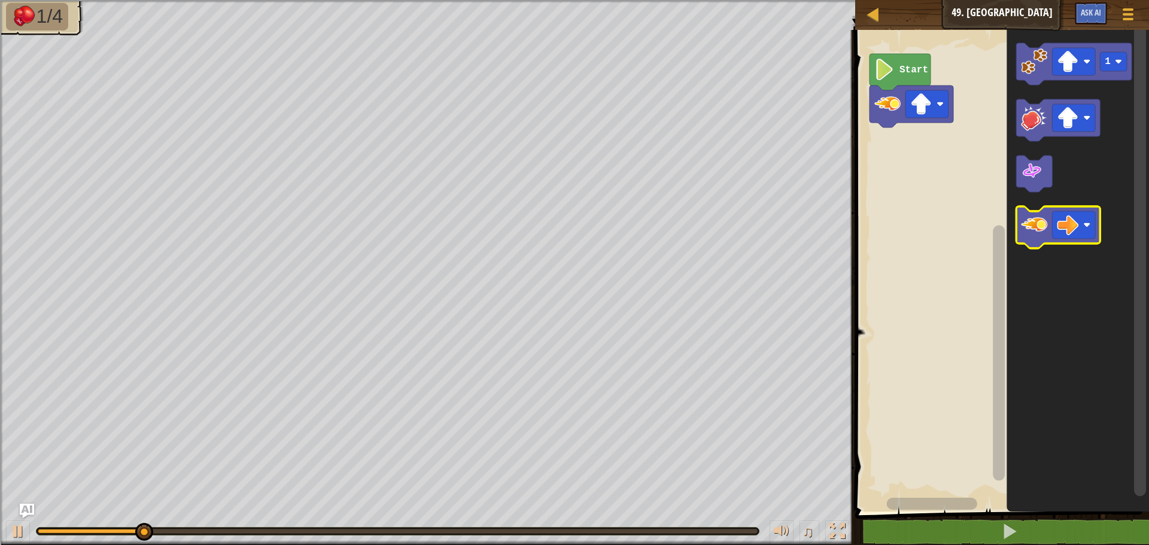
click at [1021, 229] on icon "Blockly Workspace" at bounding box center [1059, 228] width 84 height 42
click at [1079, 234] on rect "Blockly Workspace" at bounding box center [1073, 225] width 43 height 28
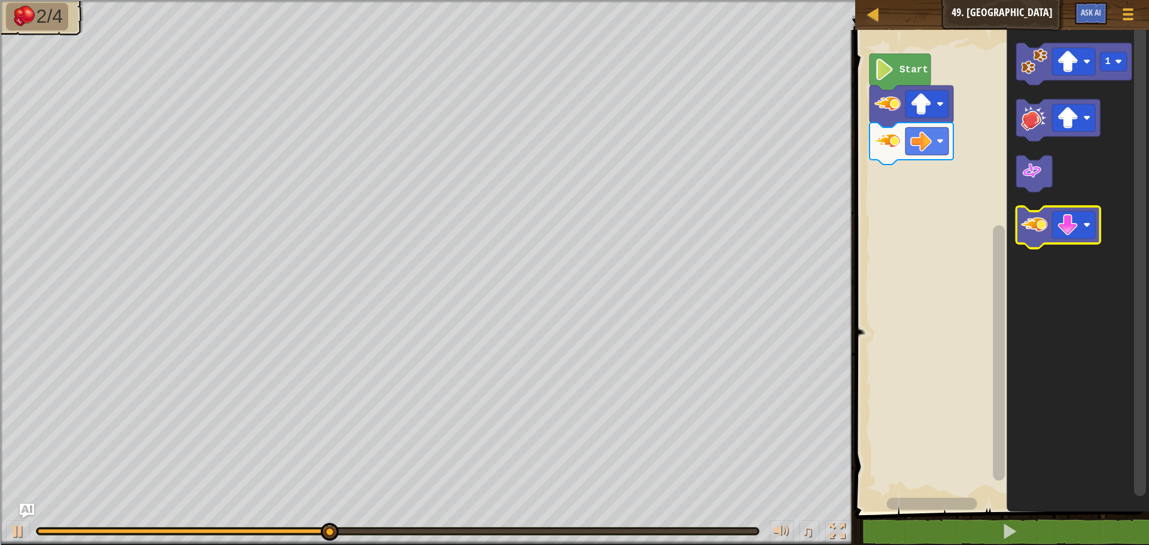
click at [1034, 225] on image "Blockly Workspace" at bounding box center [1034, 225] width 26 height 26
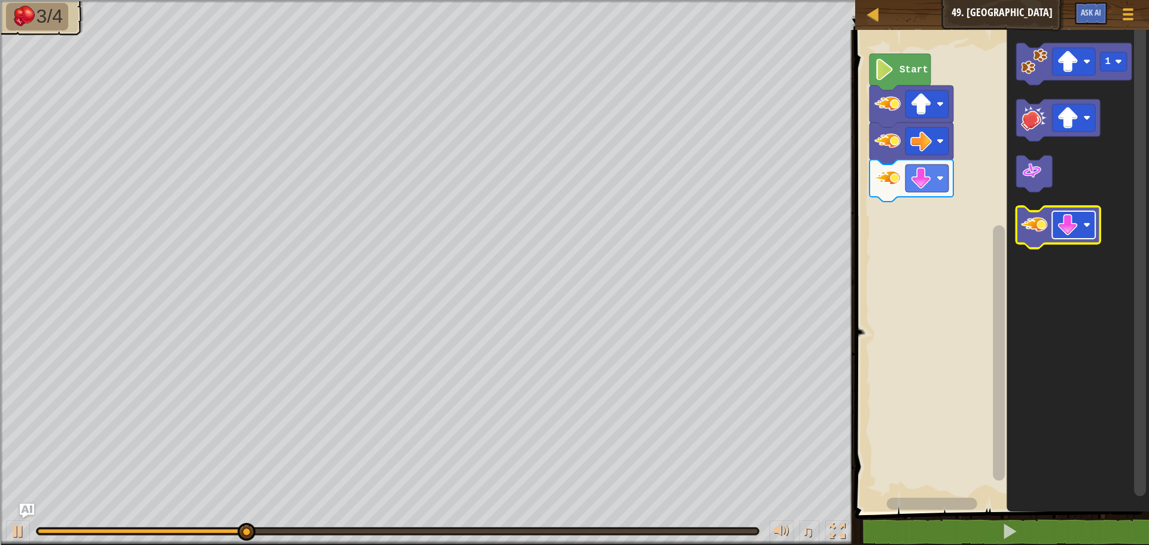
click at [1067, 229] on image "Blockly Workspace" at bounding box center [1068, 225] width 22 height 22
click at [1021, 224] on icon "Blockly Workspace" at bounding box center [1059, 228] width 84 height 42
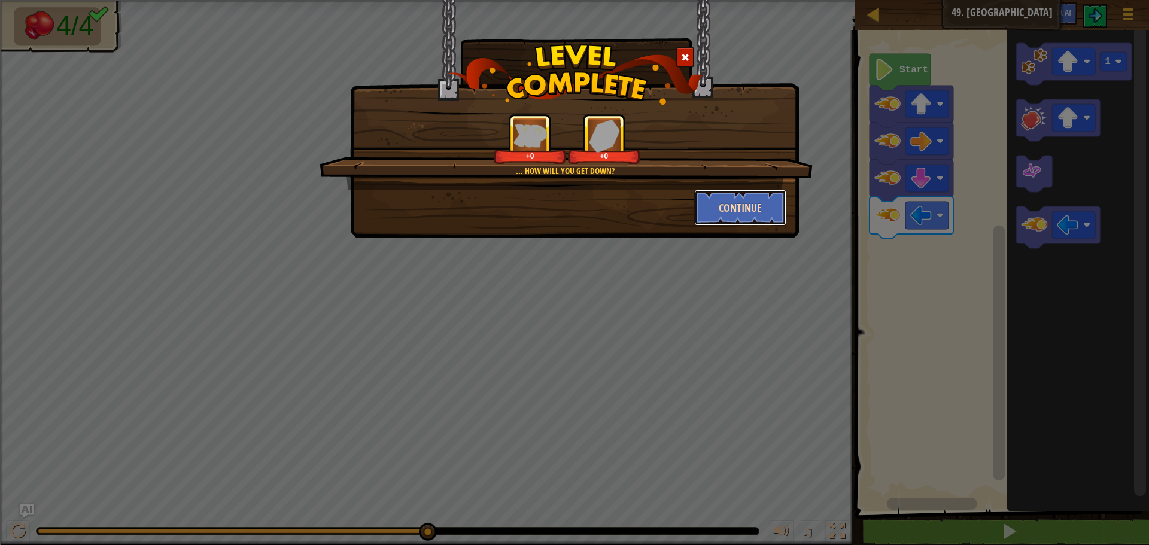
click at [726, 208] on button "Continue" at bounding box center [740, 208] width 93 height 36
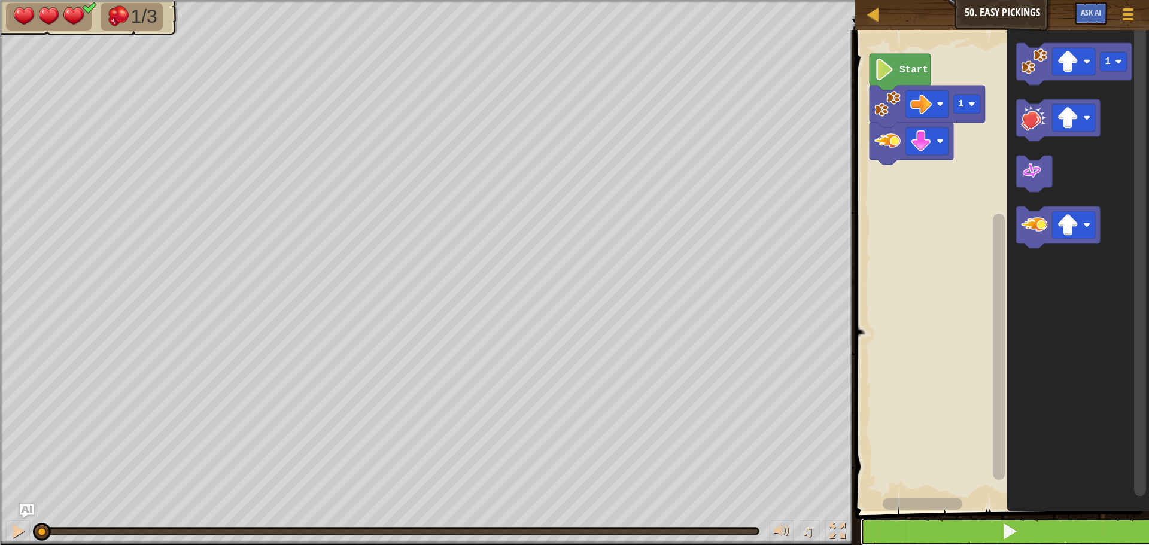
click at [926, 538] on button at bounding box center [1010, 532] width 298 height 28
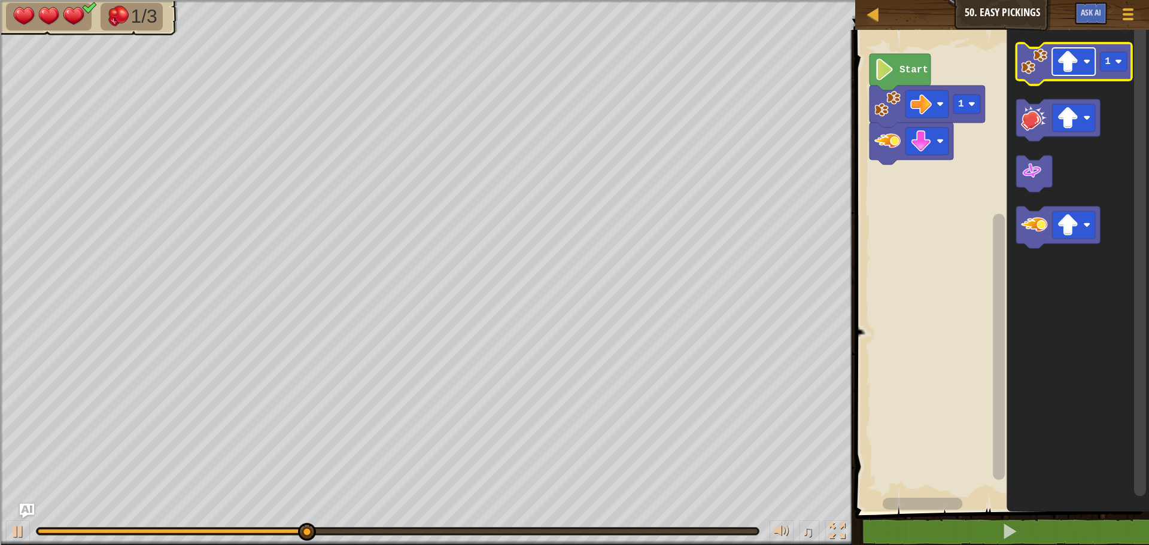
click at [1067, 63] on image "Blockly Workspace" at bounding box center [1068, 62] width 22 height 22
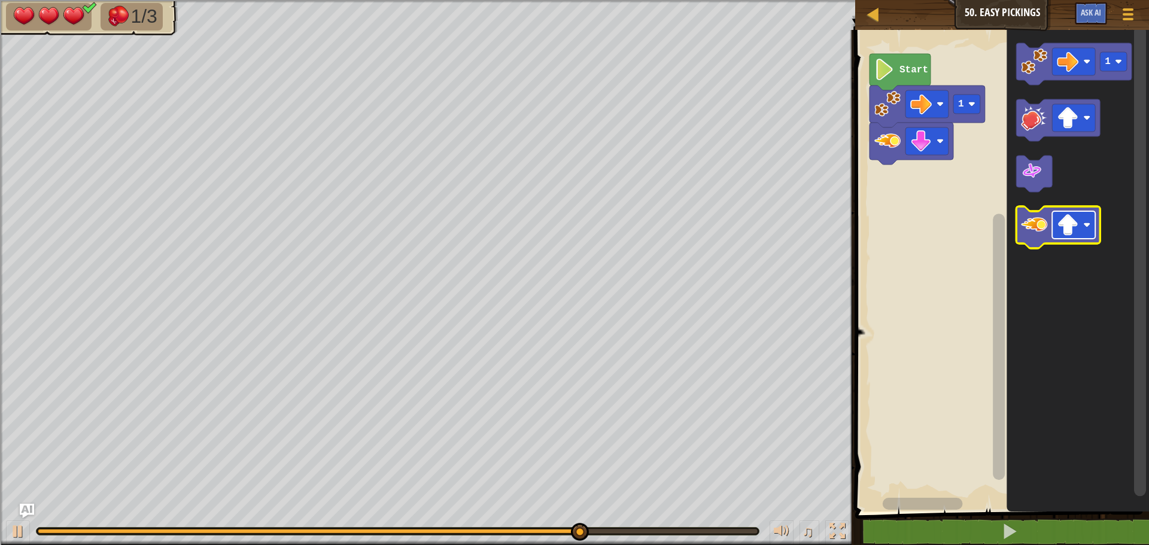
click at [1073, 222] on image "Blockly Workspace" at bounding box center [1068, 225] width 22 height 22
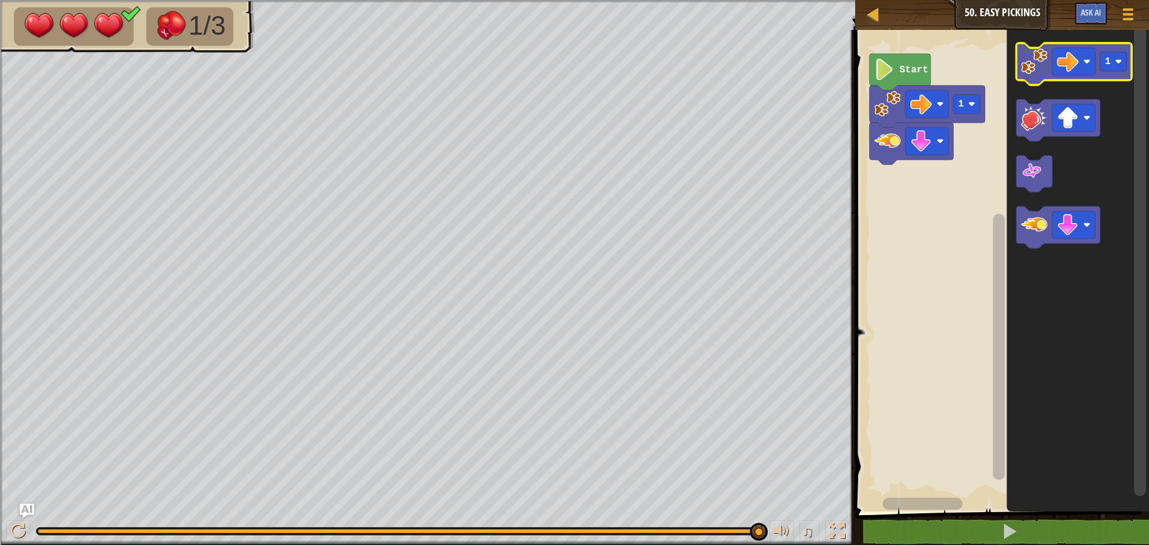
click at [1041, 65] on image "Blockly Workspace" at bounding box center [1034, 61] width 26 height 26
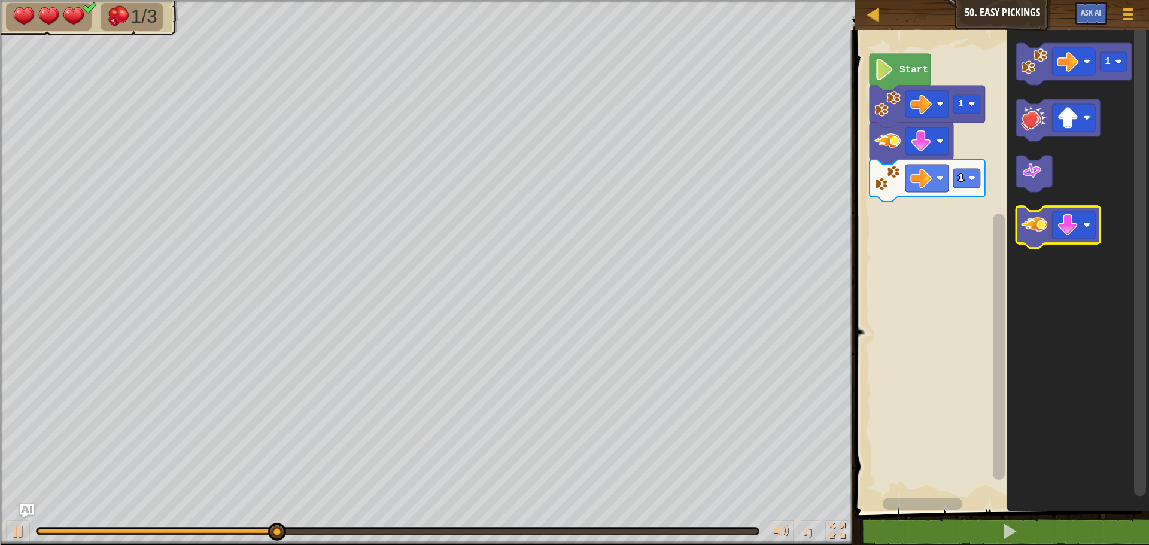
click at [1038, 221] on image "Blockly Workspace" at bounding box center [1034, 225] width 26 height 26
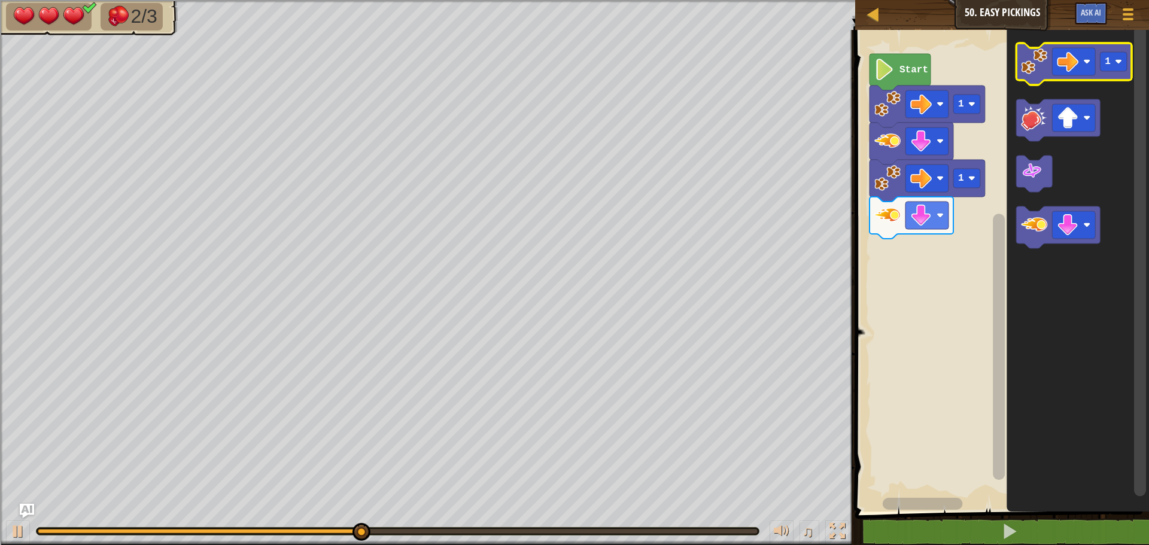
click at [1034, 64] on image "Blockly Workspace" at bounding box center [1034, 61] width 26 height 26
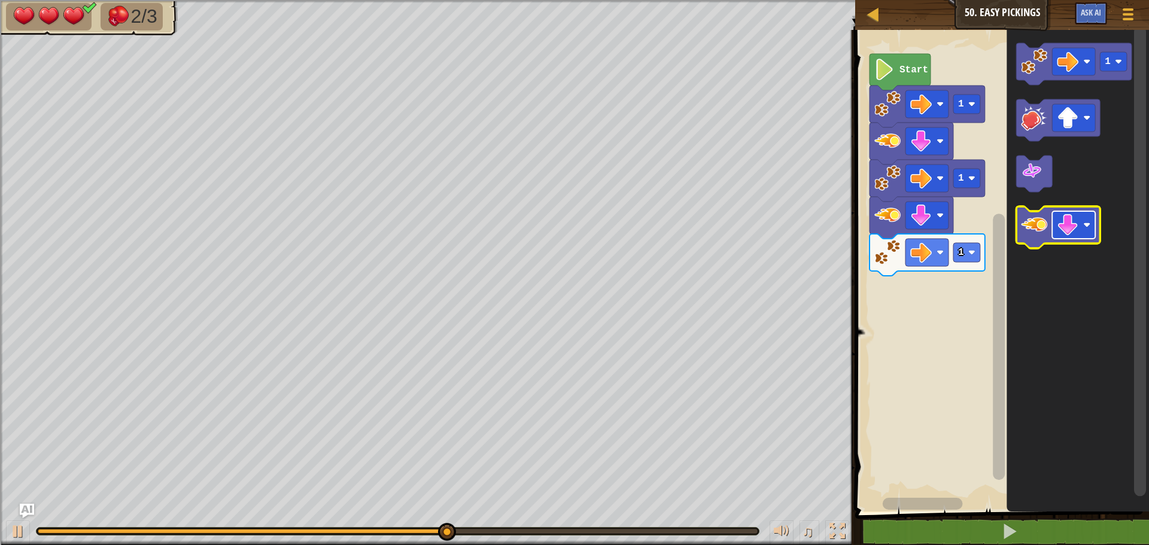
click at [1052, 219] on rect "Blockly Workspace" at bounding box center [1073, 225] width 43 height 28
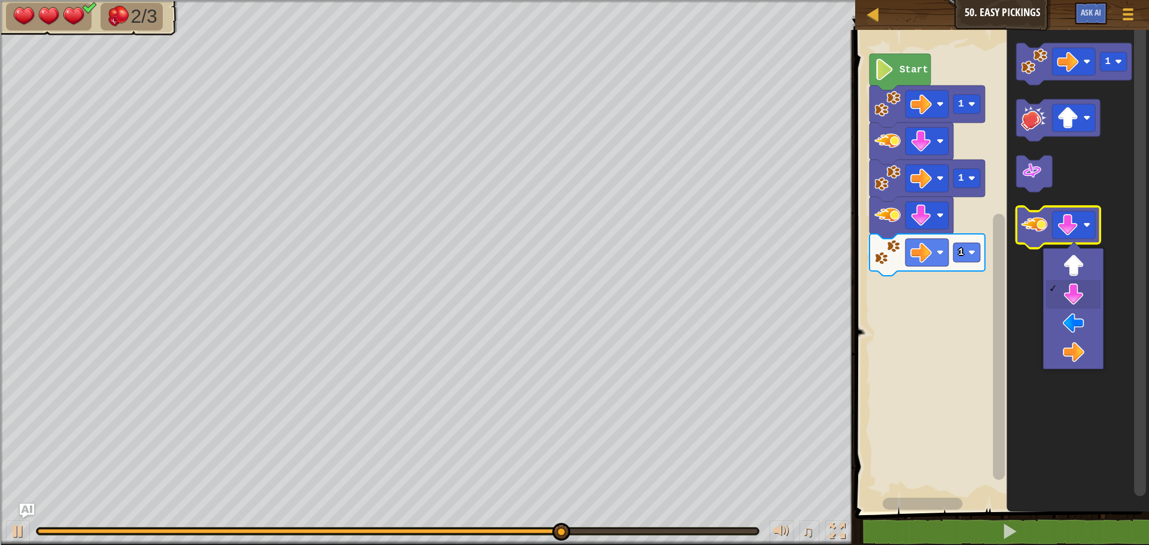
click at [1042, 220] on image "Blockly Workspace" at bounding box center [1034, 225] width 26 height 26
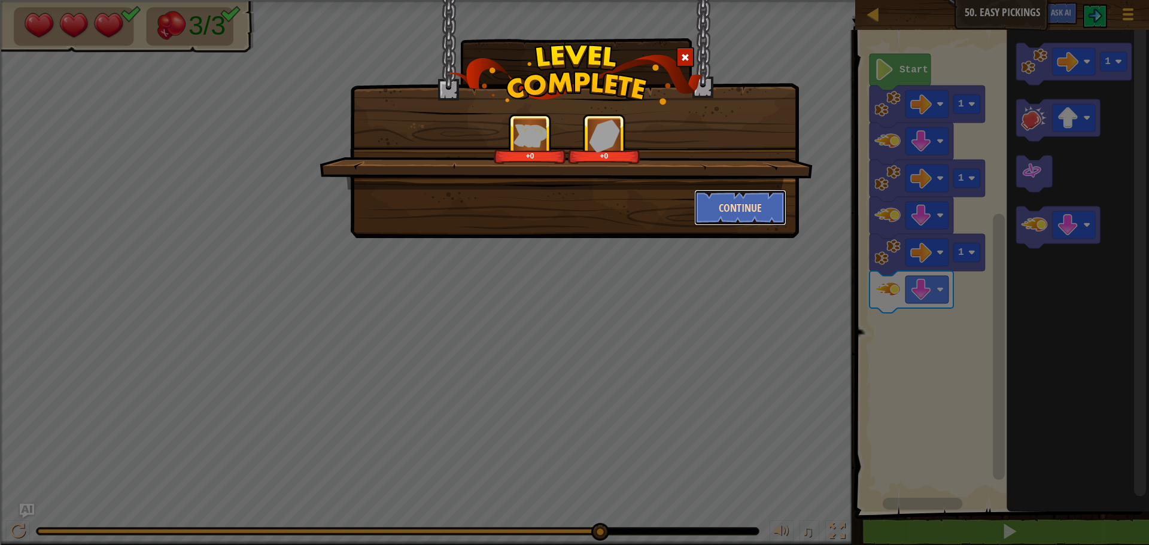
click at [756, 201] on button "Continue" at bounding box center [740, 208] width 93 height 36
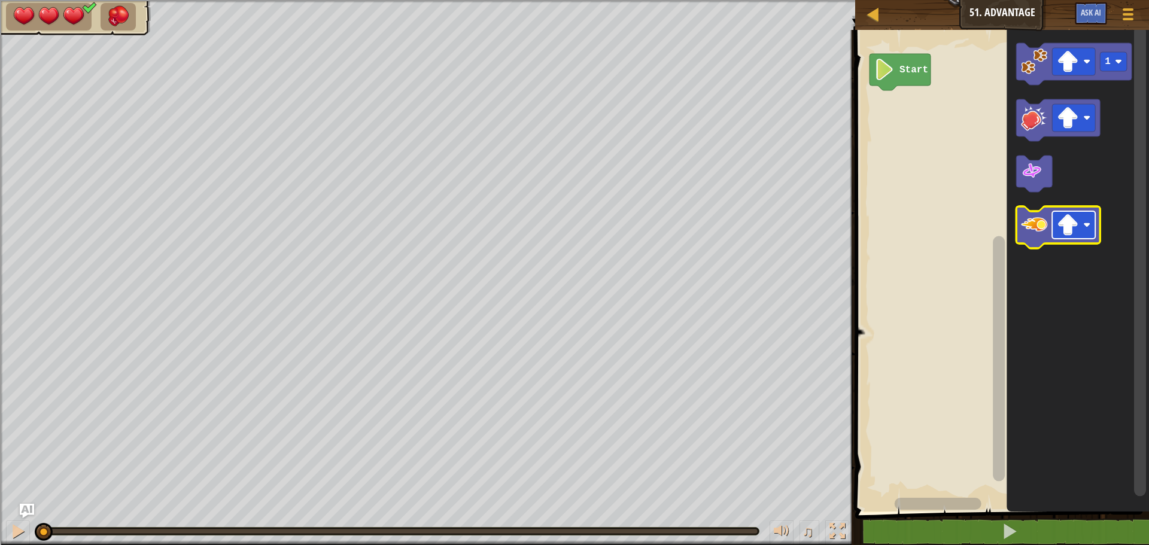
click at [1069, 235] on image "Blockly Workspace" at bounding box center [1068, 225] width 22 height 22
click at [1046, 233] on image "Blockly Workspace" at bounding box center [1034, 225] width 26 height 26
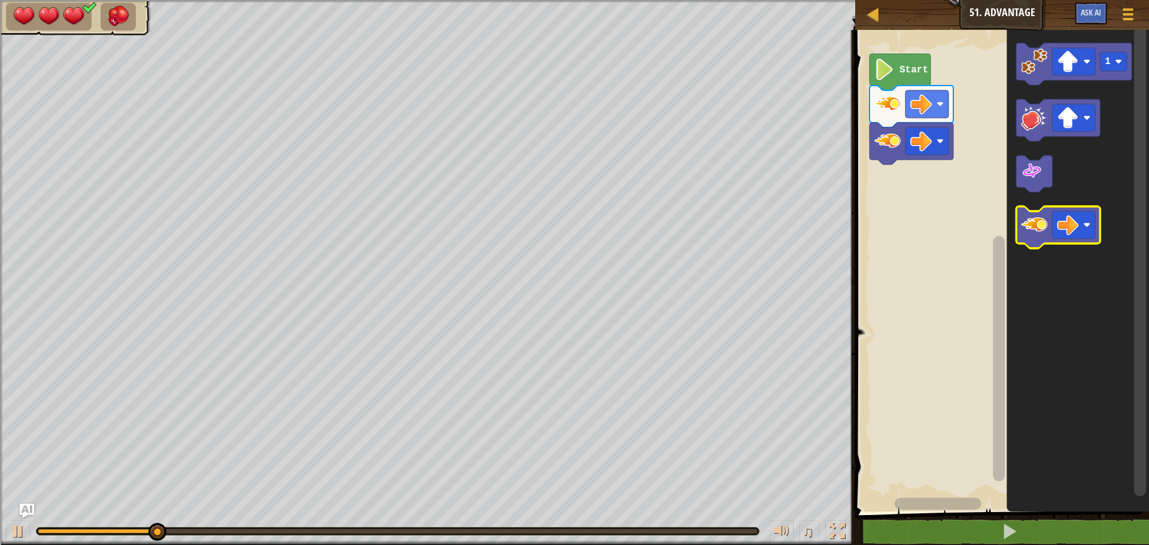
click at [1046, 233] on image "Blockly Workspace" at bounding box center [1034, 225] width 26 height 26
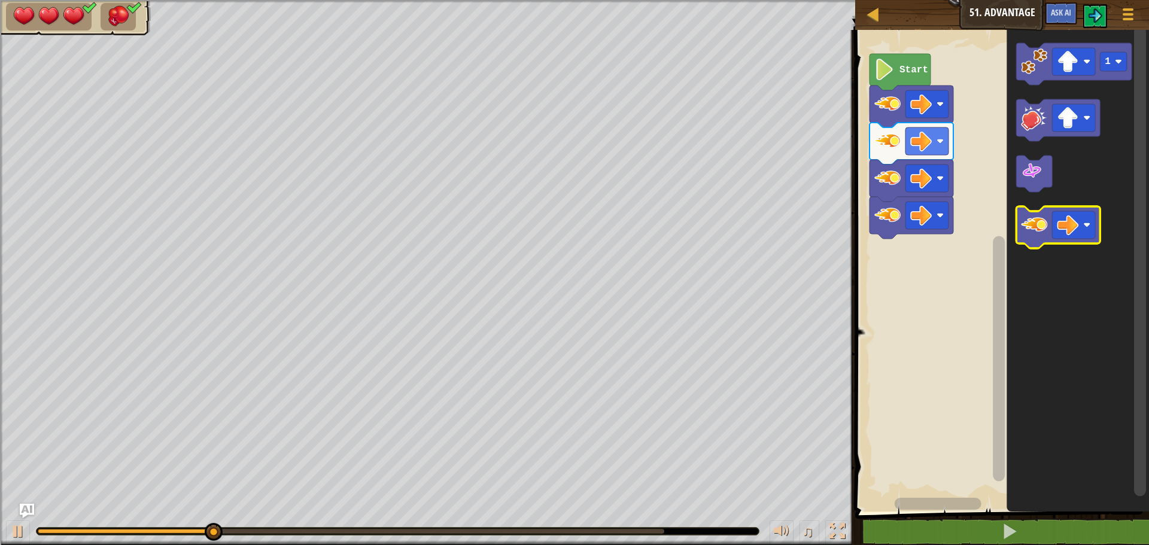
click at [1046, 233] on image "Blockly Workspace" at bounding box center [1034, 225] width 26 height 26
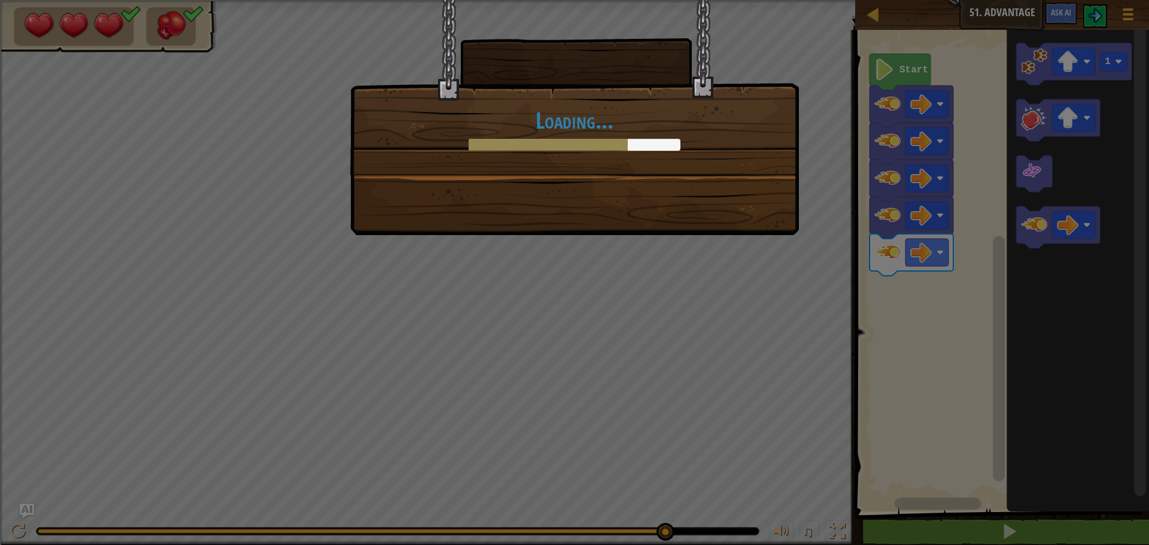
drag, startPoint x: 760, startPoint y: 183, endPoint x: 762, endPoint y: 192, distance: 9.2
click at [760, 187] on div "Loading..." at bounding box center [574, 117] width 449 height 235
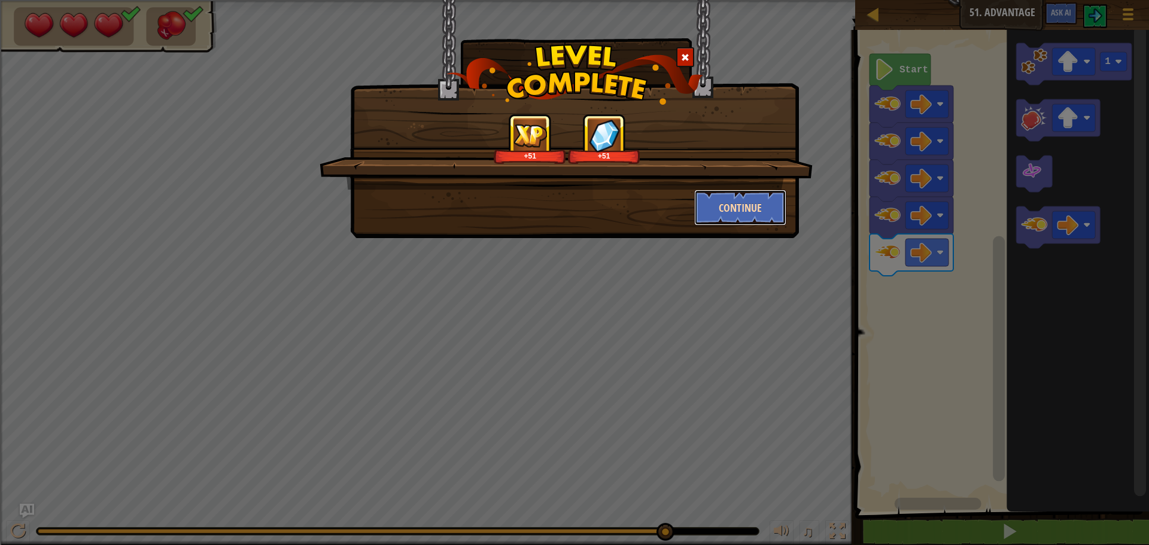
click at [768, 213] on button "Continue" at bounding box center [740, 208] width 93 height 36
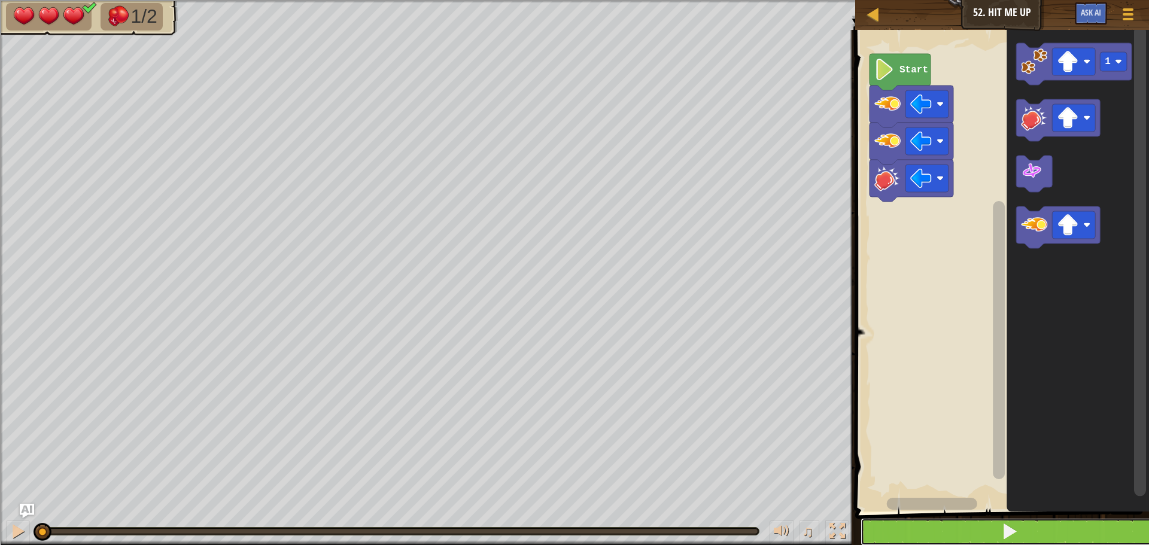
click at [1013, 530] on span at bounding box center [1010, 531] width 17 height 17
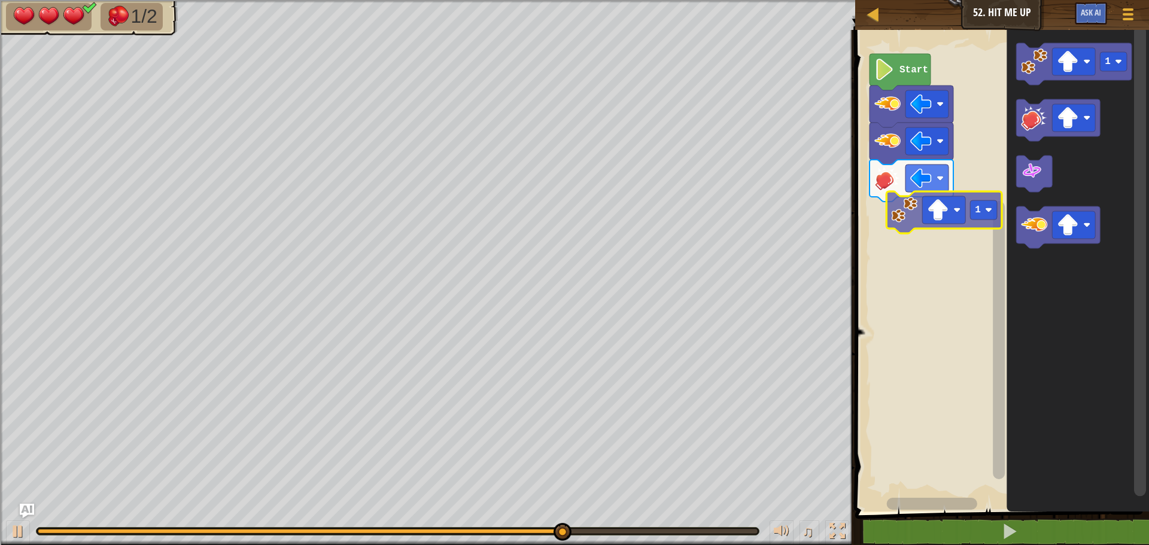
click at [897, 214] on div "Start 1 1" at bounding box center [1001, 268] width 298 height 488
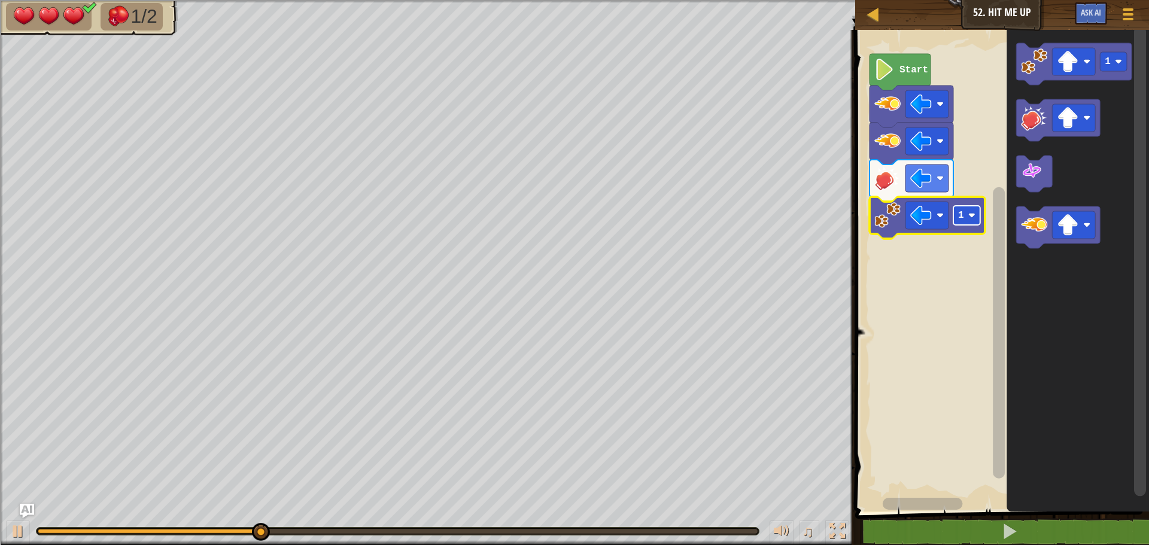
click at [961, 220] on text "1" at bounding box center [961, 215] width 6 height 11
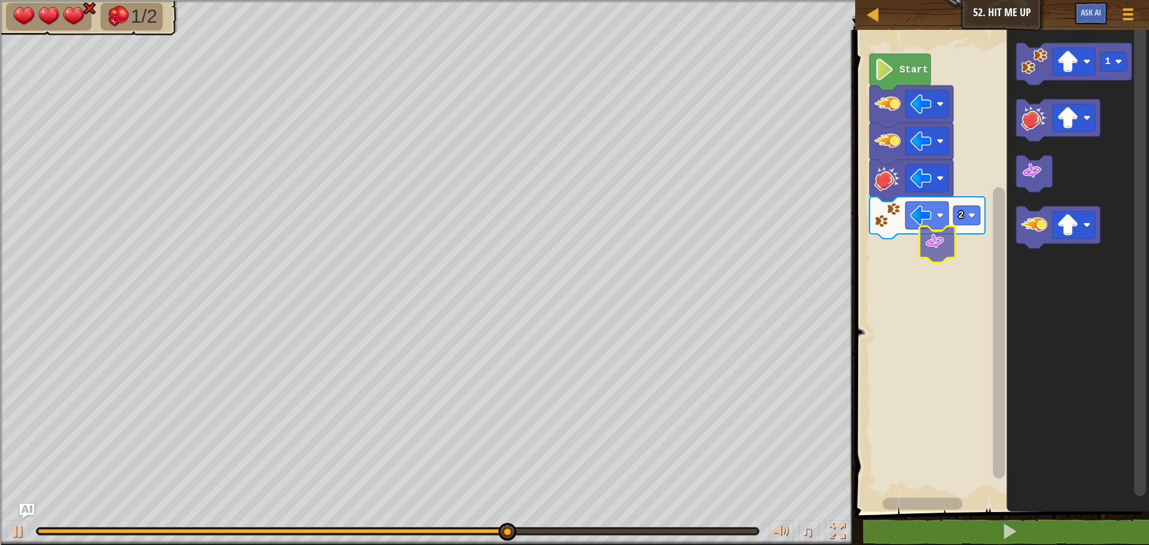
click at [878, 262] on div "Start 2 1" at bounding box center [1001, 268] width 298 height 488
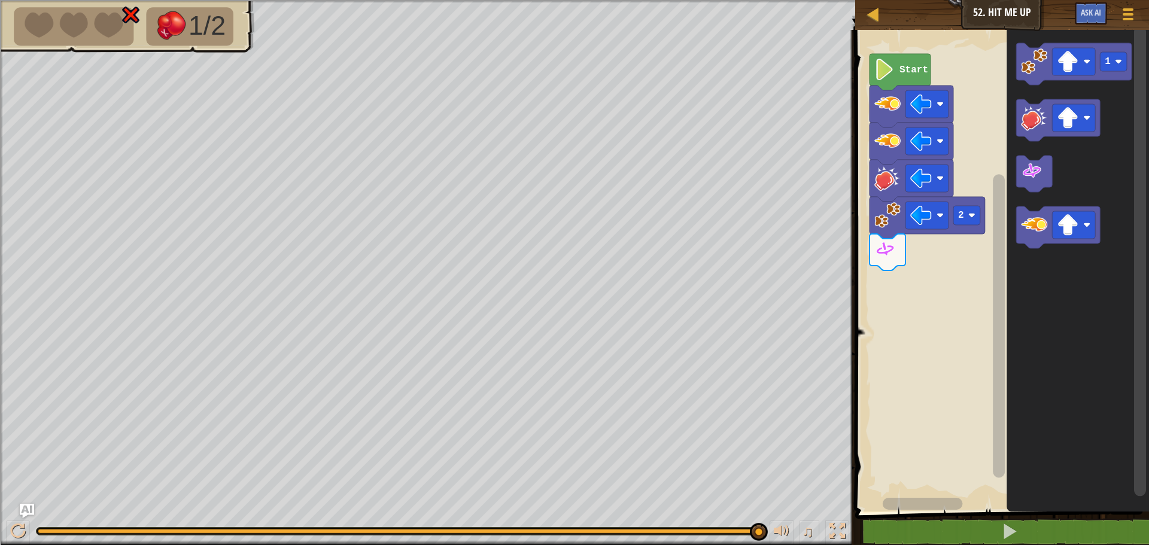
click at [929, 266] on div "Start 2 1" at bounding box center [1001, 268] width 298 height 488
click at [897, 277] on div "Start 2 1" at bounding box center [1001, 268] width 298 height 488
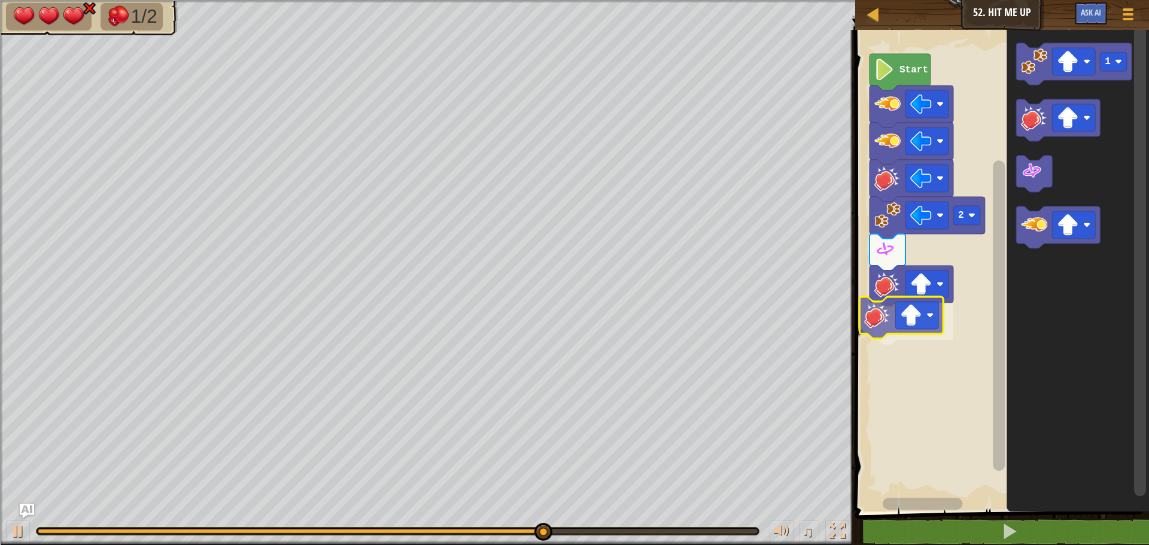
click at [855, 331] on div "2 Start 1" at bounding box center [1001, 268] width 298 height 488
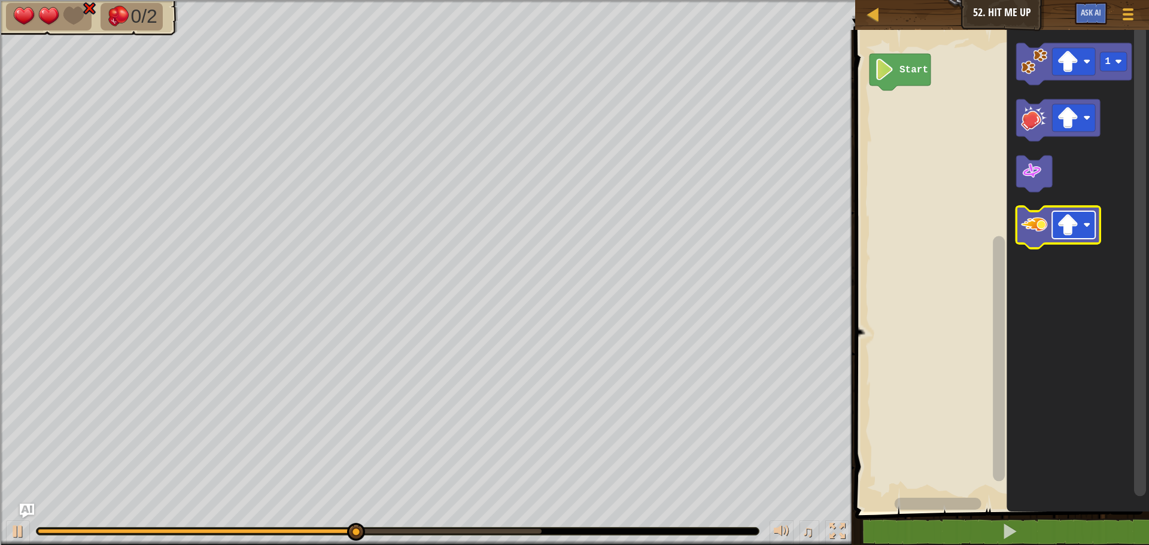
click at [1072, 230] on image "Blockly Workspace" at bounding box center [1068, 225] width 22 height 22
click at [1043, 239] on icon "Blockly Workspace" at bounding box center [1059, 228] width 84 height 42
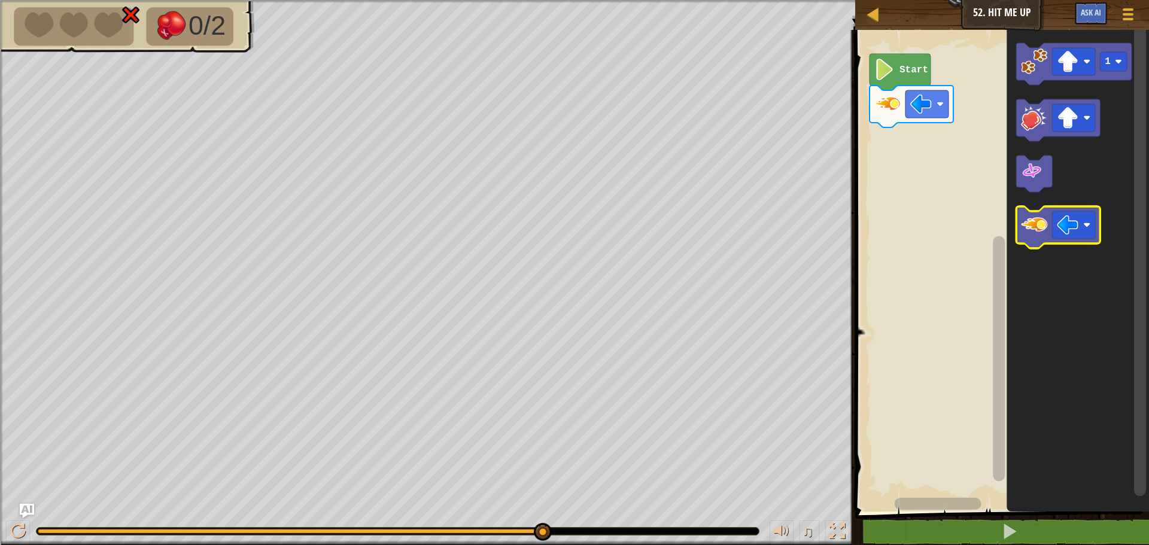
click at [1043, 239] on icon "Blockly Workspace" at bounding box center [1059, 228] width 84 height 42
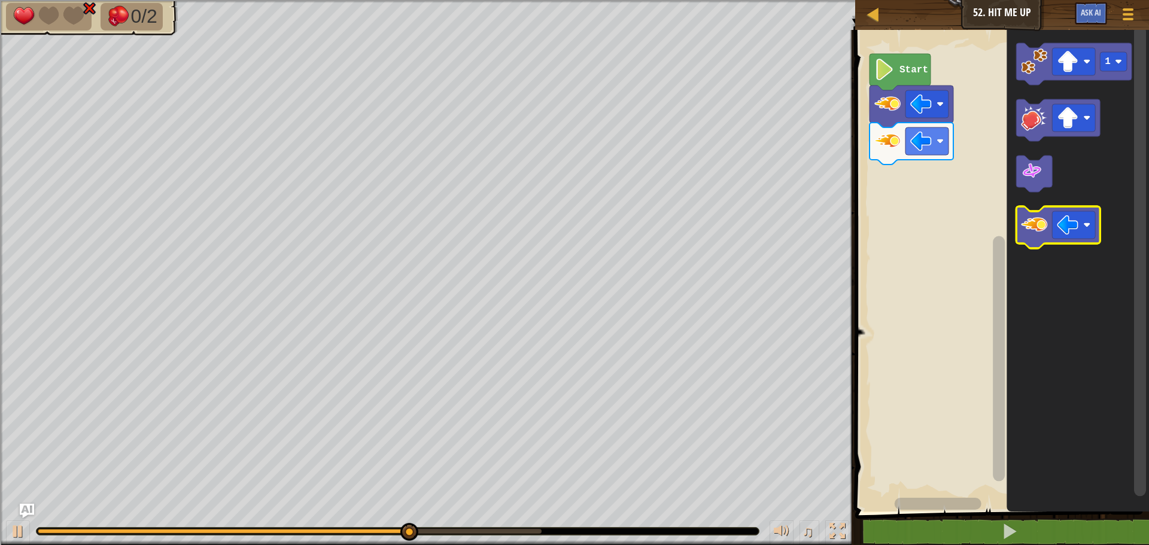
click at [1043, 239] on icon "Blockly Workspace" at bounding box center [1059, 228] width 84 height 42
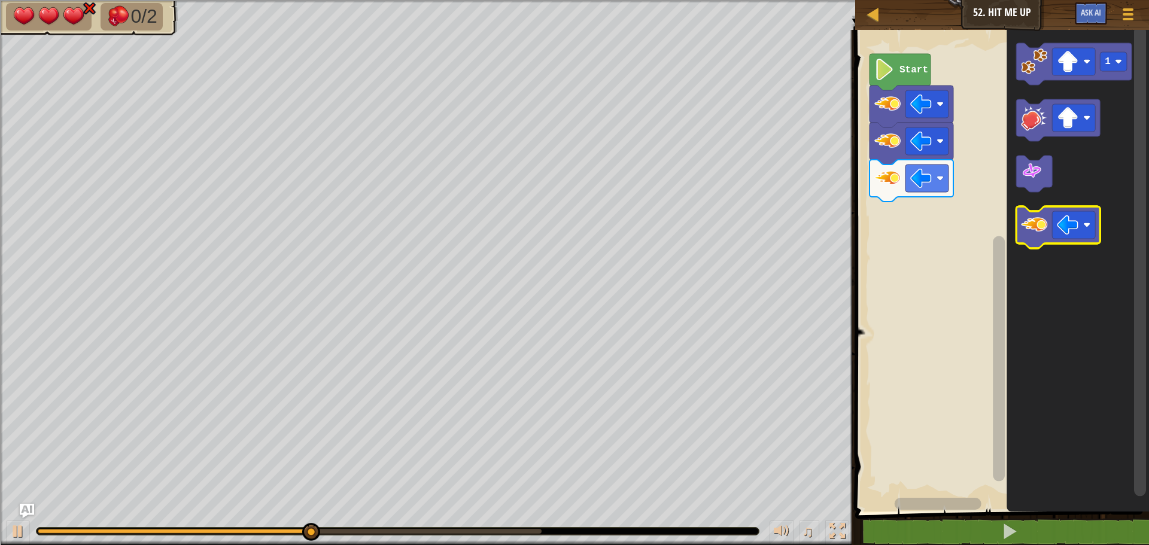
click at [1043, 239] on icon "Blockly Workspace" at bounding box center [1059, 228] width 84 height 42
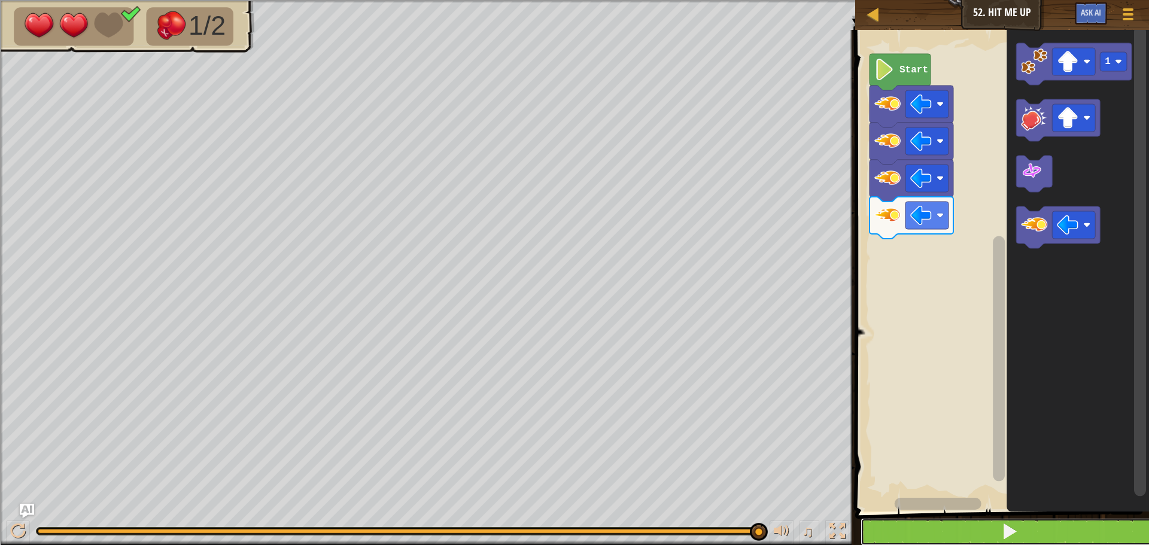
click at [994, 532] on button at bounding box center [1010, 532] width 298 height 28
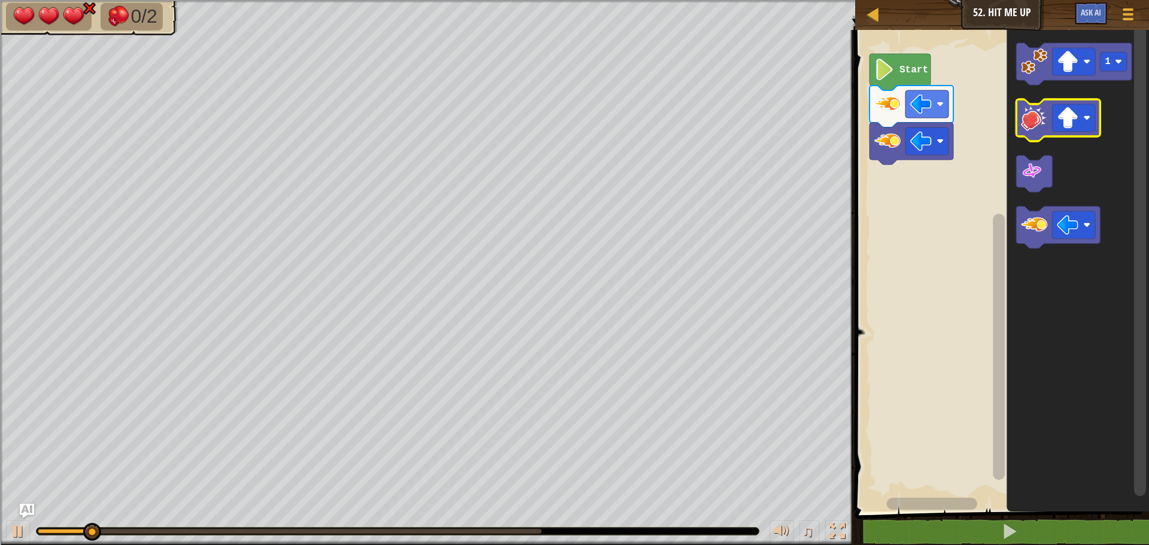
click at [1082, 134] on icon "Blockly Workspace" at bounding box center [1059, 120] width 84 height 42
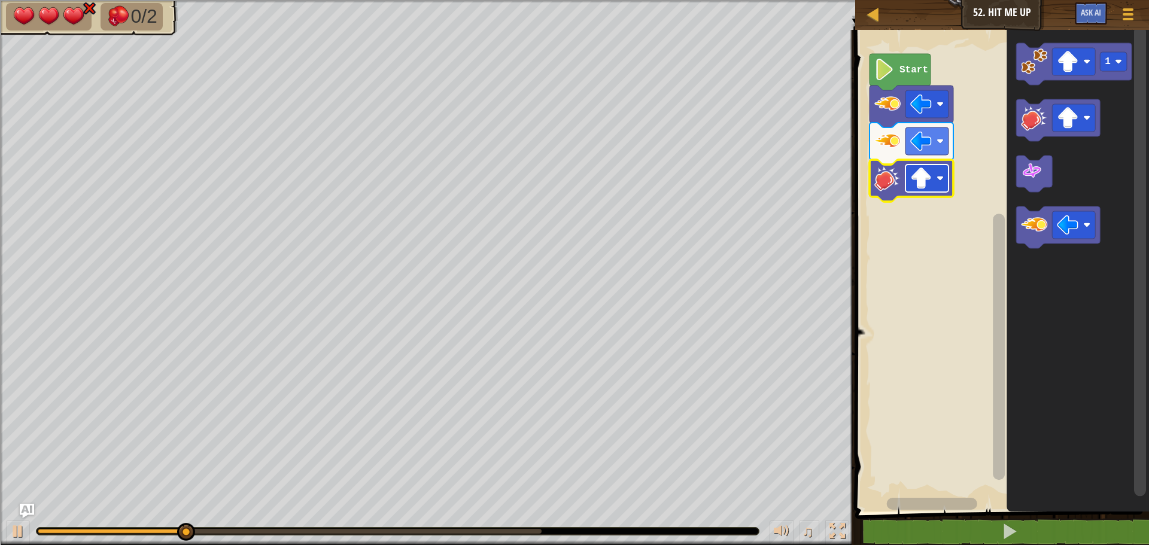
click at [930, 177] on image "Blockly Workspace" at bounding box center [922, 179] width 22 height 22
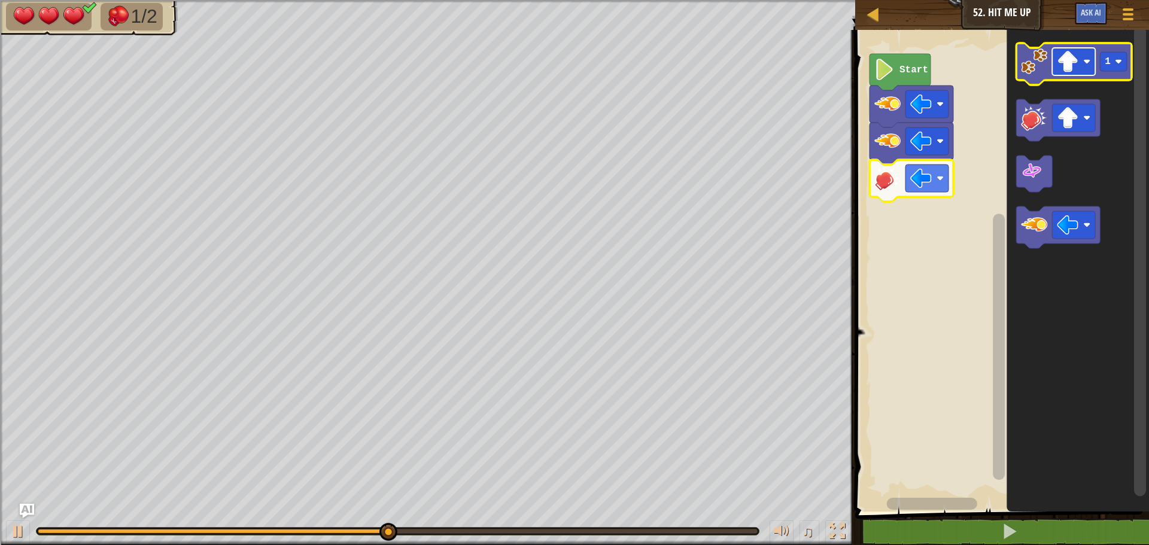
click at [1069, 68] on image "Blockly Workspace" at bounding box center [1068, 62] width 22 height 22
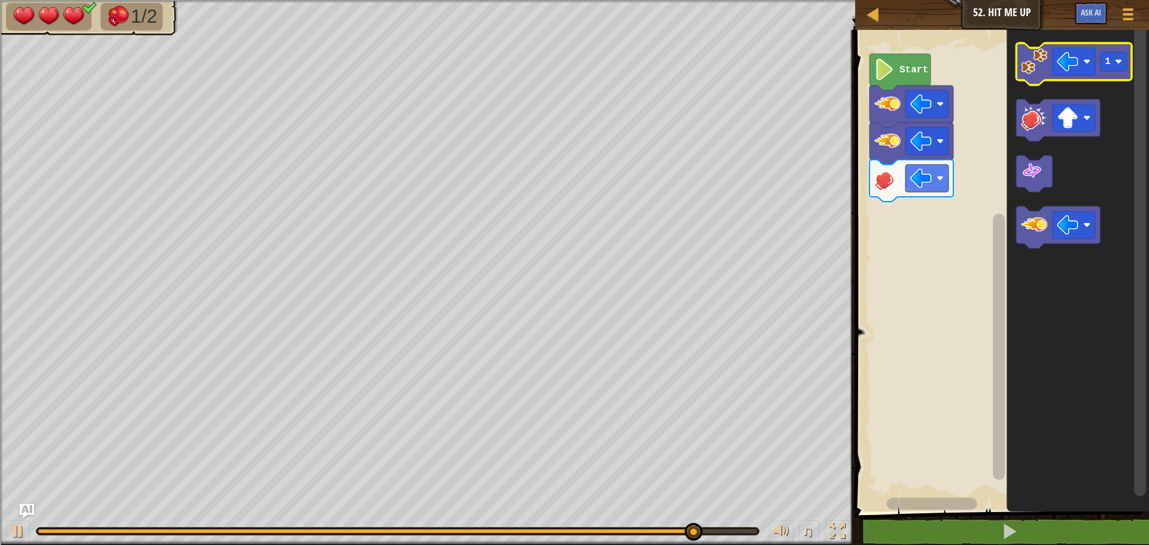
click at [1043, 74] on image "Blockly Workspace" at bounding box center [1034, 61] width 26 height 26
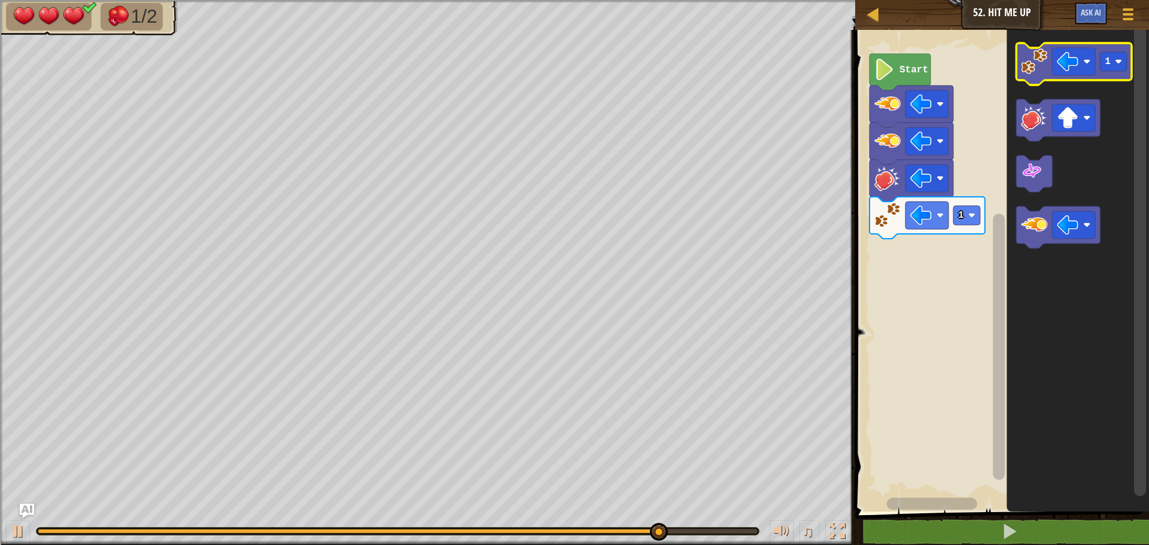
click at [1027, 75] on icon "Blockly Workspace" at bounding box center [1075, 64] width 116 height 42
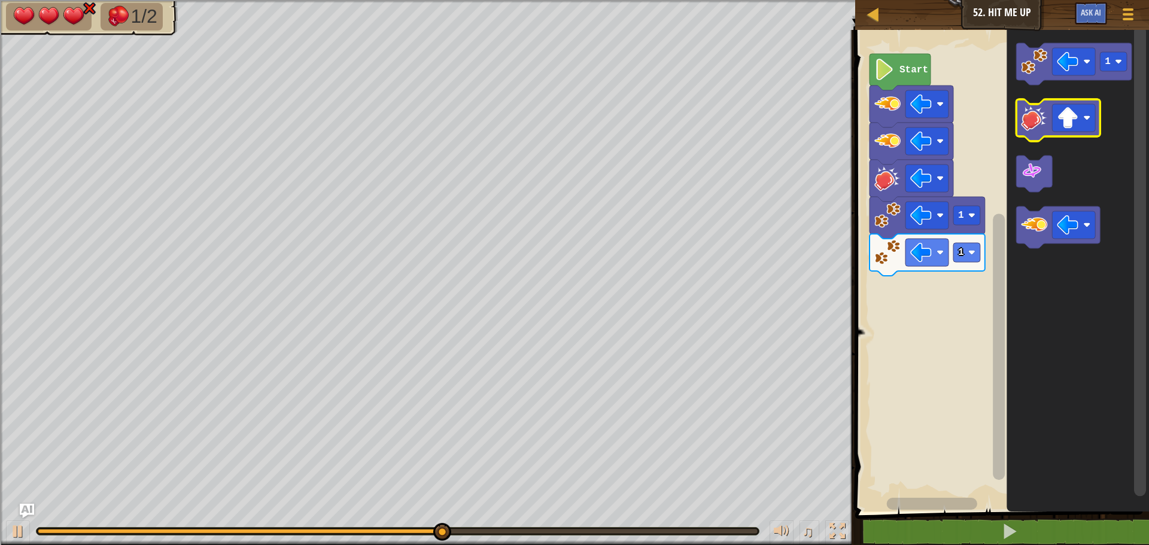
click at [1032, 122] on image "Blockly Workspace" at bounding box center [1034, 118] width 26 height 26
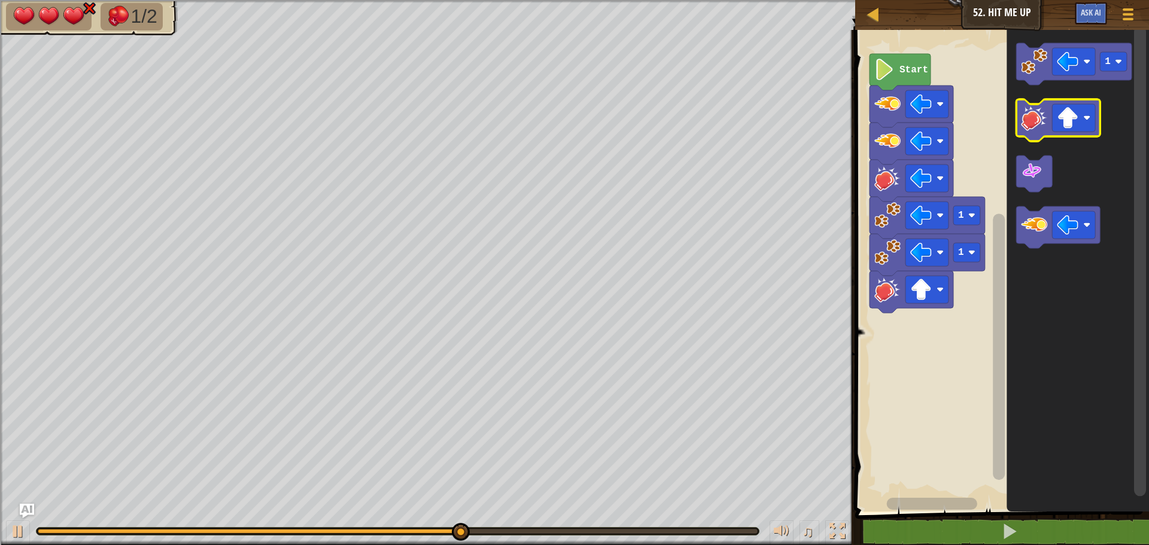
click at [1032, 122] on image "Blockly Workspace" at bounding box center [1034, 118] width 26 height 26
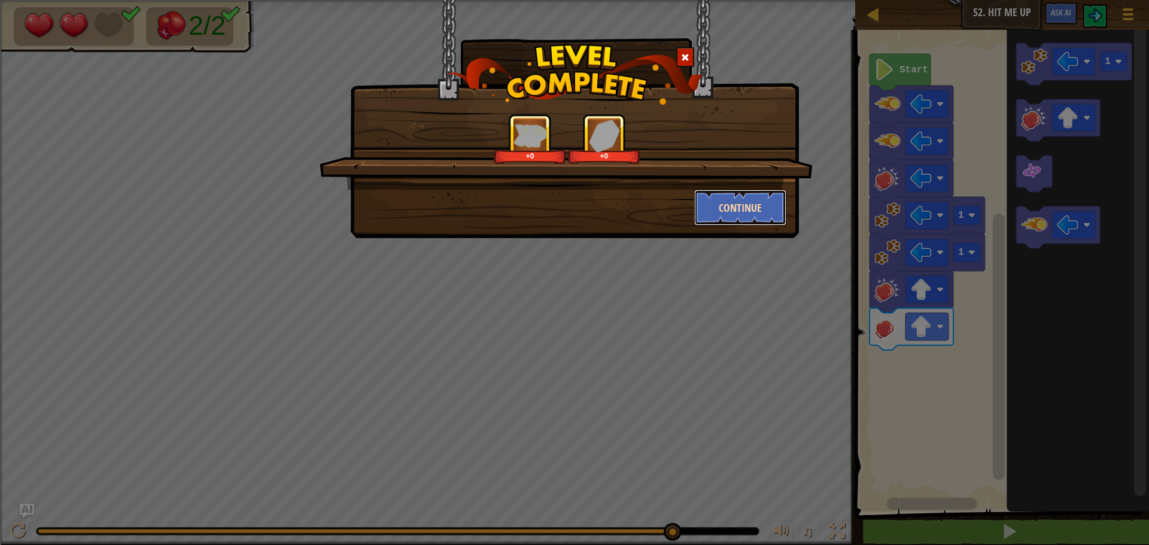
click at [723, 198] on button "Continue" at bounding box center [740, 208] width 93 height 36
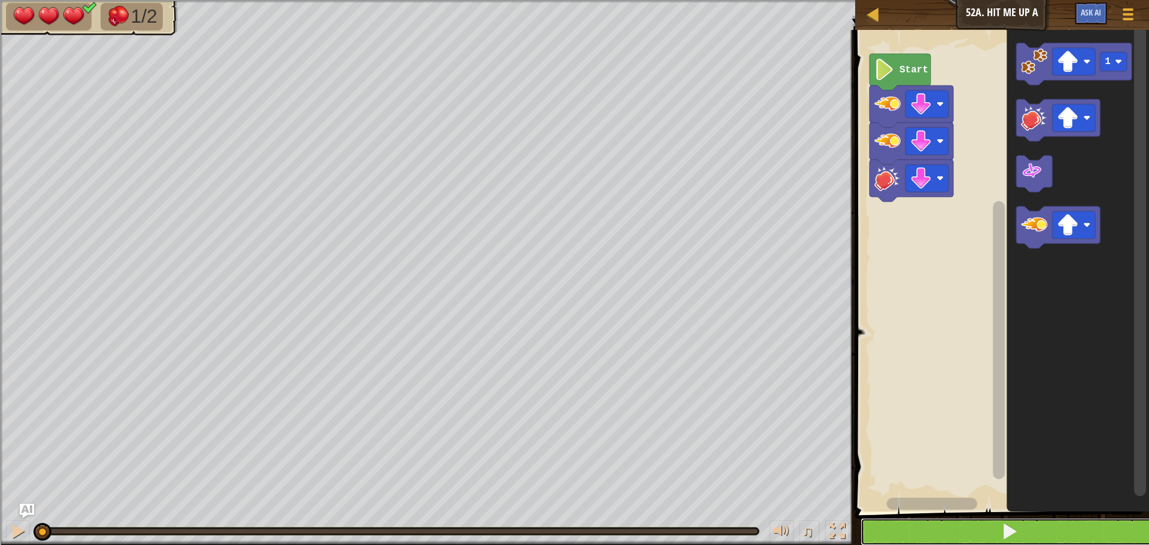
click at [985, 532] on button at bounding box center [1010, 532] width 298 height 28
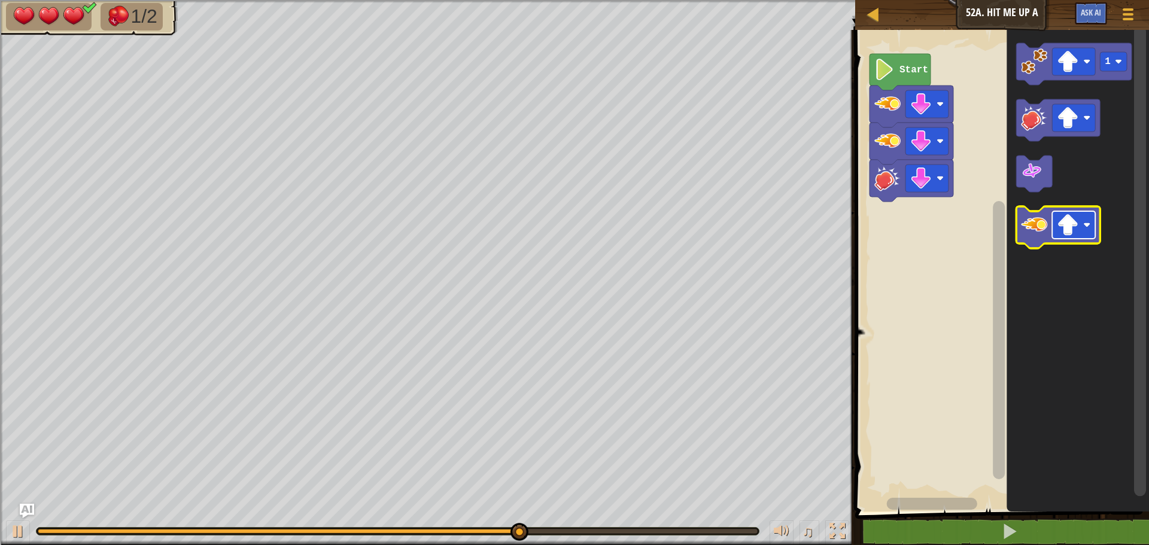
click at [1059, 226] on image "Blockly Workspace" at bounding box center [1068, 225] width 22 height 22
click at [1031, 229] on image "Blockly Workspace" at bounding box center [1034, 225] width 26 height 26
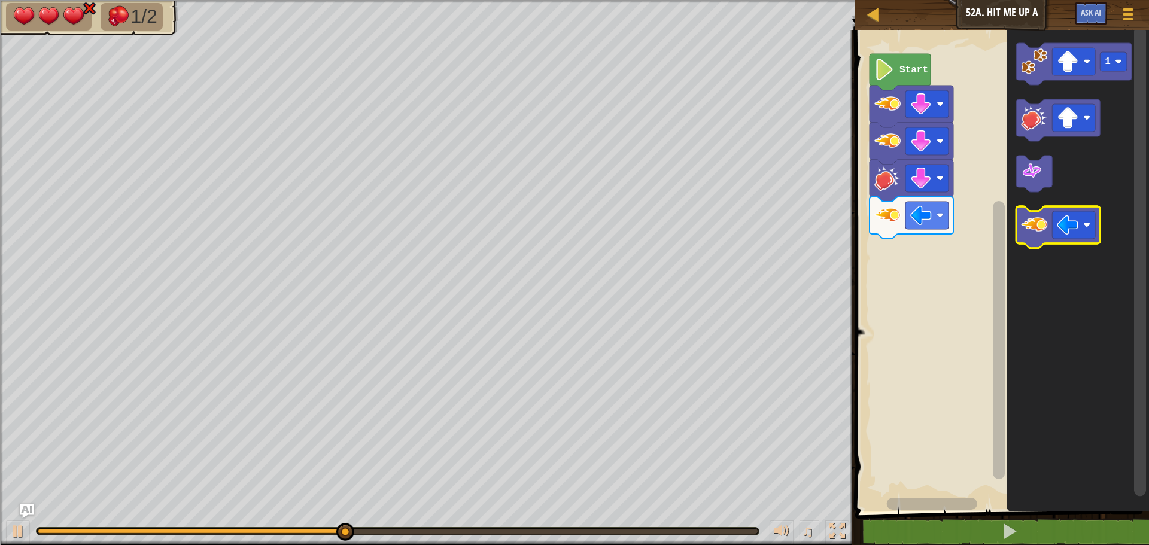
click at [1031, 229] on image "Blockly Workspace" at bounding box center [1034, 225] width 26 height 26
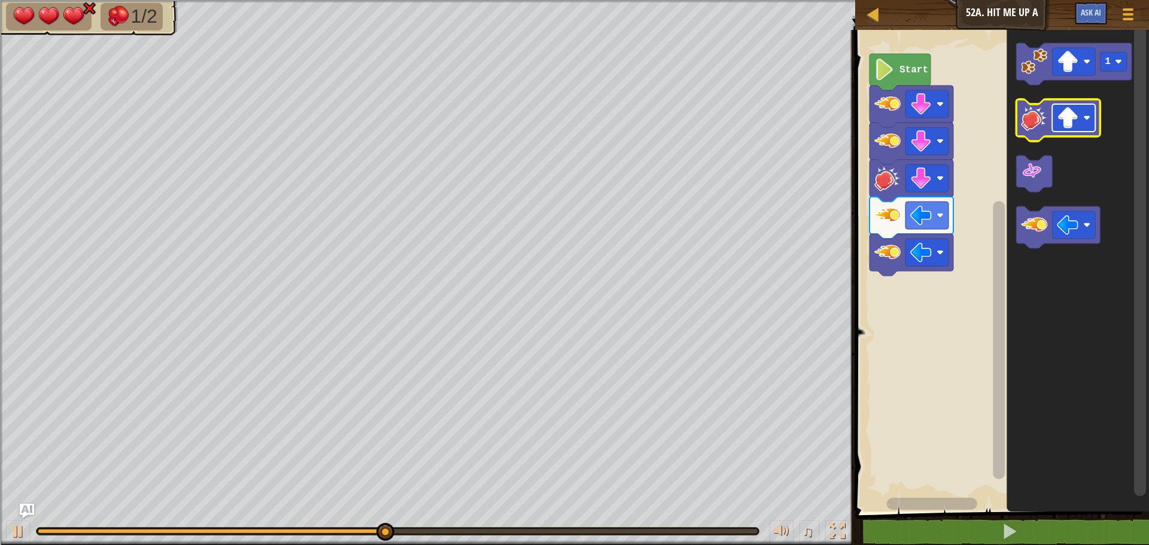
click at [1057, 113] on rect "Blockly Workspace" at bounding box center [1073, 118] width 43 height 28
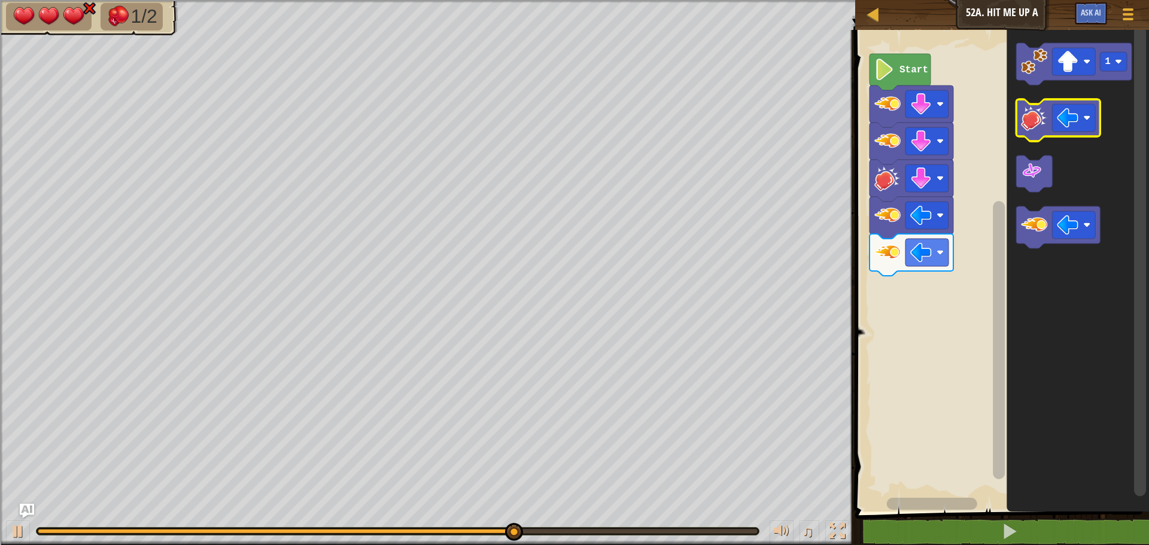
click at [1039, 128] on image "Blockly Workspace" at bounding box center [1034, 118] width 26 height 26
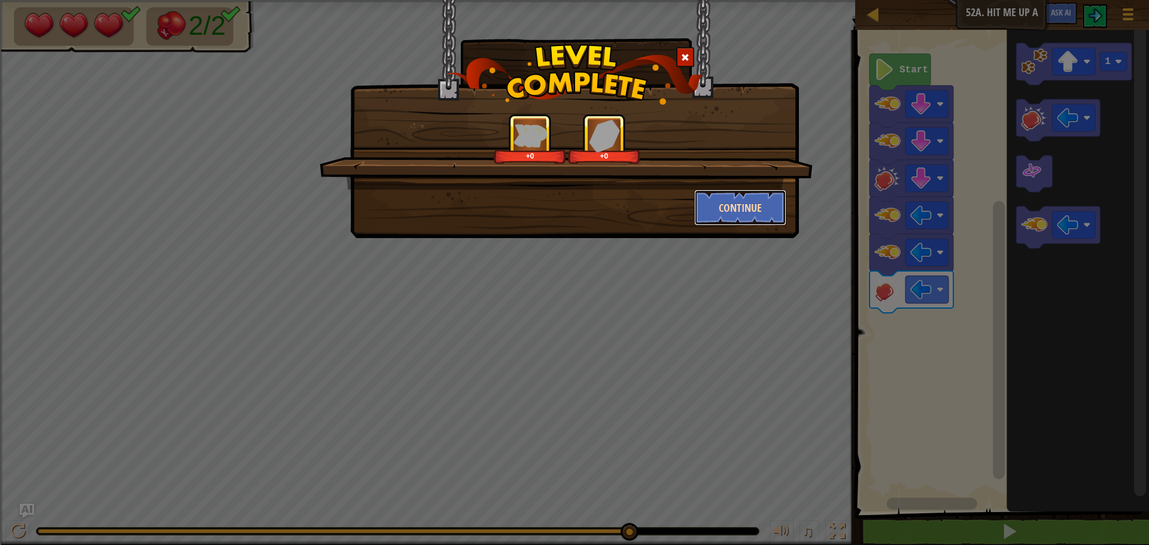
click at [697, 198] on button "Continue" at bounding box center [740, 208] width 93 height 36
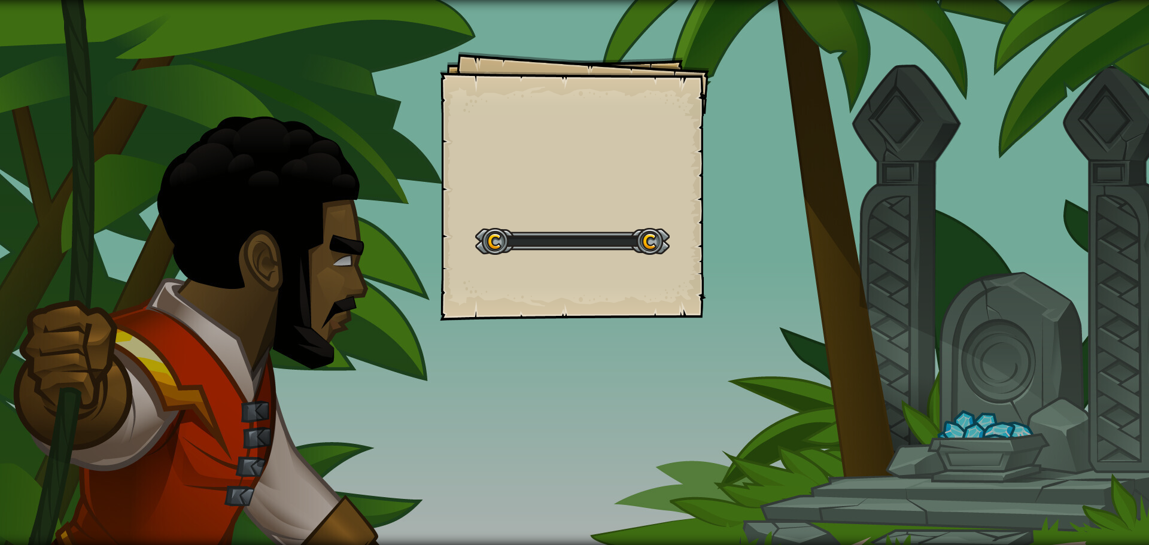
click at [697, 198] on div "Goals Start Level Error loading from server. Try refreshing the page. You'll ne…" at bounding box center [574, 185] width 269 height 269
drag, startPoint x: 697, startPoint y: 198, endPoint x: 722, endPoint y: 235, distance: 44.3
click at [722, 235] on div "Goals Start Level Error loading from server. Try refreshing the page. You'll ne…" at bounding box center [574, 272] width 1149 height 545
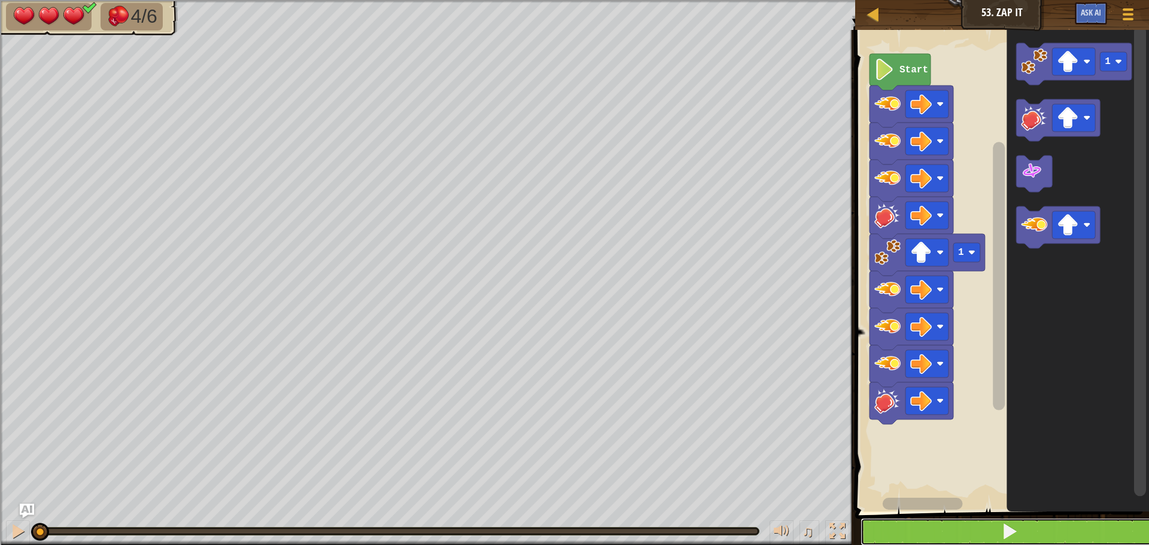
click at [947, 529] on button at bounding box center [1010, 532] width 298 height 28
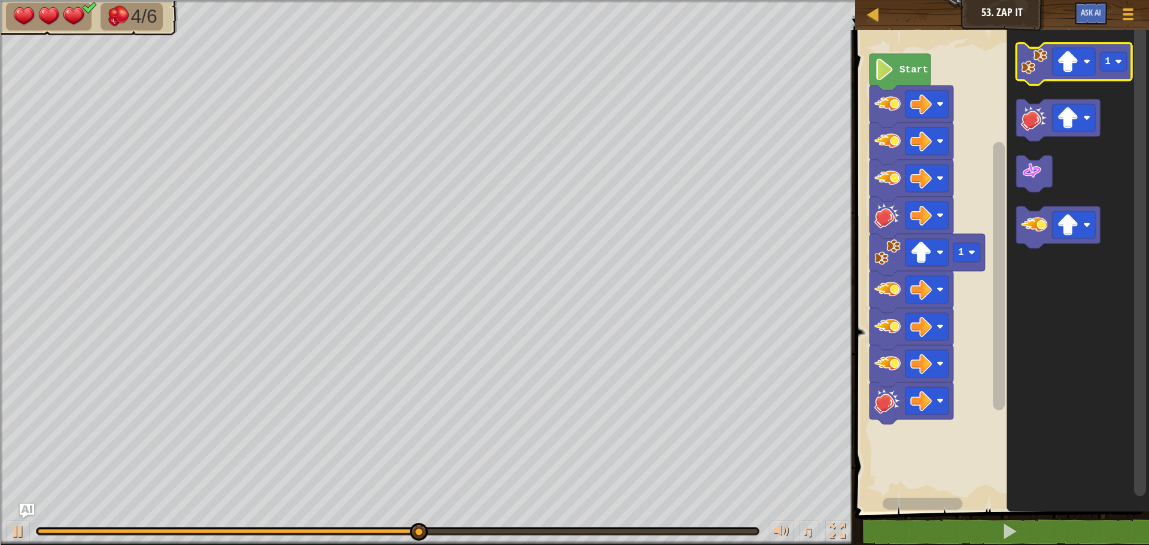
click at [1043, 59] on image "Blockly Workspace" at bounding box center [1034, 61] width 26 height 26
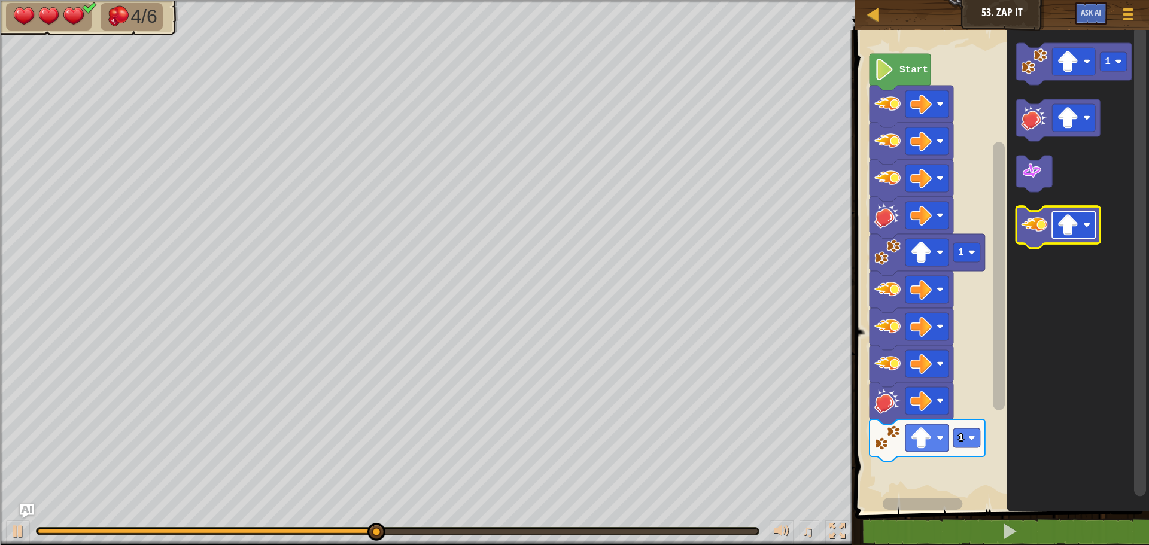
click at [1072, 236] on rect "Blockly Workspace" at bounding box center [1073, 225] width 43 height 28
click at [1048, 244] on icon "Blockly Workspace" at bounding box center [1059, 228] width 84 height 42
click at [1048, 235] on image "Blockly Workspace" at bounding box center [1034, 225] width 26 height 26
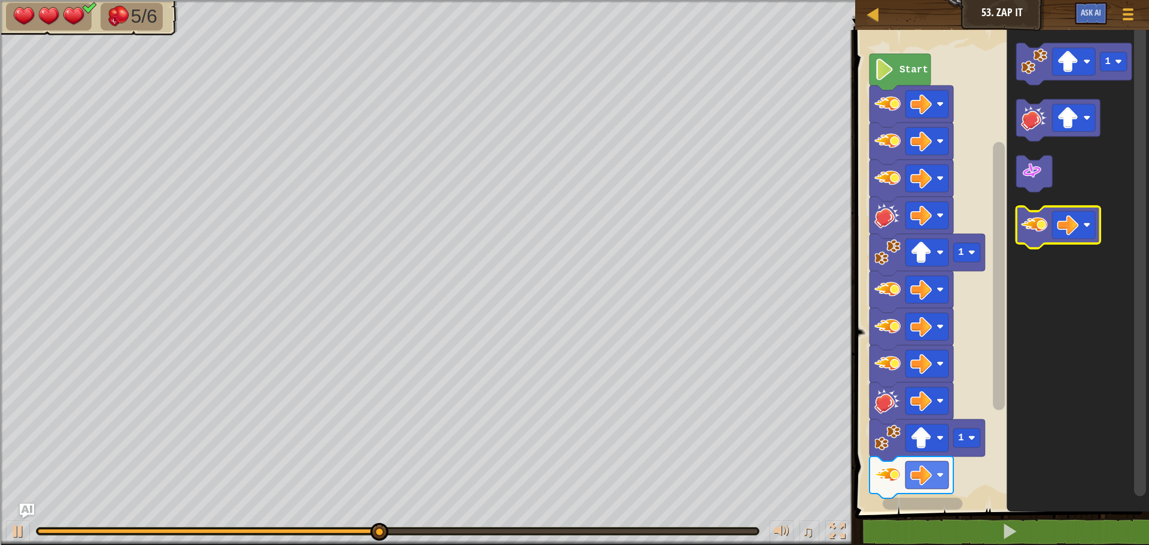
click at [1043, 236] on image "Blockly Workspace" at bounding box center [1034, 225] width 26 height 26
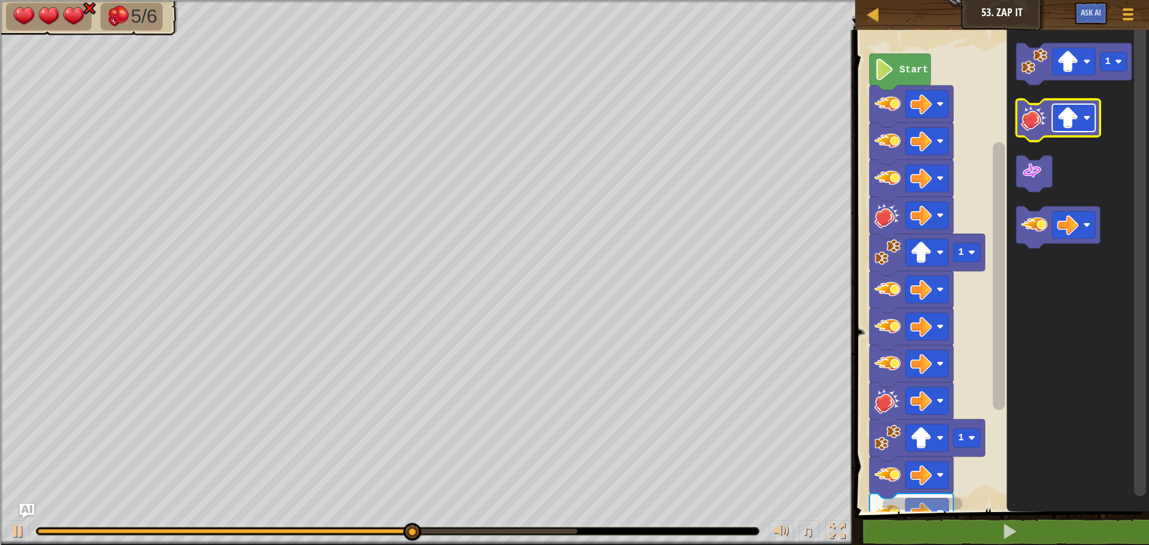
click at [1057, 122] on rect "Blockly Workspace" at bounding box center [1073, 118] width 43 height 28
click at [1035, 132] on icon "Blockly Workspace" at bounding box center [1059, 120] width 84 height 42
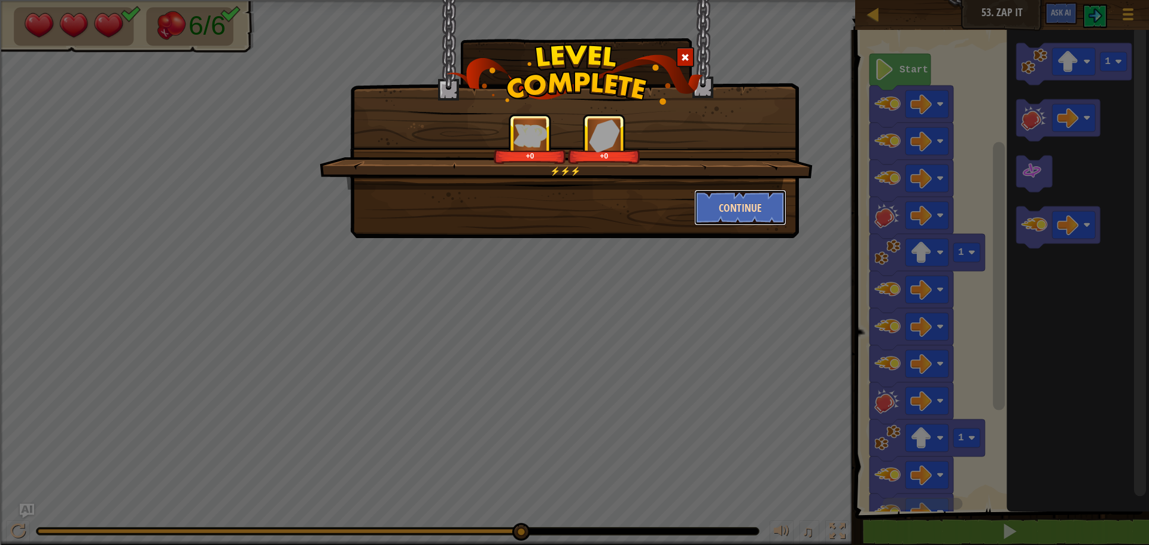
click at [719, 196] on button "Continue" at bounding box center [740, 208] width 93 height 36
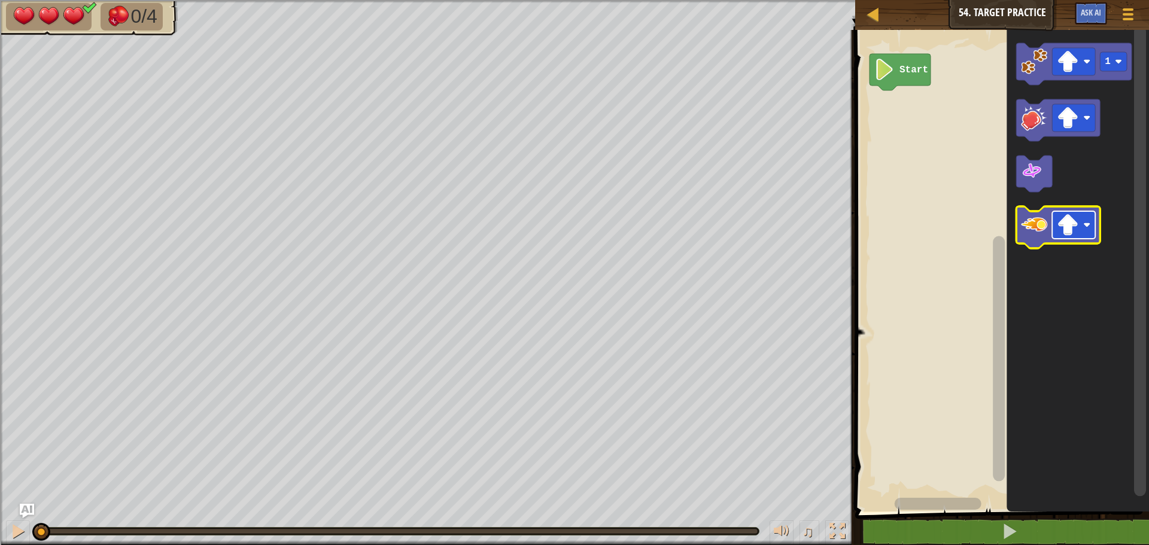
click at [1067, 217] on image "Blockly Workspace" at bounding box center [1068, 225] width 22 height 22
click at [1030, 222] on image "Blockly Workspace" at bounding box center [1034, 225] width 26 height 26
click at [1055, 232] on rect "Blockly Workspace" at bounding box center [1073, 225] width 43 height 28
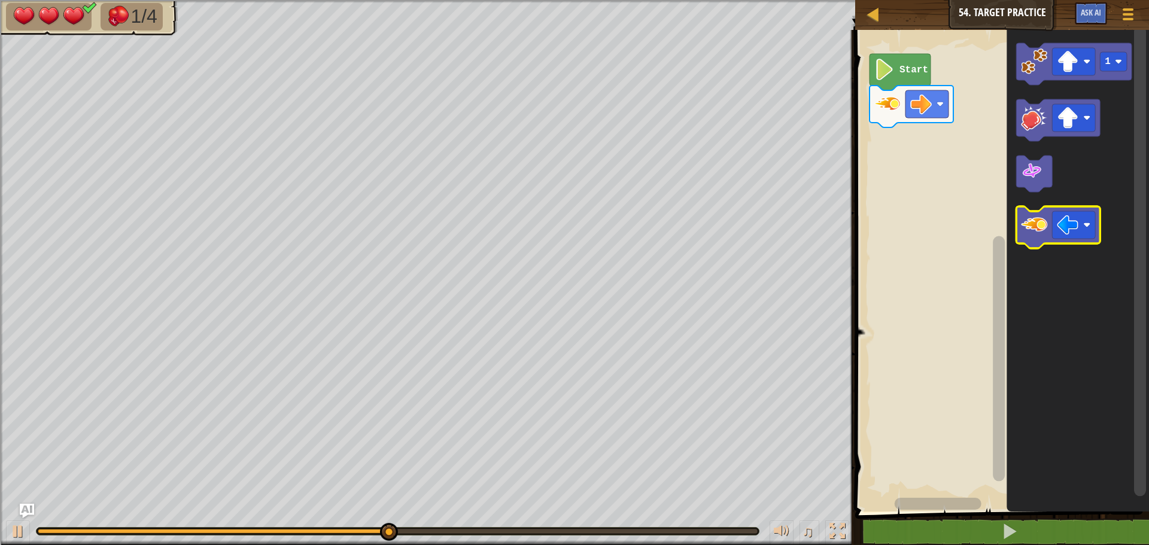
click at [1042, 220] on image "Blockly Workspace" at bounding box center [1034, 225] width 26 height 26
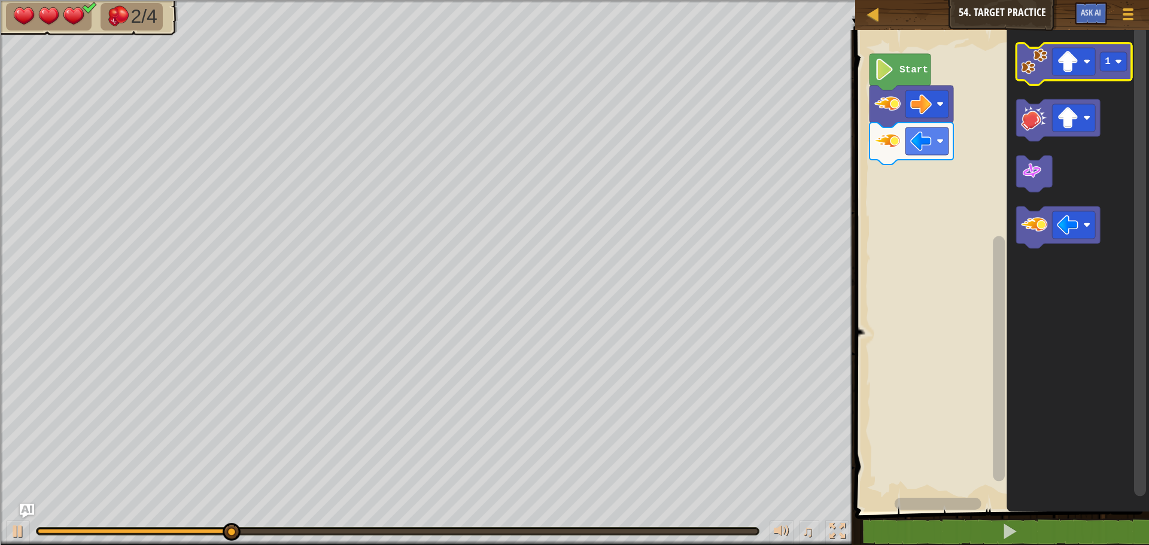
click at [1046, 83] on rect "Blockly Workspace" at bounding box center [1075, 64] width 116 height 42
click at [1037, 71] on image "Blockly Workspace" at bounding box center [1034, 61] width 26 height 26
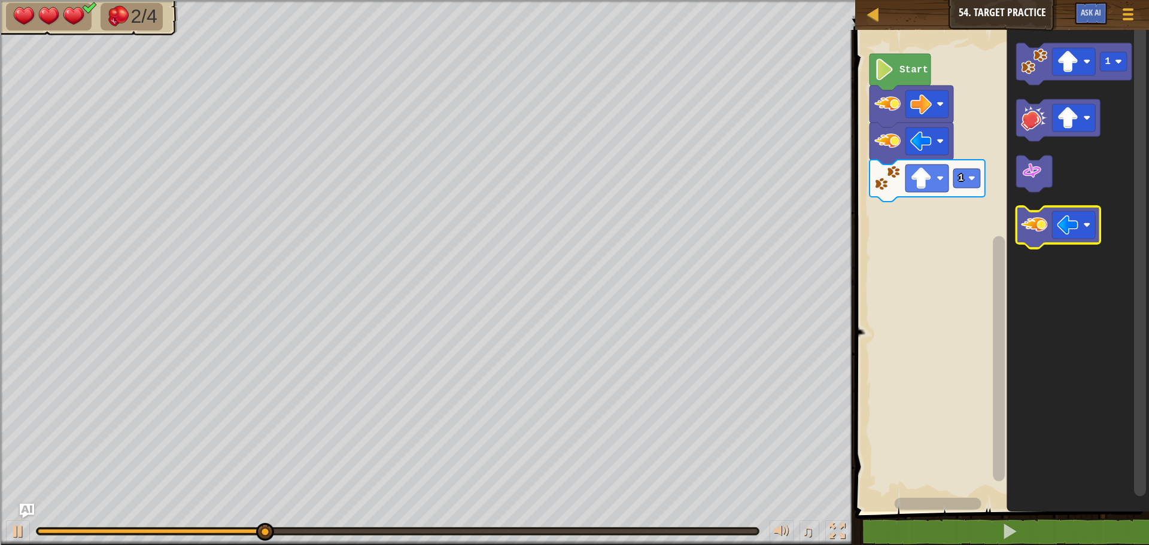
click at [1028, 223] on image "Blockly Workspace" at bounding box center [1034, 225] width 26 height 26
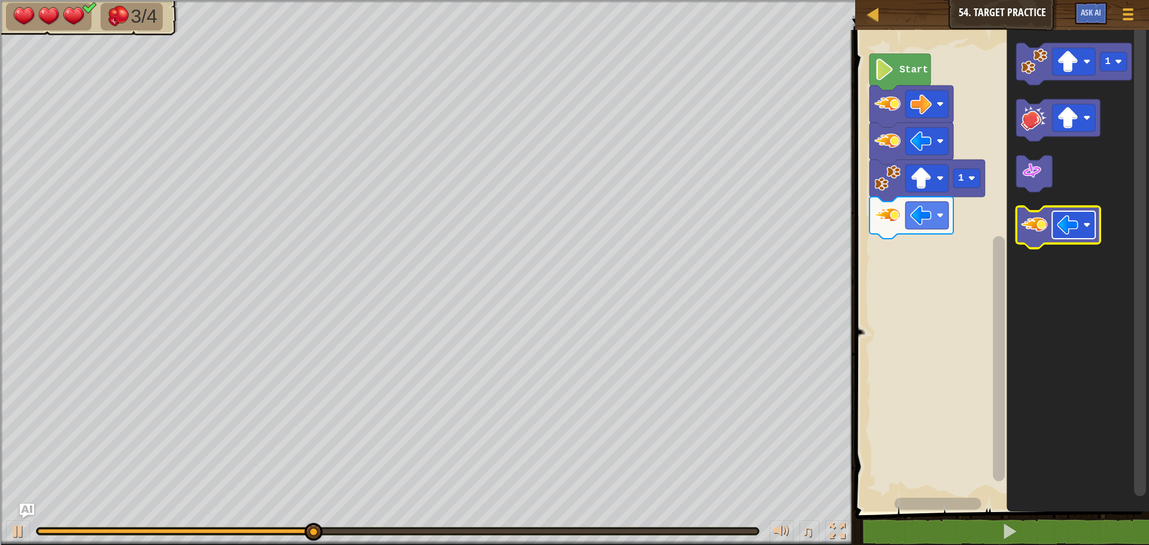
click at [1088, 237] on rect "Blockly Workspace" at bounding box center [1073, 225] width 43 height 28
click at [1018, 215] on icon "Blockly Workspace" at bounding box center [1059, 228] width 84 height 42
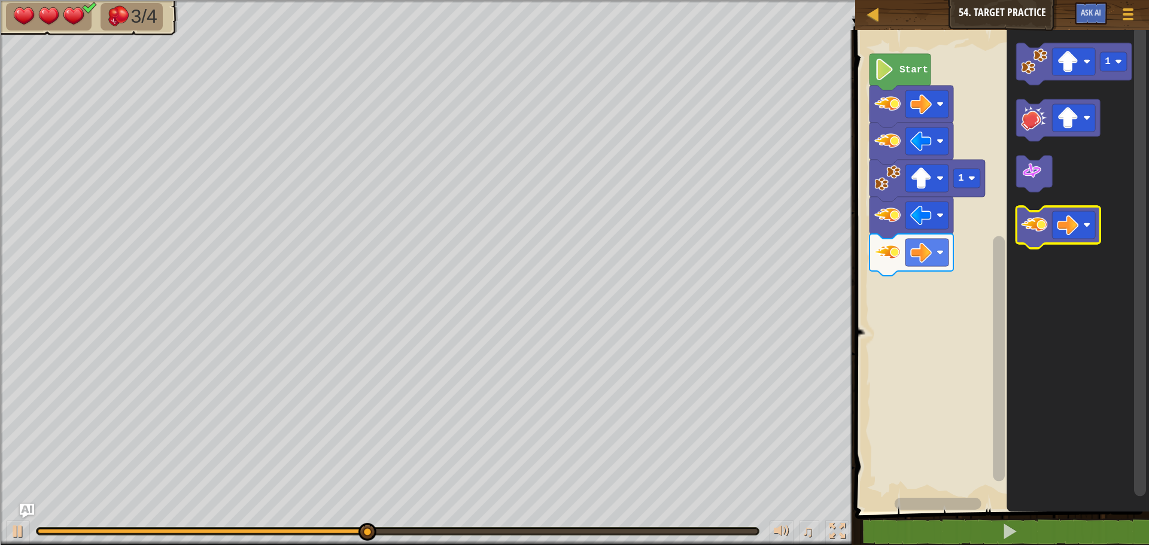
click at [1018, 215] on icon "Blockly Workspace" at bounding box center [1059, 228] width 84 height 42
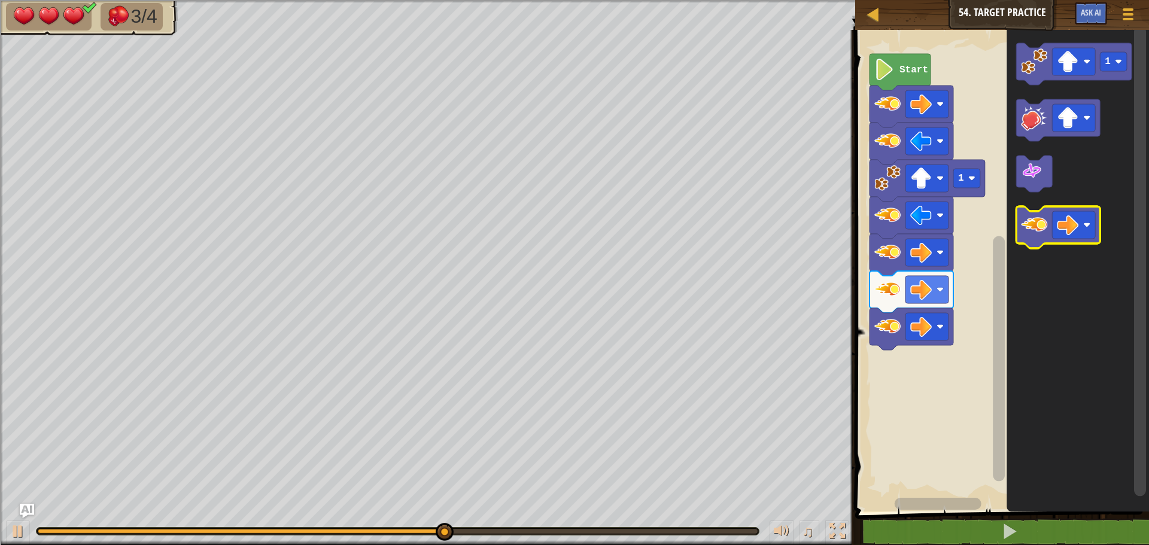
click at [1029, 226] on image "Blockly Workspace" at bounding box center [1034, 225] width 26 height 26
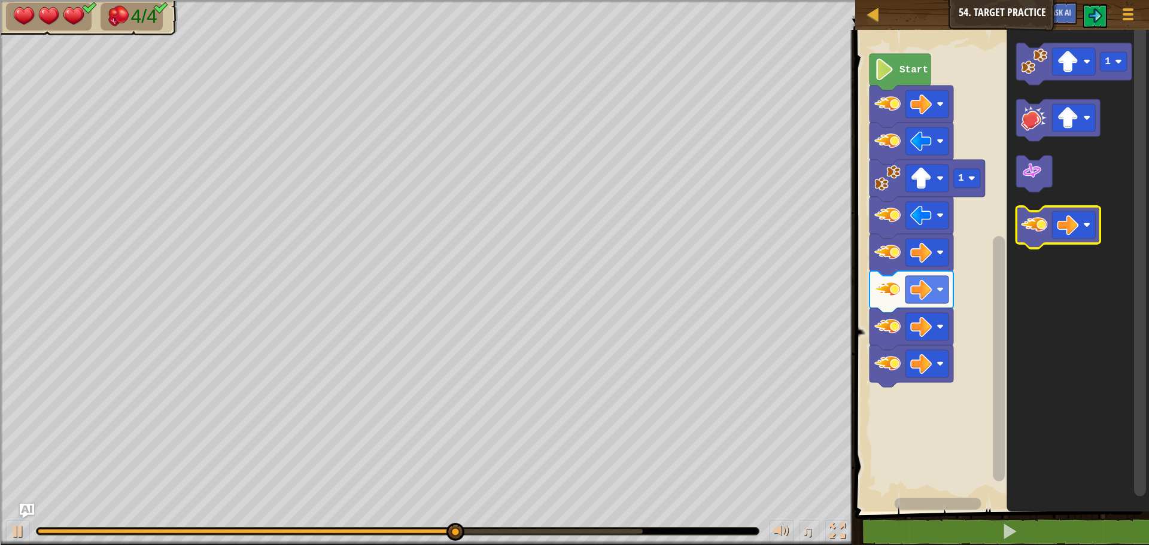
click at [1029, 226] on image "Blockly Workspace" at bounding box center [1034, 225] width 26 height 26
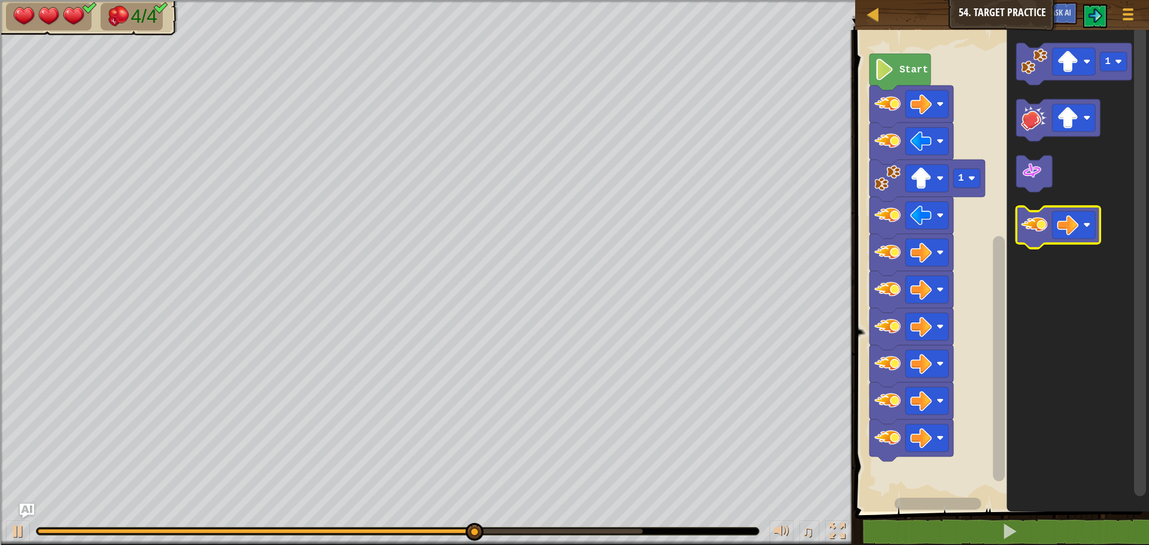
click at [1029, 226] on image "Blockly Workspace" at bounding box center [1034, 225] width 26 height 26
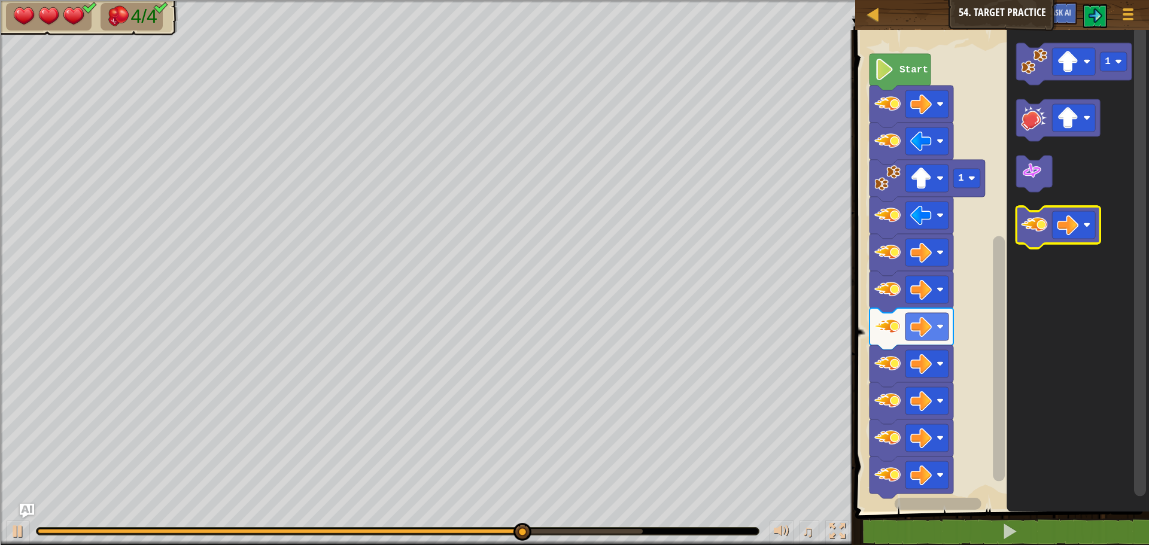
click at [1029, 226] on image "Blockly Workspace" at bounding box center [1034, 225] width 26 height 26
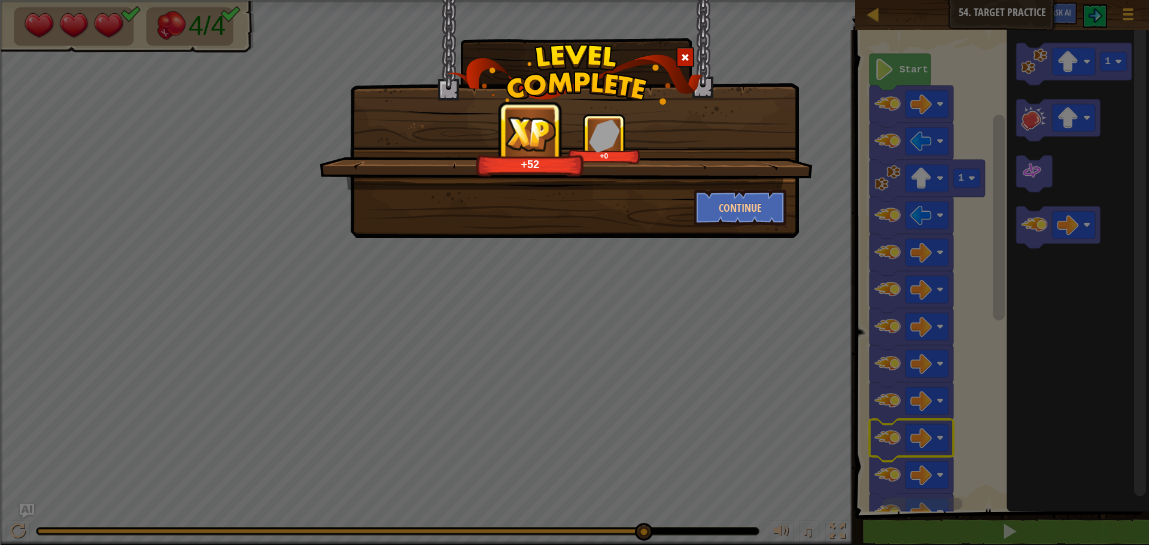
drag, startPoint x: 942, startPoint y: 453, endPoint x: 1025, endPoint y: 350, distance: 132.4
click at [939, 462] on div "+52 +0 Continue" at bounding box center [574, 272] width 1149 height 545
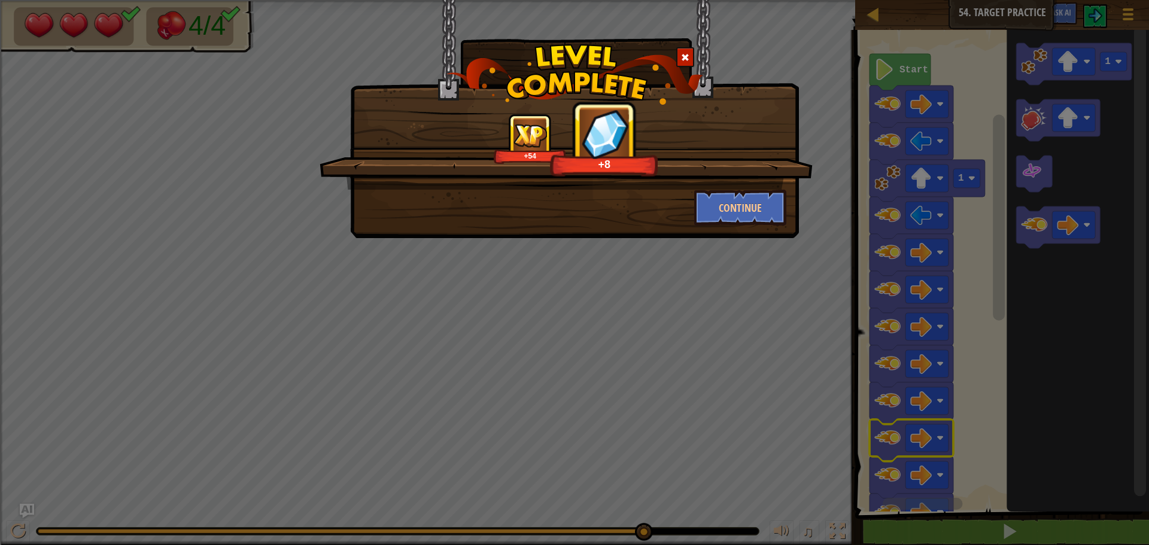
click at [1041, 244] on div "+54 +8 Continue" at bounding box center [574, 272] width 1149 height 545
click at [1044, 235] on div "+54 +20 Continue" at bounding box center [574, 272] width 1149 height 545
click at [750, 202] on button "Continue" at bounding box center [740, 208] width 93 height 36
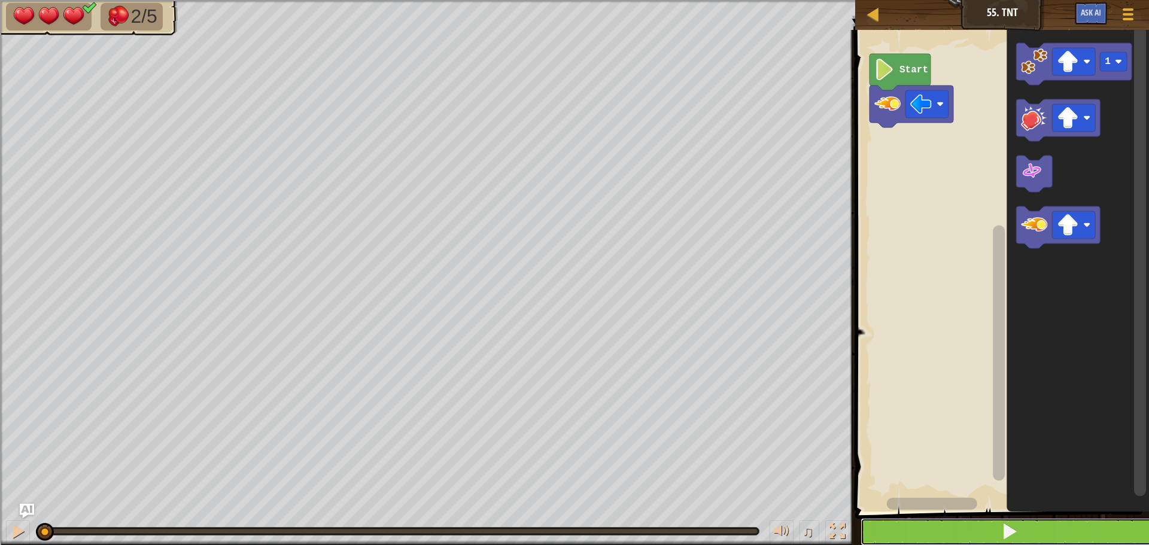
click at [997, 525] on button at bounding box center [1010, 532] width 298 height 28
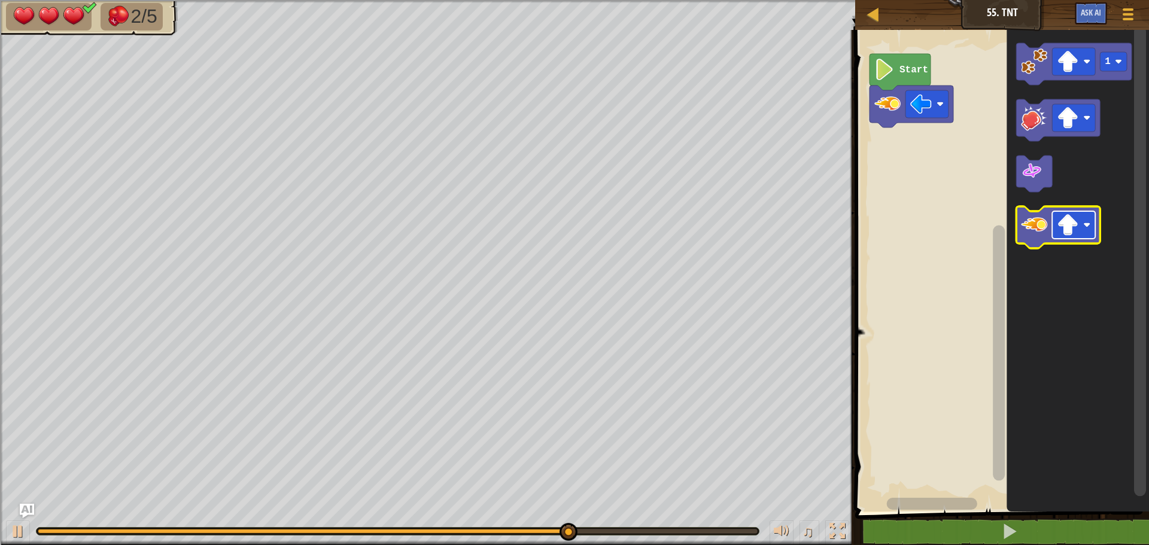
click at [1081, 219] on rect "Blockly Workspace" at bounding box center [1073, 225] width 43 height 28
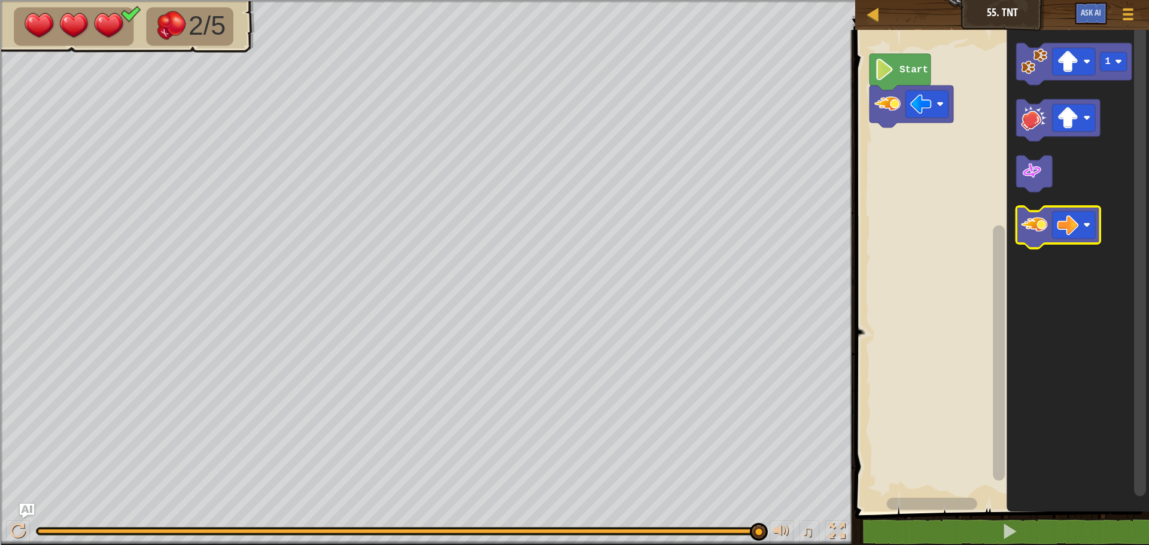
click at [1018, 220] on icon "Blockly Workspace" at bounding box center [1059, 228] width 84 height 42
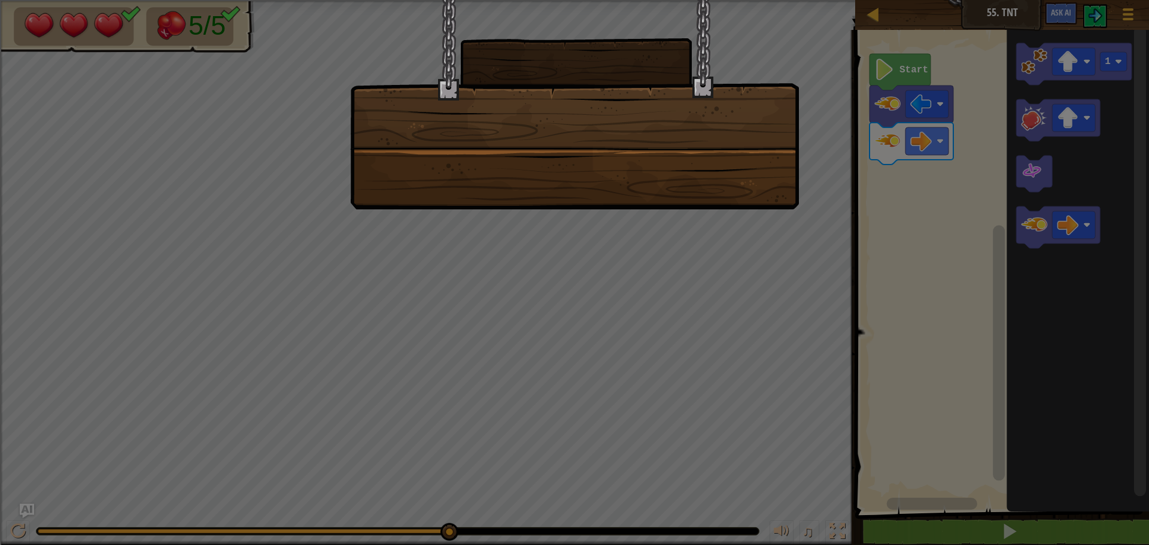
click at [783, 213] on div at bounding box center [574, 272] width 1149 height 545
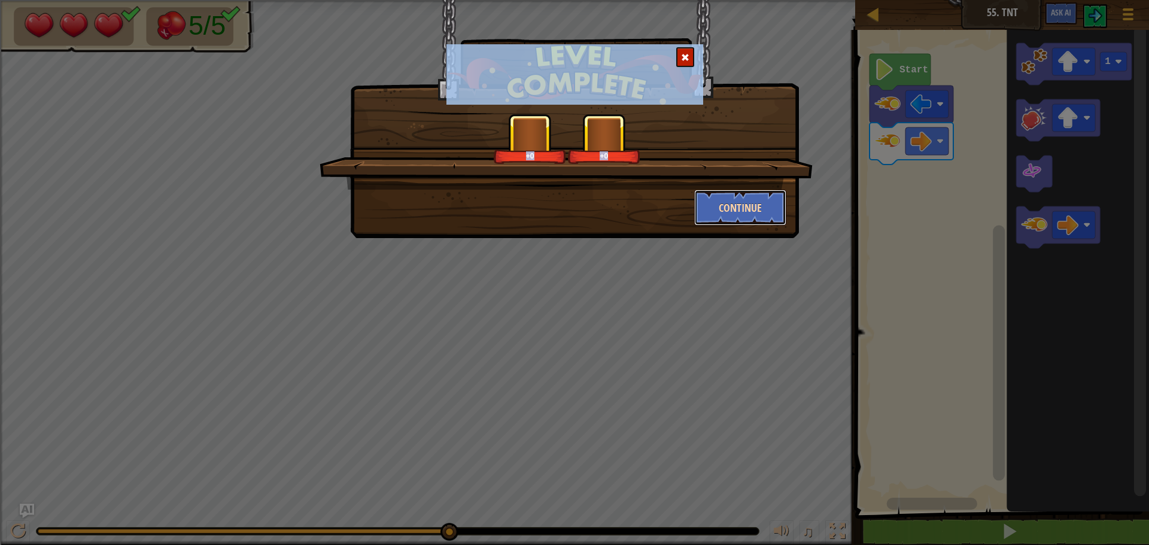
click at [784, 201] on button "Continue" at bounding box center [740, 208] width 93 height 36
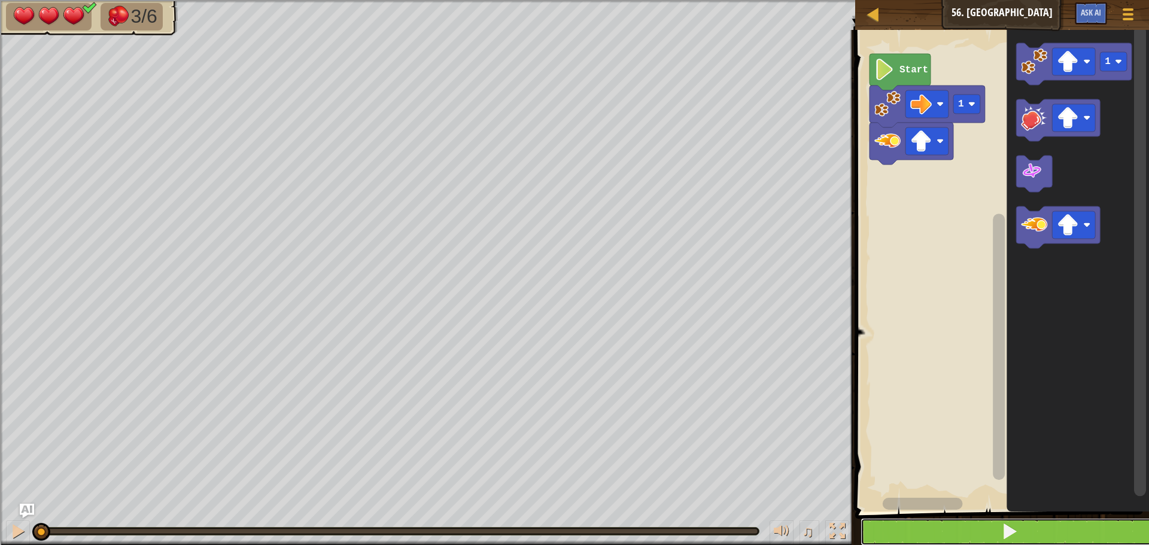
click at [943, 526] on button at bounding box center [1010, 532] width 298 height 28
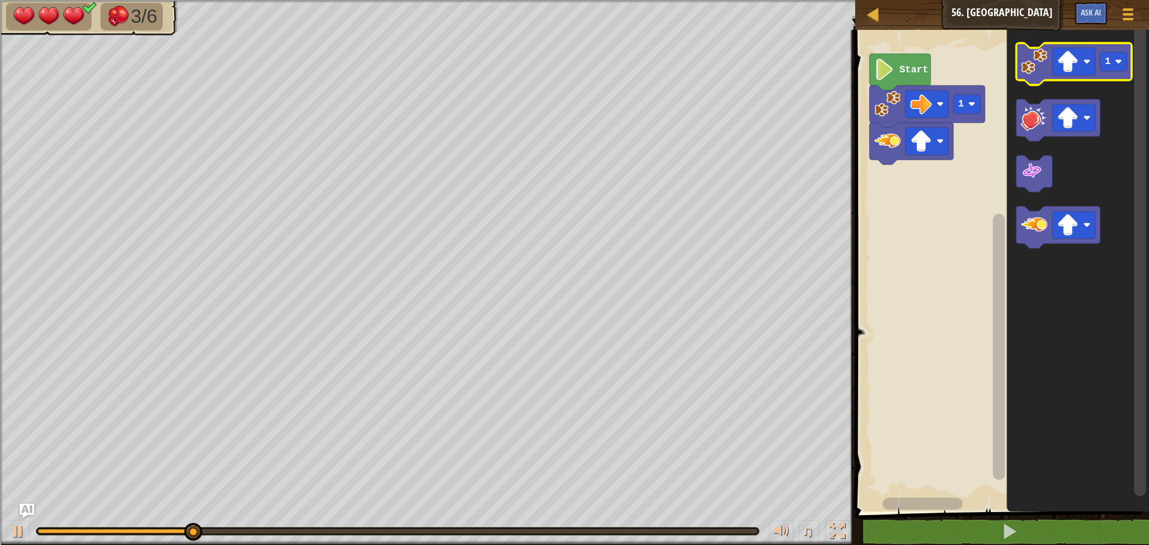
click at [1039, 71] on image "Blockly Workspace" at bounding box center [1034, 61] width 26 height 26
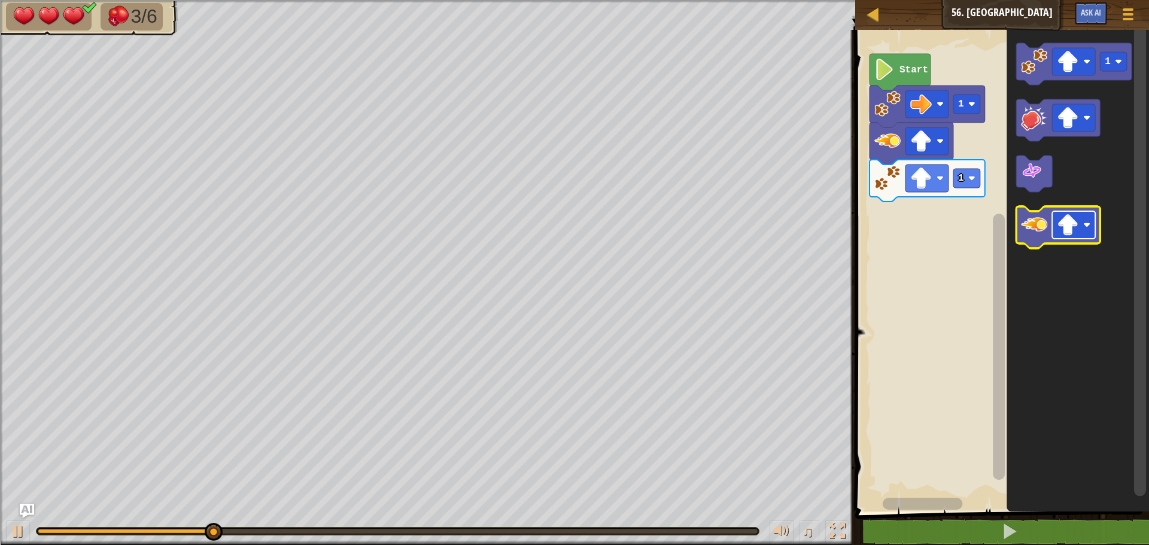
click at [1089, 228] on image "Blockly Workspace" at bounding box center [1087, 225] width 7 height 7
click at [1037, 227] on image "Blockly Workspace" at bounding box center [1034, 225] width 26 height 26
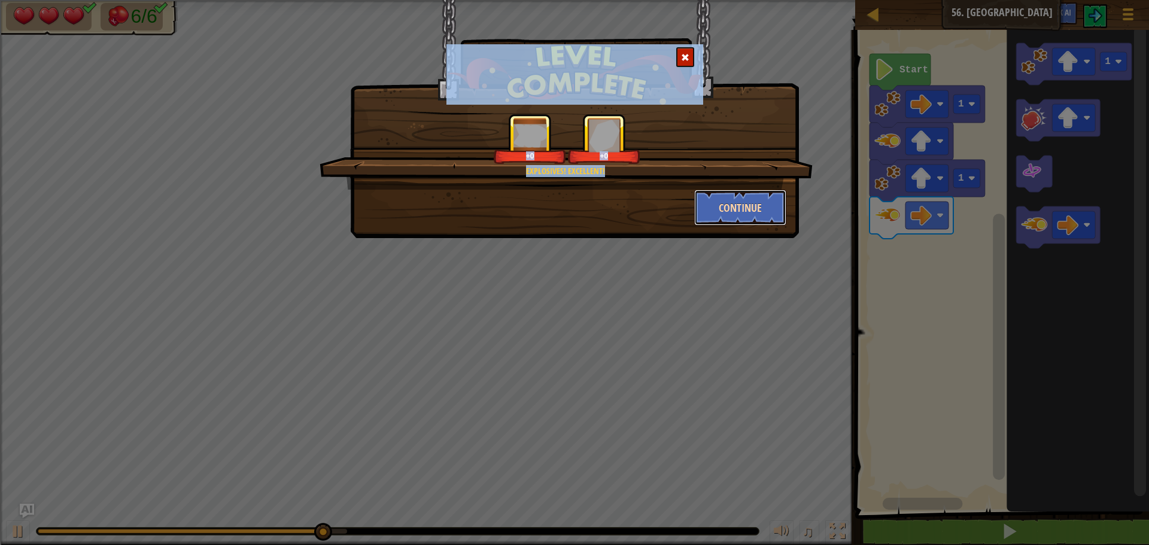
click at [782, 210] on button "Continue" at bounding box center [740, 208] width 93 height 36
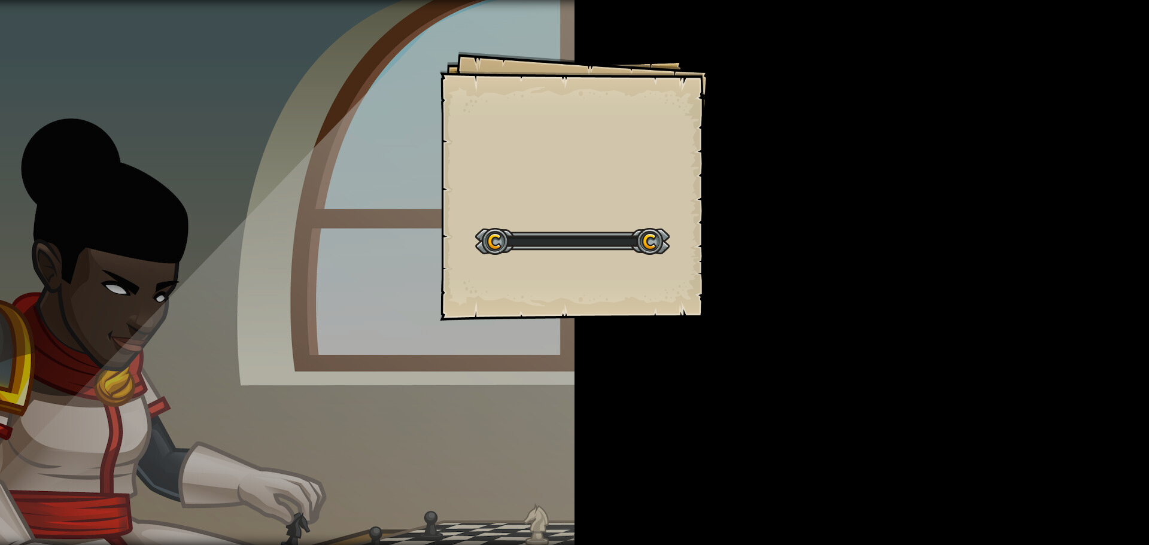
click at [781, 209] on div "Goals Start Level Error loading from server. Try refreshing the page. You'll ne…" at bounding box center [574, 272] width 1149 height 545
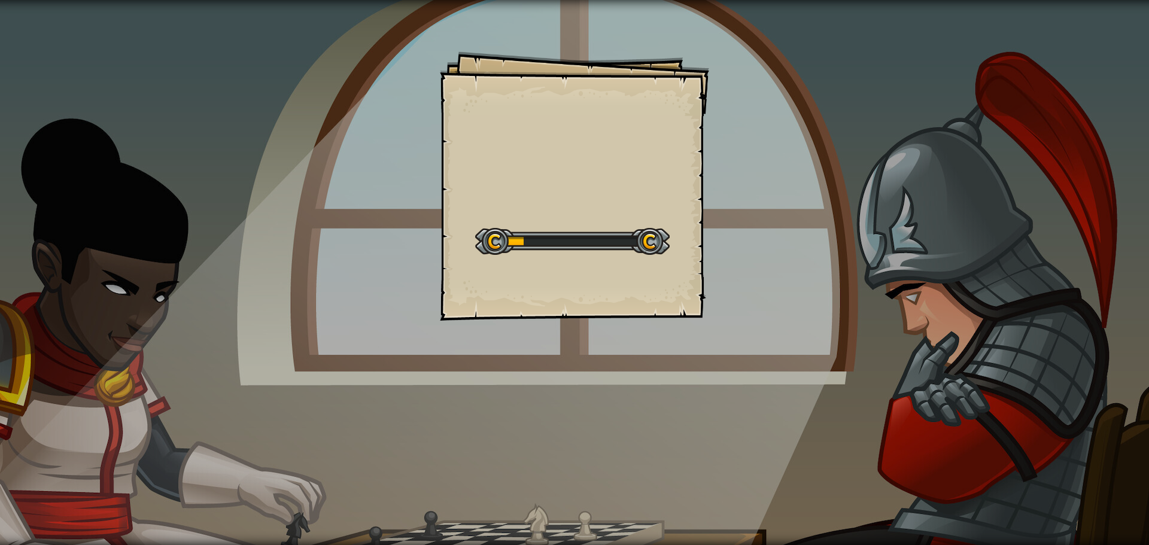
click at [781, 209] on div "Goals Start Level Error loading from server. Try refreshing the page. You'll ne…" at bounding box center [574, 272] width 1149 height 545
